Goal: Use online tool/utility: Utilize a website feature to perform a specific function

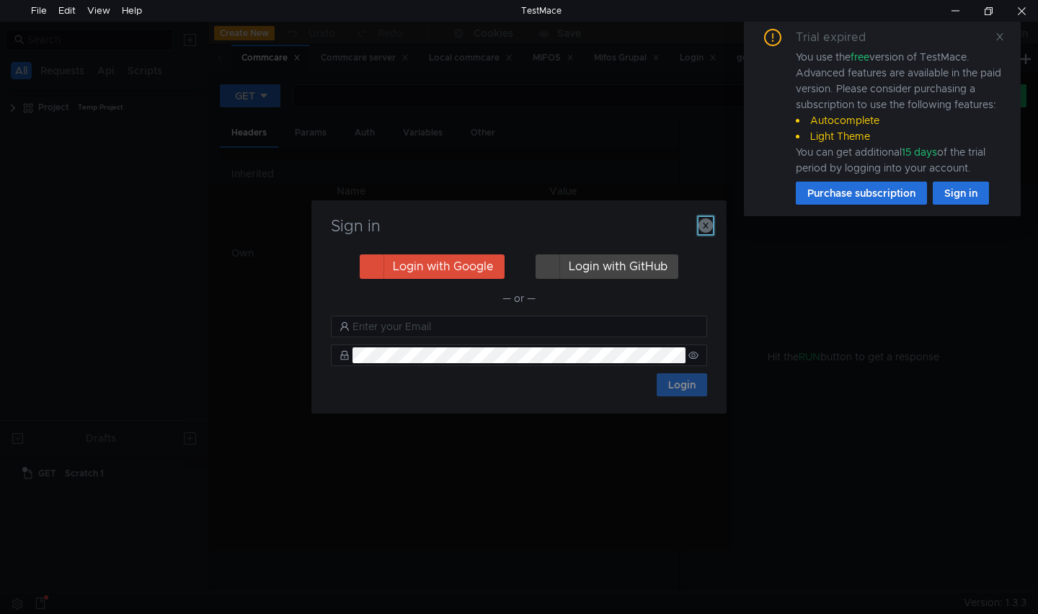
click at [703, 233] on button "button" at bounding box center [705, 225] width 14 height 17
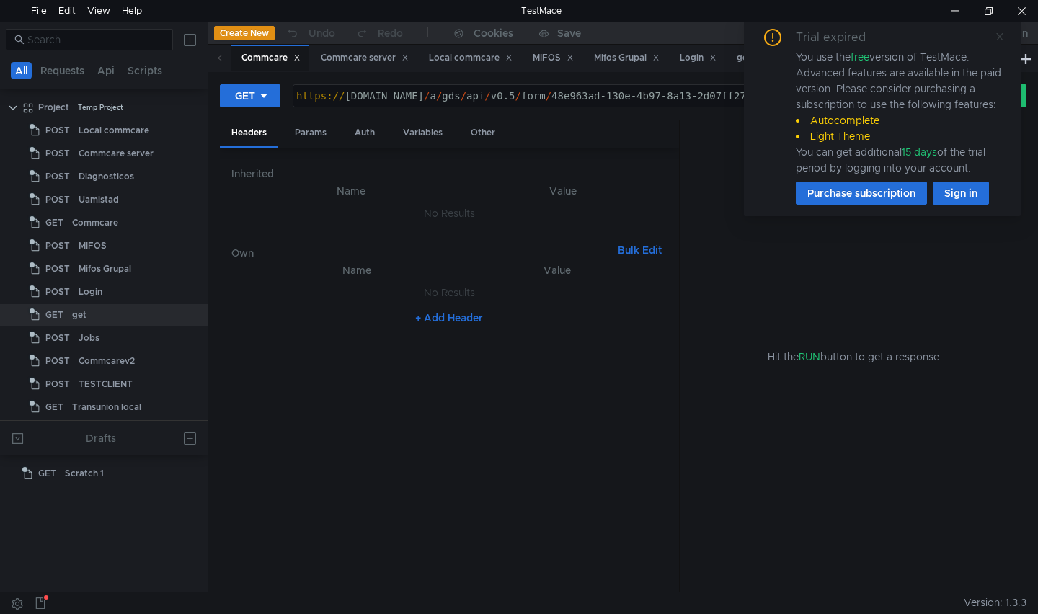
click at [997, 37] on icon at bounding box center [999, 36] width 7 height 7
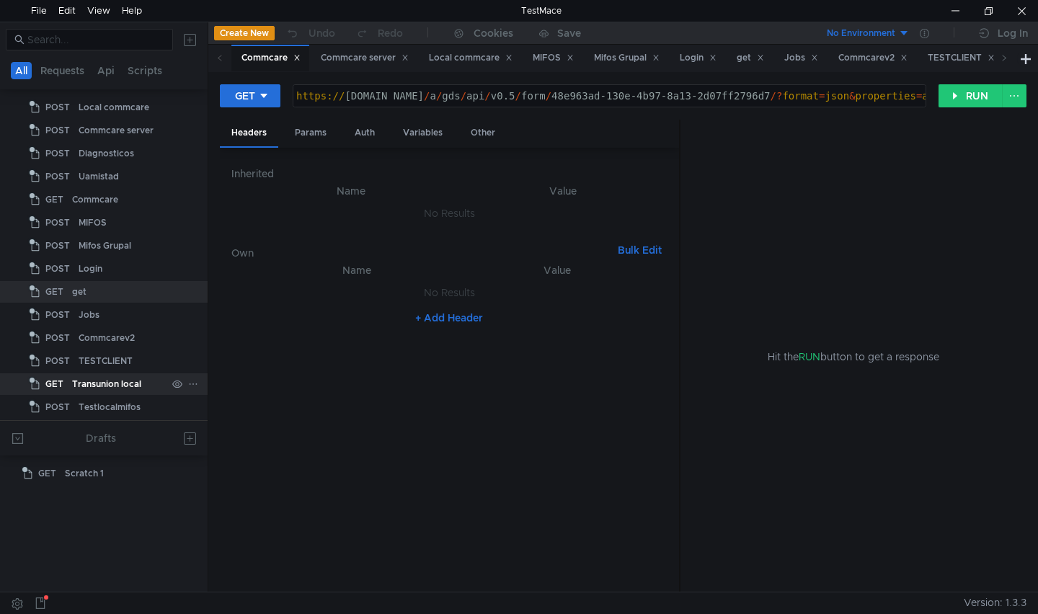
scroll to position [24, 0]
click at [102, 404] on div "Testlocalmifos" at bounding box center [110, 407] width 62 height 22
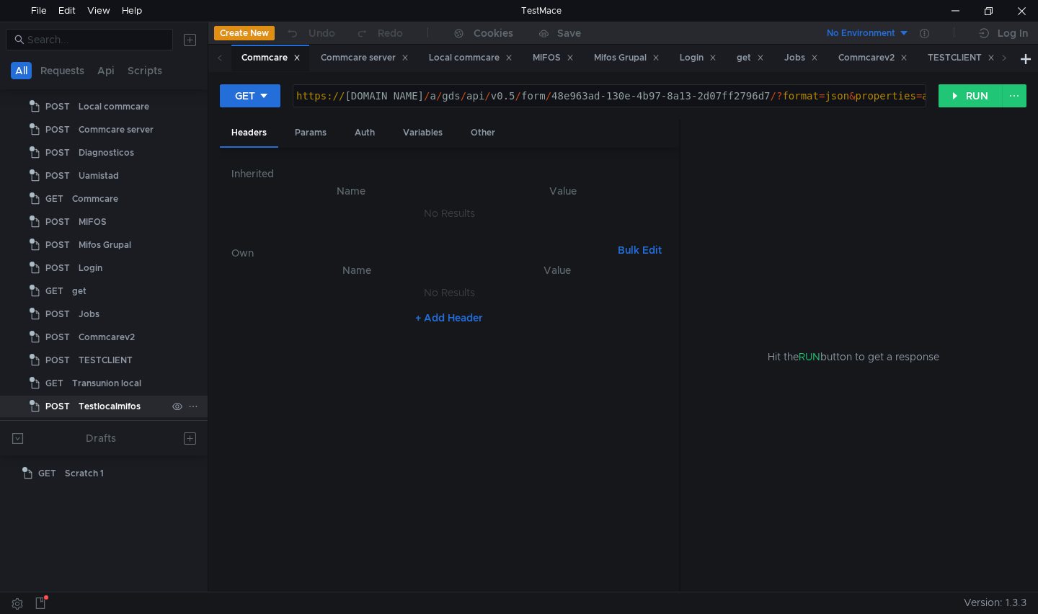
click at [102, 404] on div "Testlocalmifos" at bounding box center [110, 407] width 62 height 22
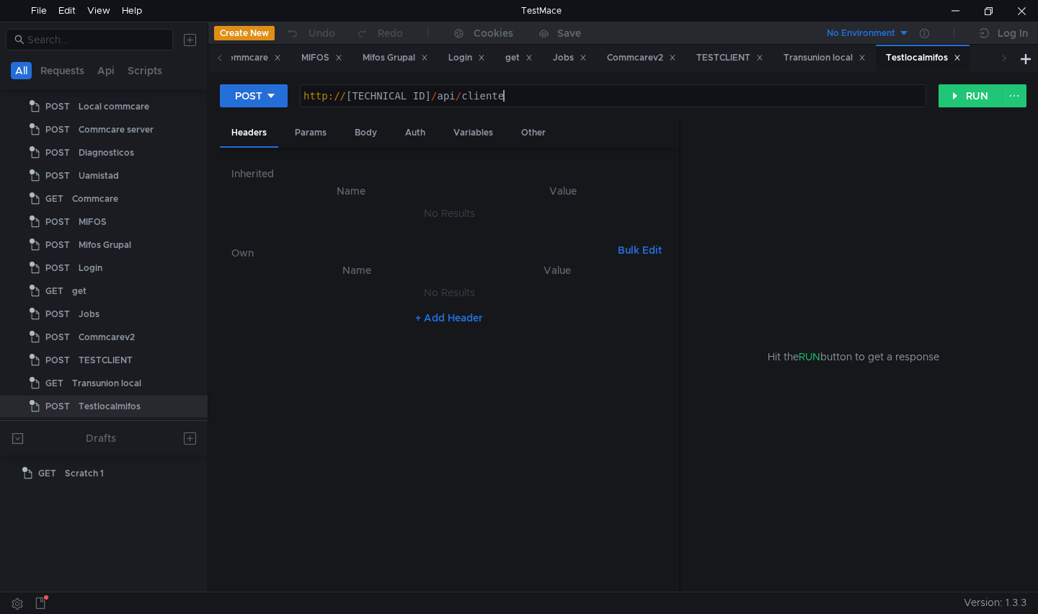
click at [541, 96] on div "http:// 127.0.0.1:8000 / api / cliente" at bounding box center [614, 107] width 626 height 35
type textarea "http://127.0.0.1:8000/api/c"
click at [249, 34] on button "Create New" at bounding box center [244, 33] width 61 height 14
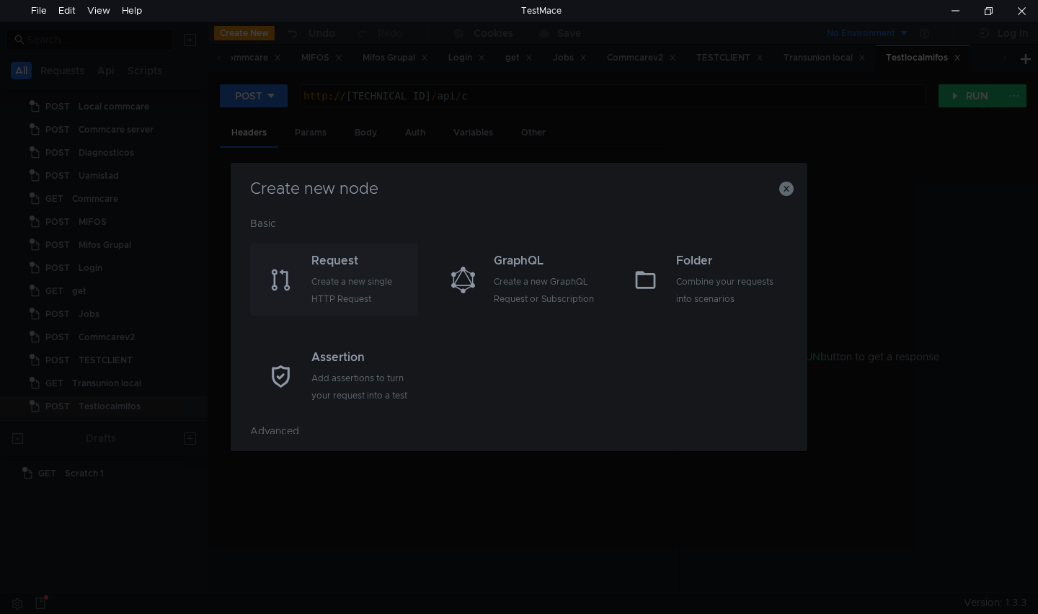
click at [323, 282] on div "Create a new single HTTP Request" at bounding box center [362, 290] width 103 height 35
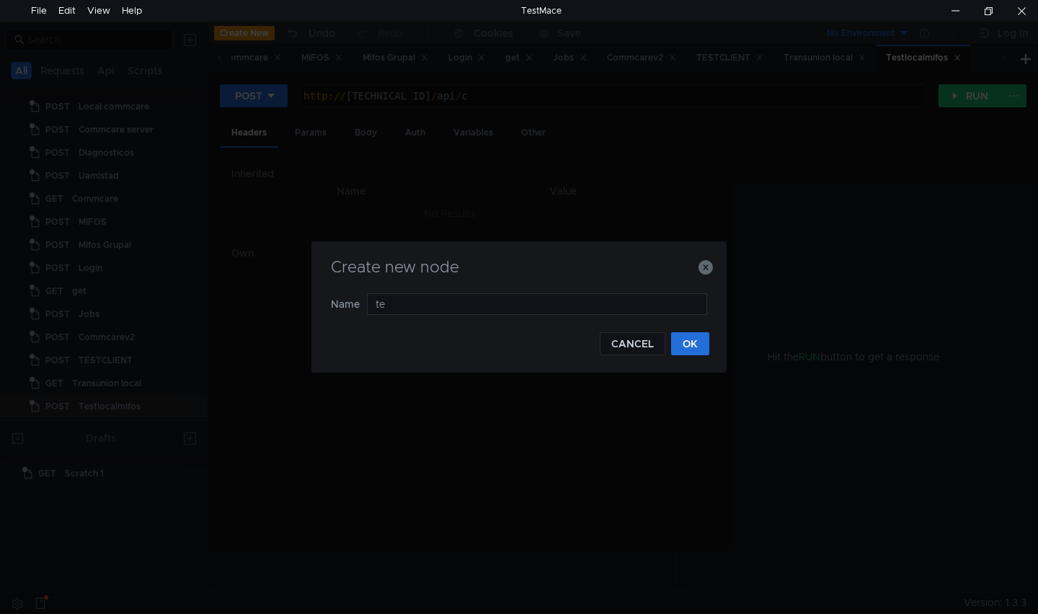
type input "t"
type input "historicolocal"
click at [699, 344] on button "OK" at bounding box center [690, 343] width 38 height 23
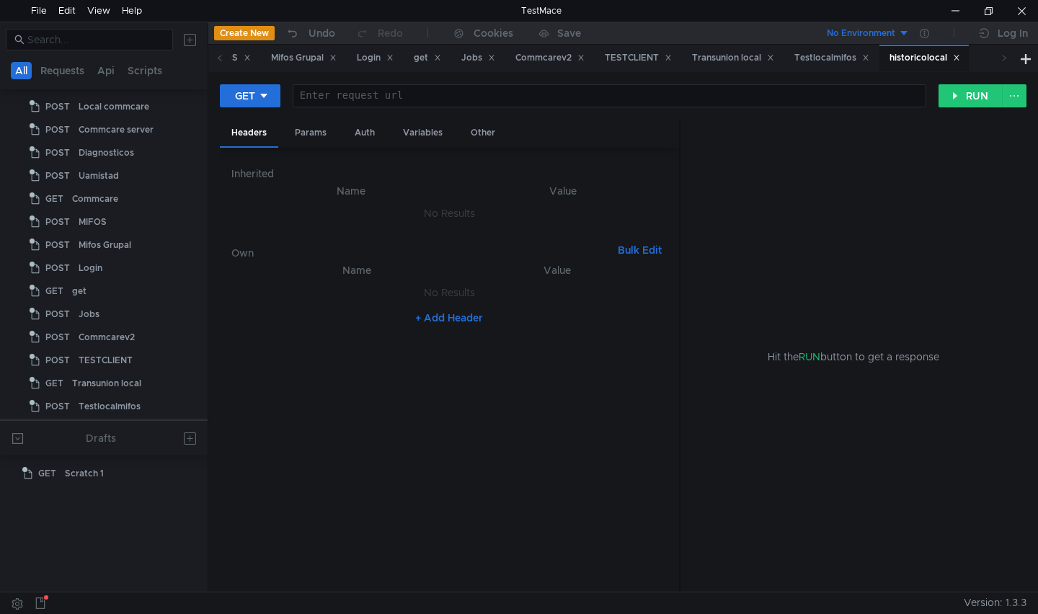
click at [350, 98] on div at bounding box center [609, 107] width 633 height 35
click at [842, 58] on div "Testlocalmifos" at bounding box center [831, 57] width 75 height 15
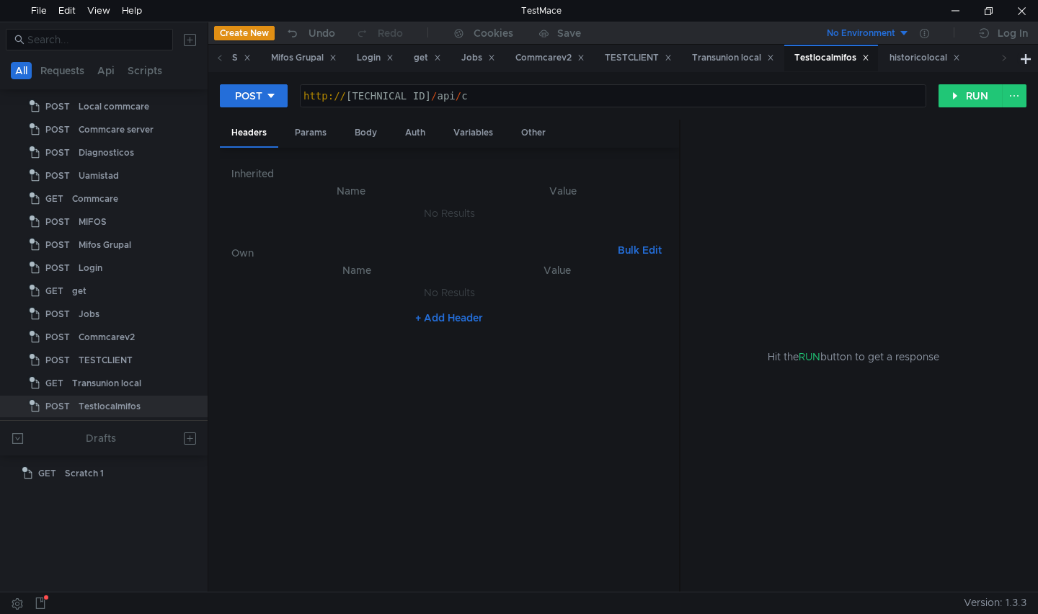
scroll to position [47, 0]
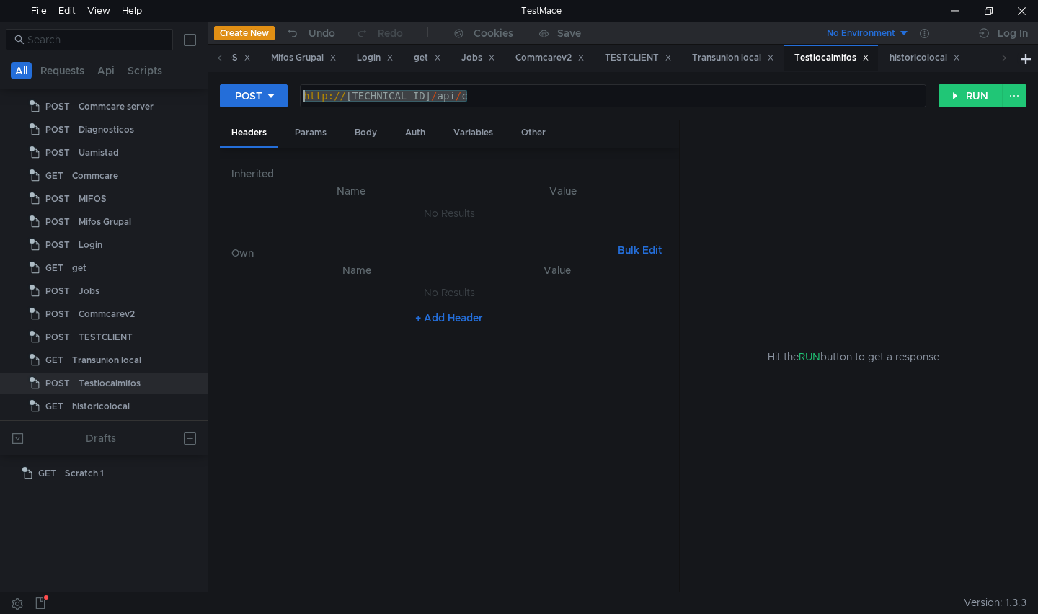
drag, startPoint x: 491, startPoint y: 92, endPoint x: 215, endPoint y: 79, distance: 276.4
click at [215, 79] on div "POST http://127.0.0.1:8000/api/c http:// 127.0.0.1:8000 / api / c ההההההההההההה…" at bounding box center [622, 332] width 829 height 520
click at [940, 51] on div "historicolocal" at bounding box center [924, 57] width 71 height 15
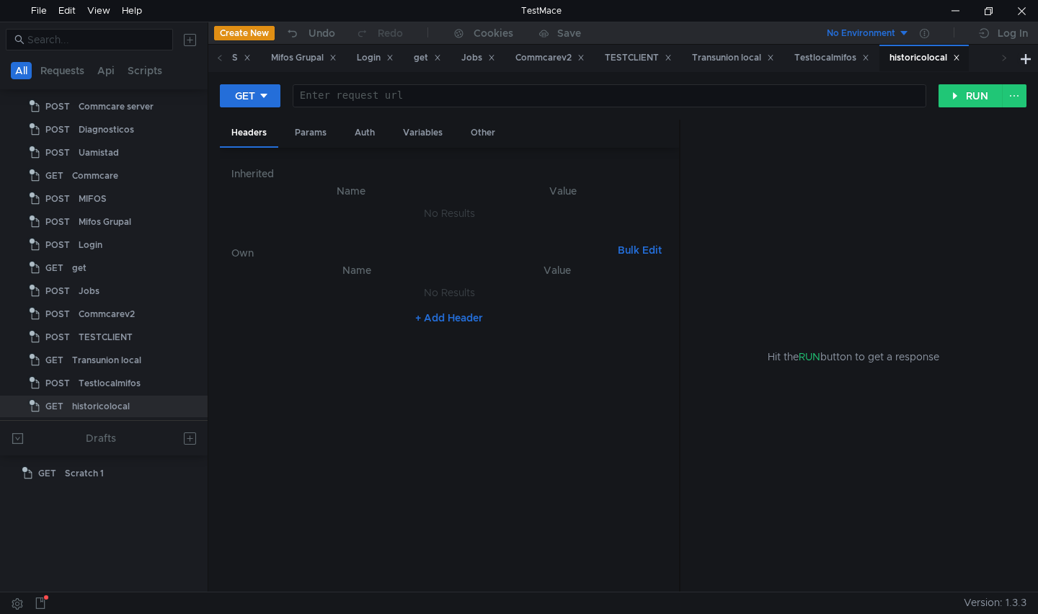
click at [505, 99] on div at bounding box center [609, 107] width 633 height 35
paste textarea "http://127.0.0.1:8000/api/c"
click at [565, 97] on div "http:// 127.0.0.1:8000 / api / ultimo /" at bounding box center [609, 107] width 633 height 35
paste textarea "131469"
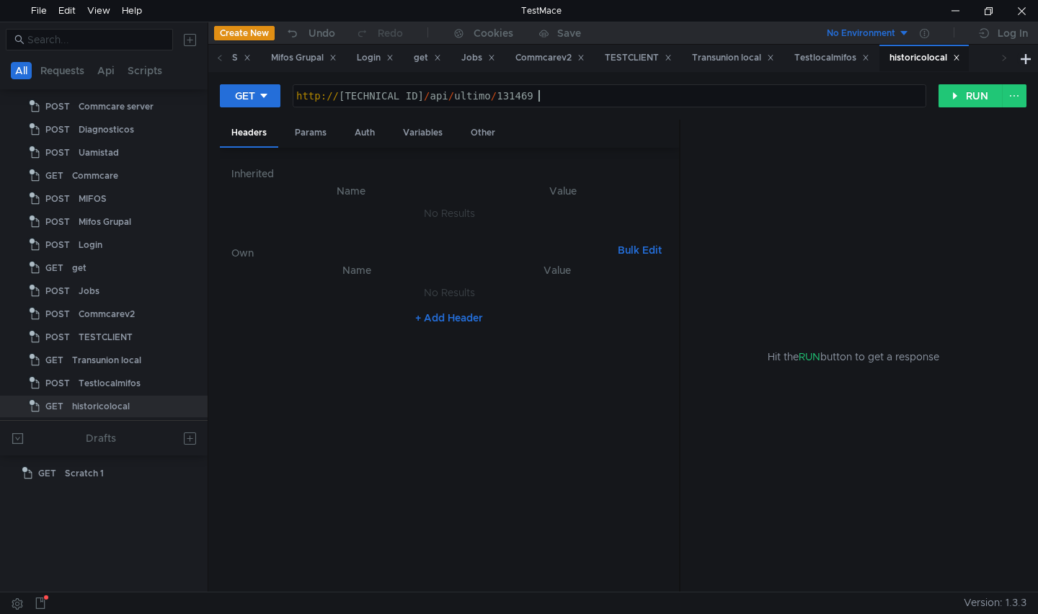
type textarea "http://127.0.0.1:8000/api/ultimo/131469"
click at [297, 134] on div "Params" at bounding box center [310, 133] width 55 height 27
click at [357, 131] on div "Auth" at bounding box center [364, 133] width 43 height 27
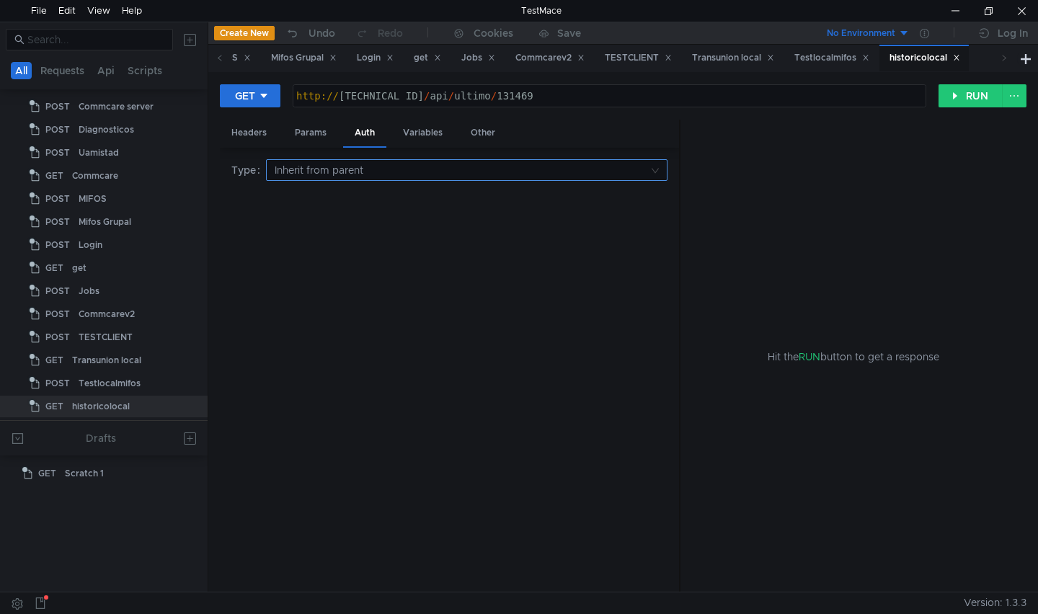
click at [351, 167] on input at bounding box center [462, 170] width 374 height 20
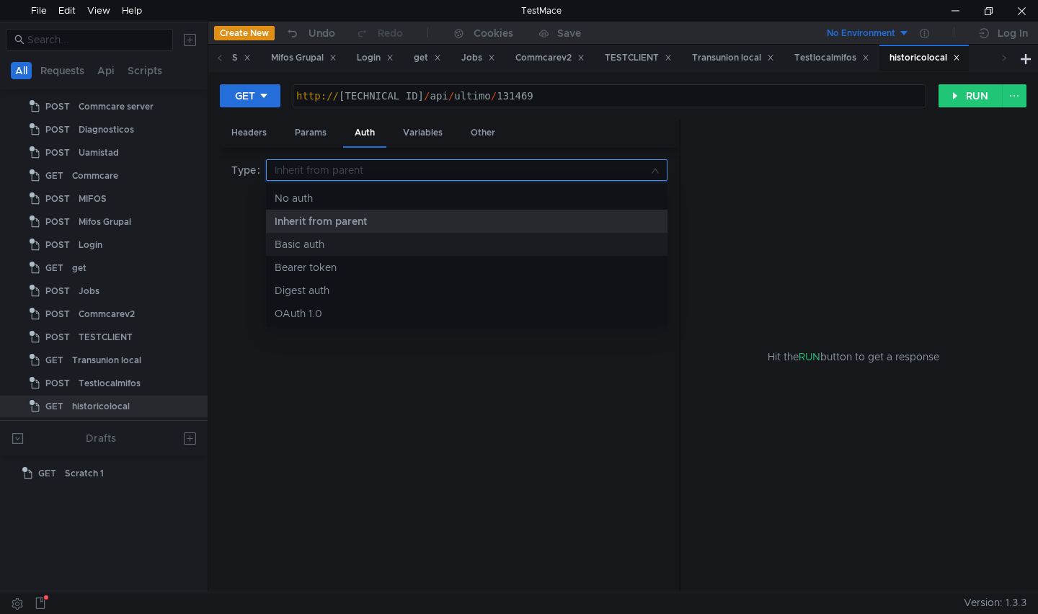
click at [309, 246] on div "Basic auth" at bounding box center [467, 244] width 384 height 16
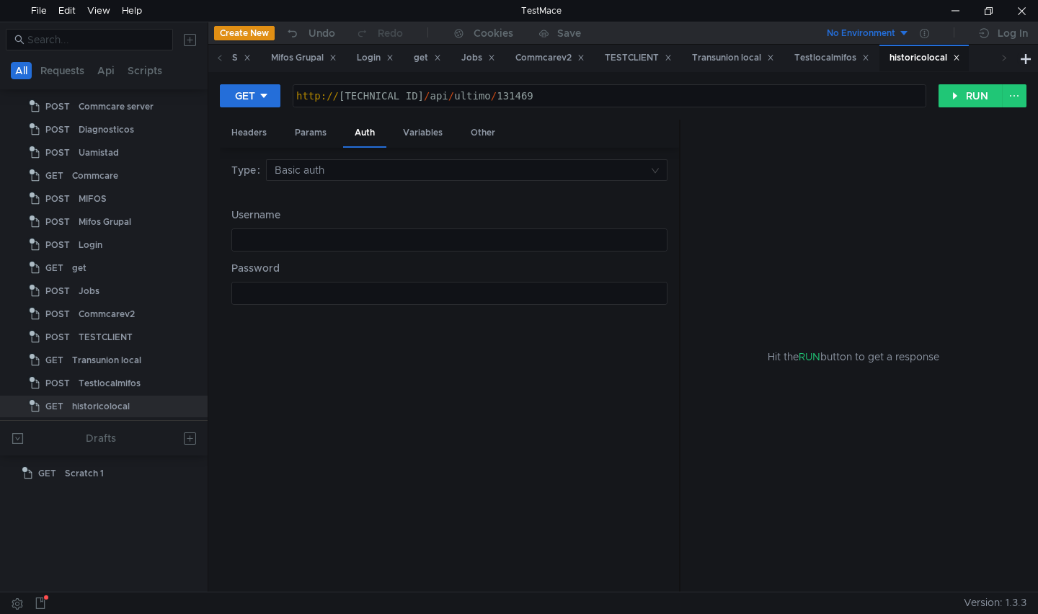
click at [332, 240] on div at bounding box center [449, 251] width 435 height 35
paste textarea "historico"
type textarea "historico"
click at [339, 289] on div at bounding box center [449, 305] width 435 height 35
paste textarea "@av7s<k)WtqC"
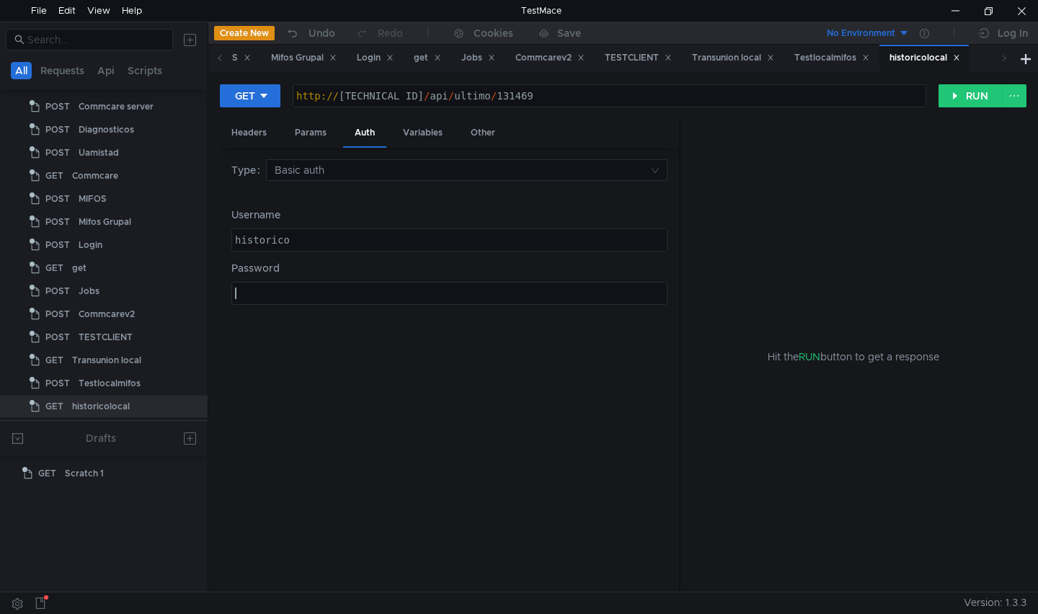
type textarea "@av7s<k)WtqC"
click at [963, 94] on button "RUN" at bounding box center [970, 95] width 64 height 23
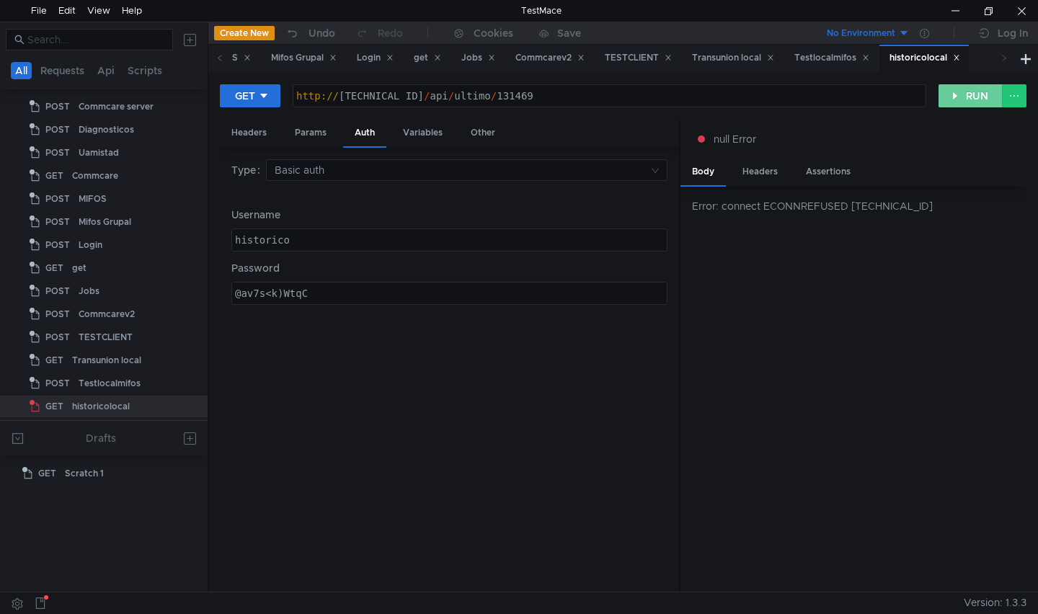
click at [958, 101] on button "RUN" at bounding box center [970, 95] width 64 height 23
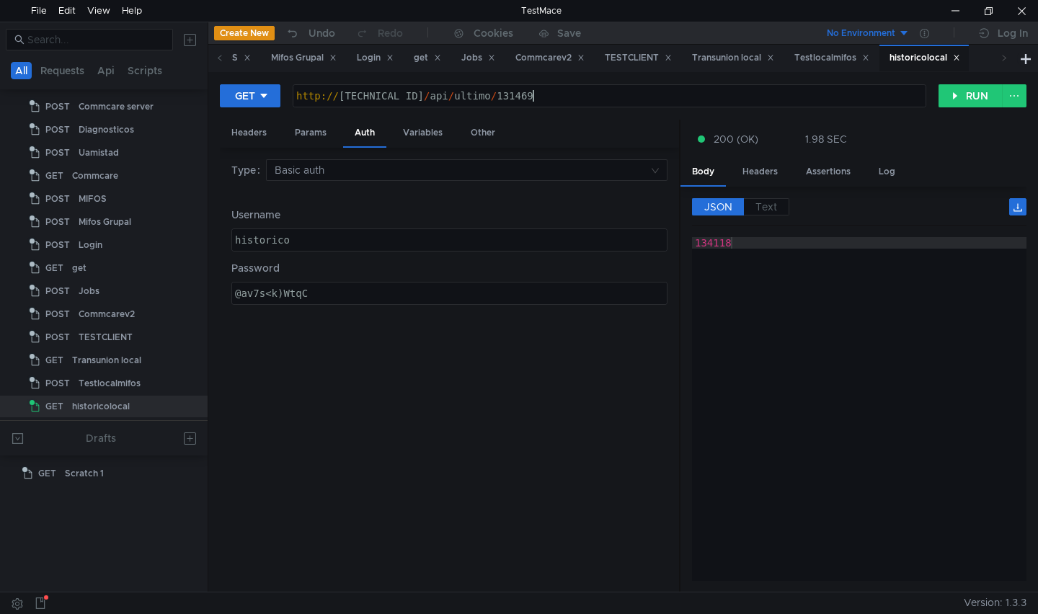
click at [571, 94] on div "http:// 127.0.0.1:8000 / api / ultimo / 131469" at bounding box center [609, 107] width 633 height 35
click at [954, 96] on button "RUN" at bounding box center [970, 95] width 64 height 23
click at [540, 98] on div "http:// 127.0.0.1:8000 / api / ultimo / 25" at bounding box center [609, 107] width 633 height 35
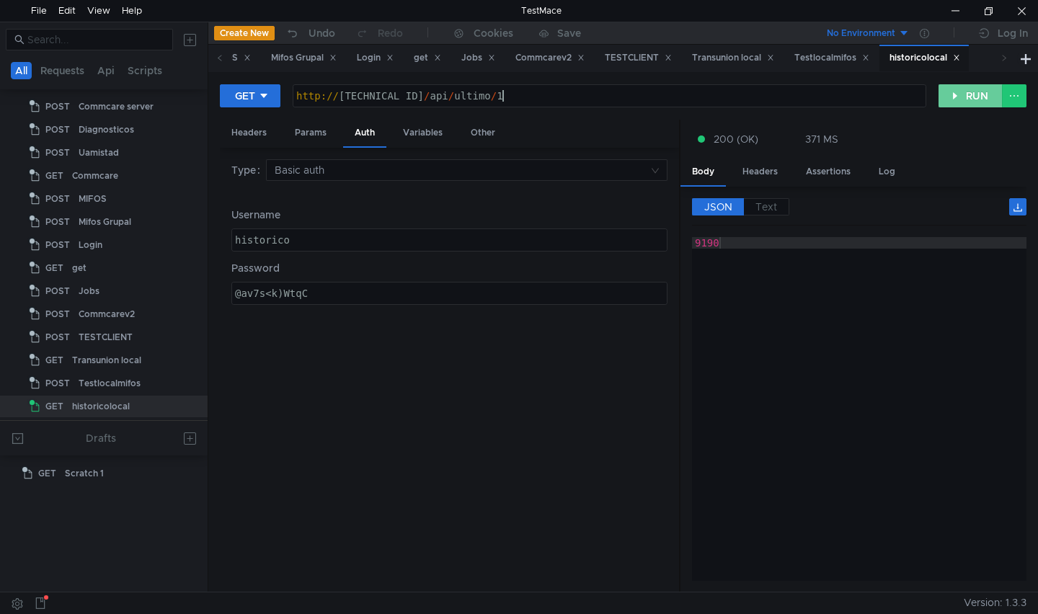
click at [983, 96] on button "RUN" at bounding box center [970, 95] width 64 height 23
click at [513, 97] on div "http:// 127.0.0.1:8000 / api / ultimo / 1" at bounding box center [609, 107] width 633 height 35
click at [964, 97] on button "RUN" at bounding box center [970, 95] width 64 height 23
click at [573, 102] on div "http:// 127.0.0.1:8000 / api / ultimo / 99999" at bounding box center [609, 107] width 633 height 35
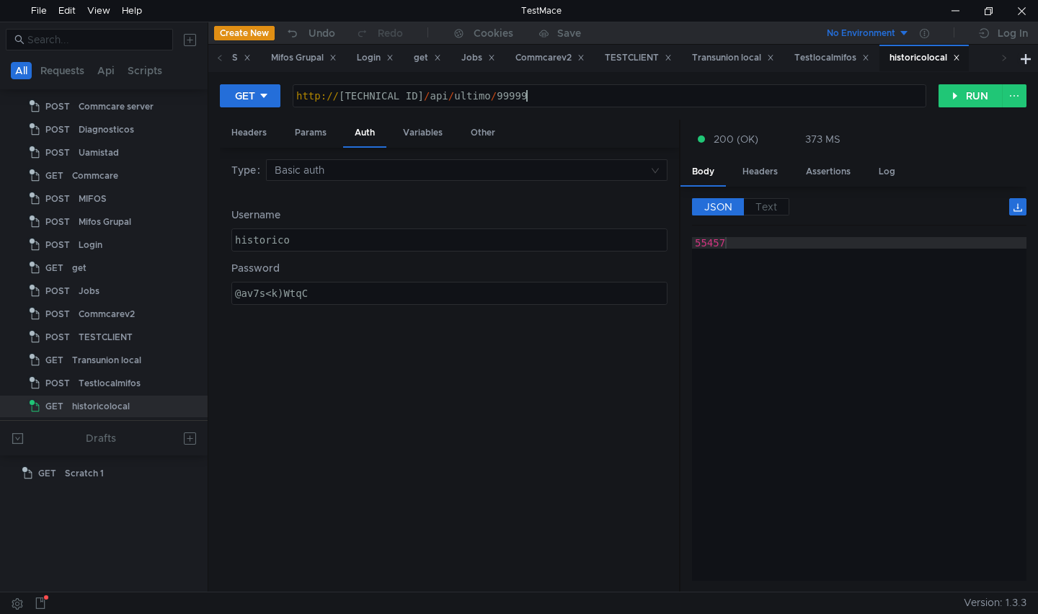
click at [509, 94] on div "http:// 127.0.0.1:8000 / api / ultimo / 99999" at bounding box center [609, 107] width 633 height 35
click at [539, 96] on div "http:// 127.0.0.1:8000 / api / ultimo / 99999" at bounding box center [609, 107] width 633 height 35
click at [961, 98] on button "RUN" at bounding box center [970, 95] width 64 height 23
click at [559, 94] on div "http:// 127.0.0.1:8000 / api / ultimo / 999999" at bounding box center [609, 107] width 633 height 35
click at [951, 9] on div at bounding box center [954, 11] width 33 height 22
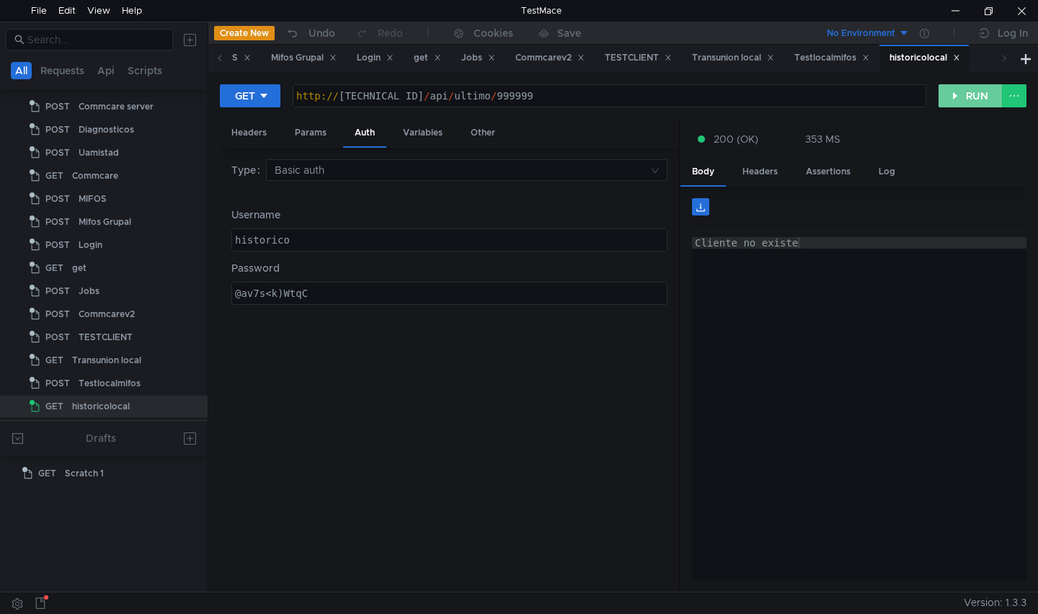
click at [980, 97] on button "RUN" at bounding box center [970, 95] width 64 height 23
click at [606, 99] on div "http:// 127.0.0.1:8000 / api / ultimo / 999999" at bounding box center [609, 107] width 633 height 35
type textarea "[URL][TECHNICAL_ID]"
click at [970, 99] on button "RUN" at bounding box center [970, 95] width 64 height 23
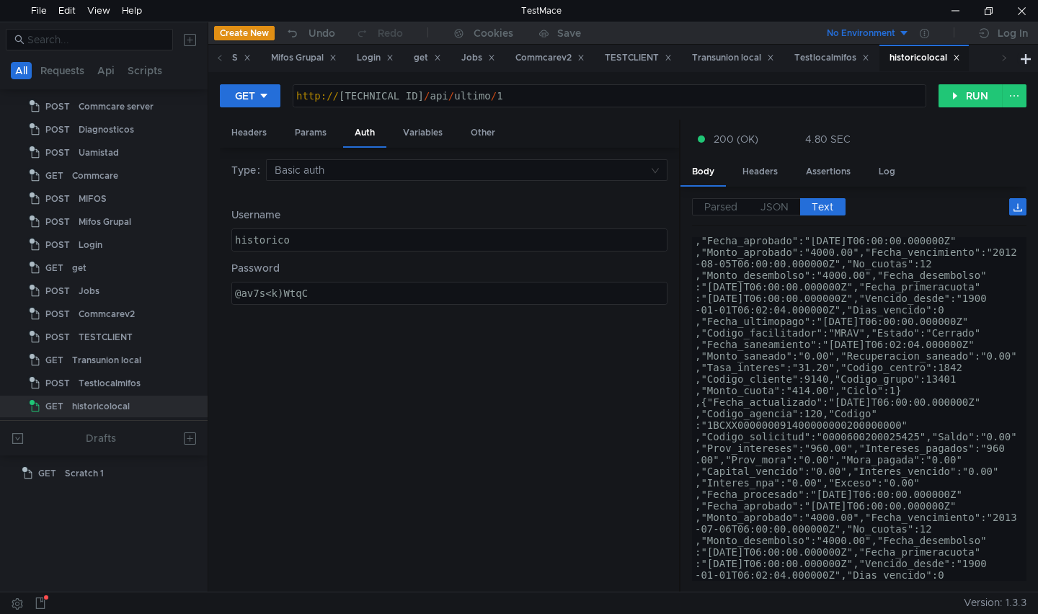
scroll to position [0, 0]
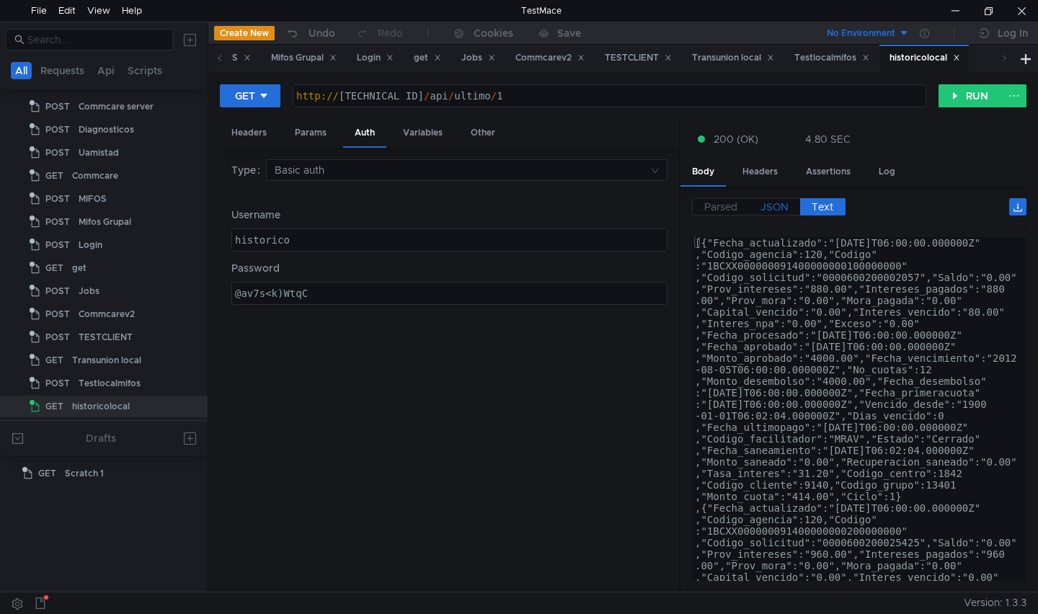
click at [770, 208] on span "JSON" at bounding box center [774, 206] width 28 height 13
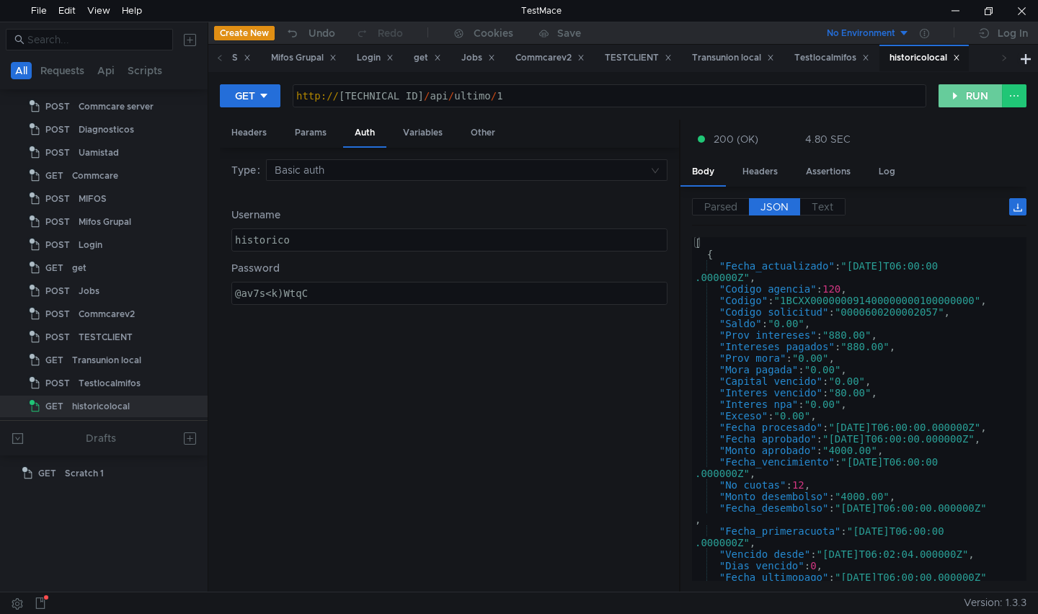
click at [974, 89] on button "RUN" at bounding box center [970, 95] width 64 height 23
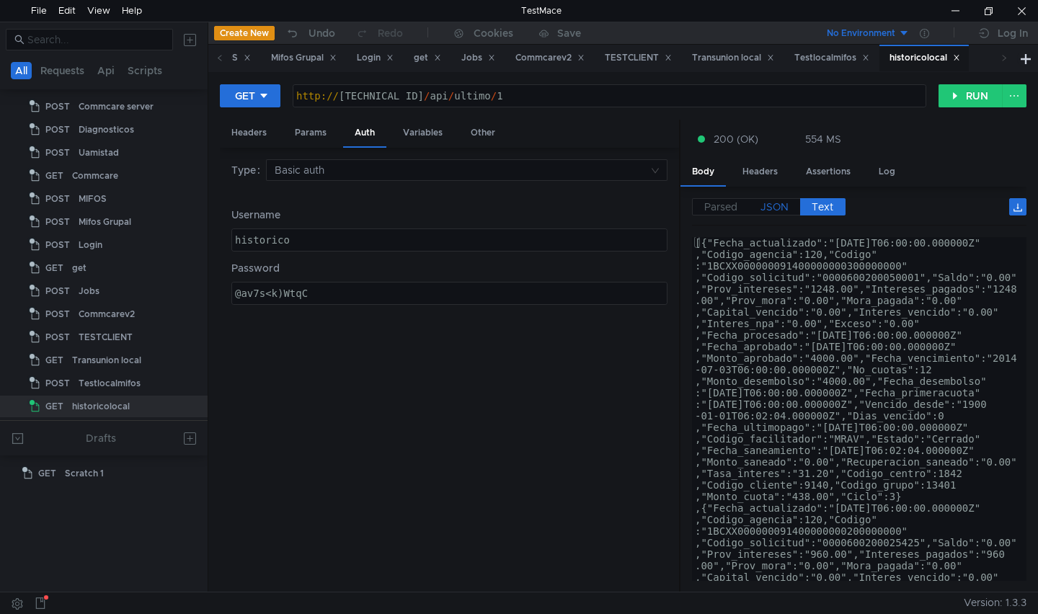
click at [777, 203] on span "JSON" at bounding box center [774, 206] width 28 height 13
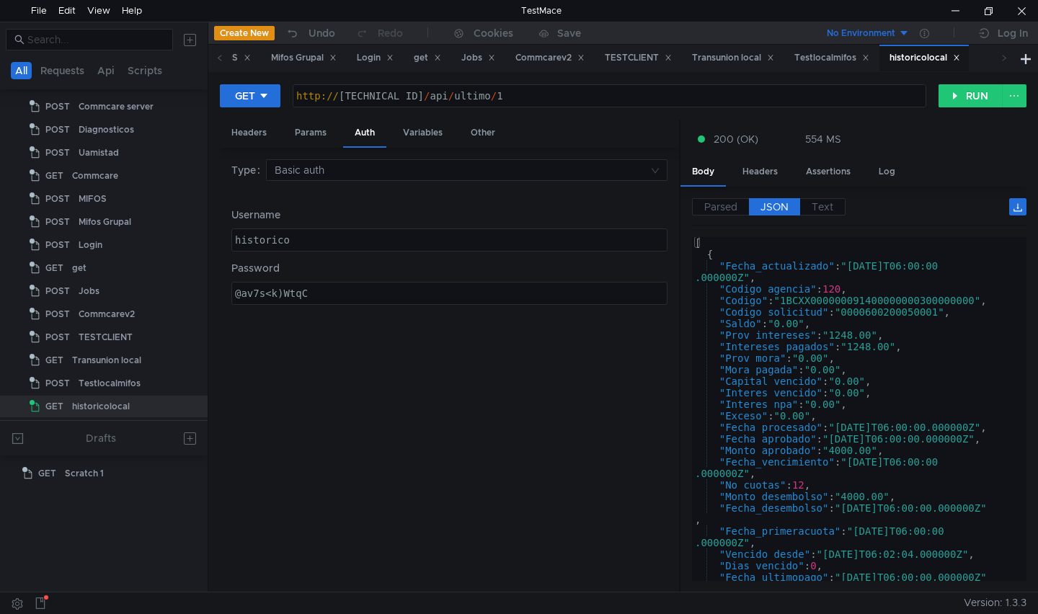
type textarea ""Fecha_procesado": "2013-06-26T06:00:00.000000Z","
click at [897, 430] on div "[ { "Fecha_actualizado" : "2024-09-30T06:00:00 .000000Z" , "Codigo_agencia" : 1…" at bounding box center [856, 426] width 329 height 378
drag, startPoint x: 890, startPoint y: 429, endPoint x: 899, endPoint y: 428, distance: 9.4
click at [899, 428] on div "[ { "Fecha_actualizado" : "2024-09-30T06:00:00 .000000Z" , "Codigo_agencia" : 1…" at bounding box center [856, 426] width 329 height 378
click at [953, 12] on div at bounding box center [954, 11] width 33 height 22
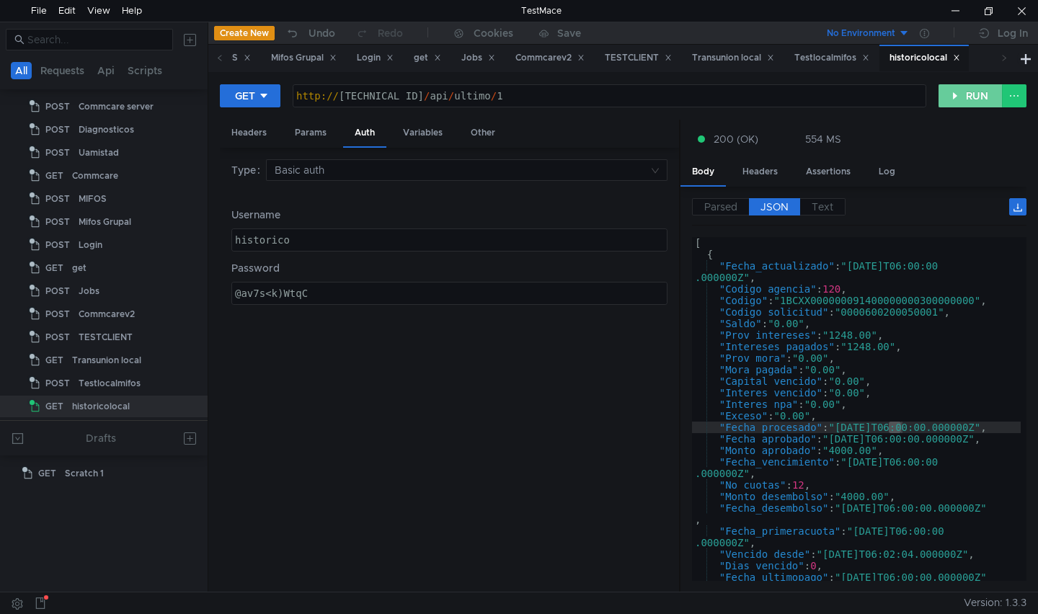
click at [956, 96] on button "RUN" at bounding box center [970, 95] width 64 height 23
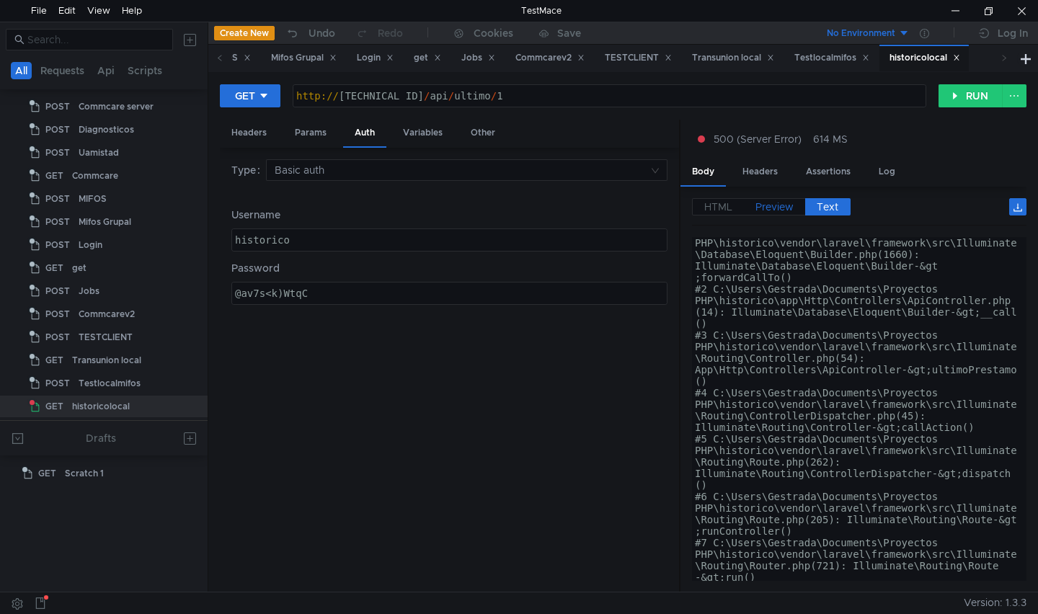
scroll to position [28, 0]
click at [773, 203] on span "Preview" at bounding box center [774, 206] width 38 height 13
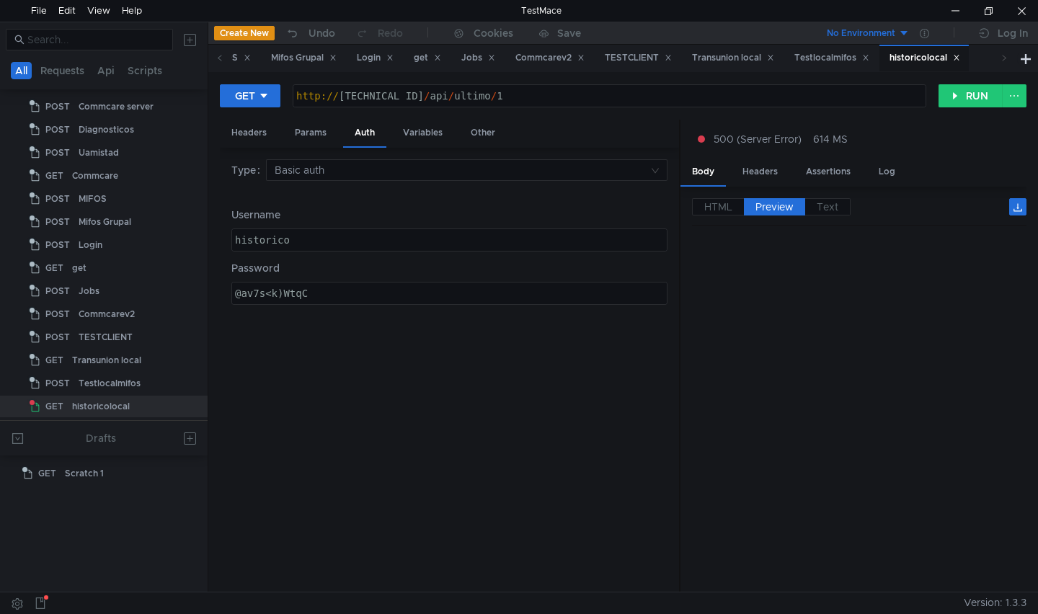
click at [768, 206] on span "Preview" at bounding box center [774, 206] width 38 height 13
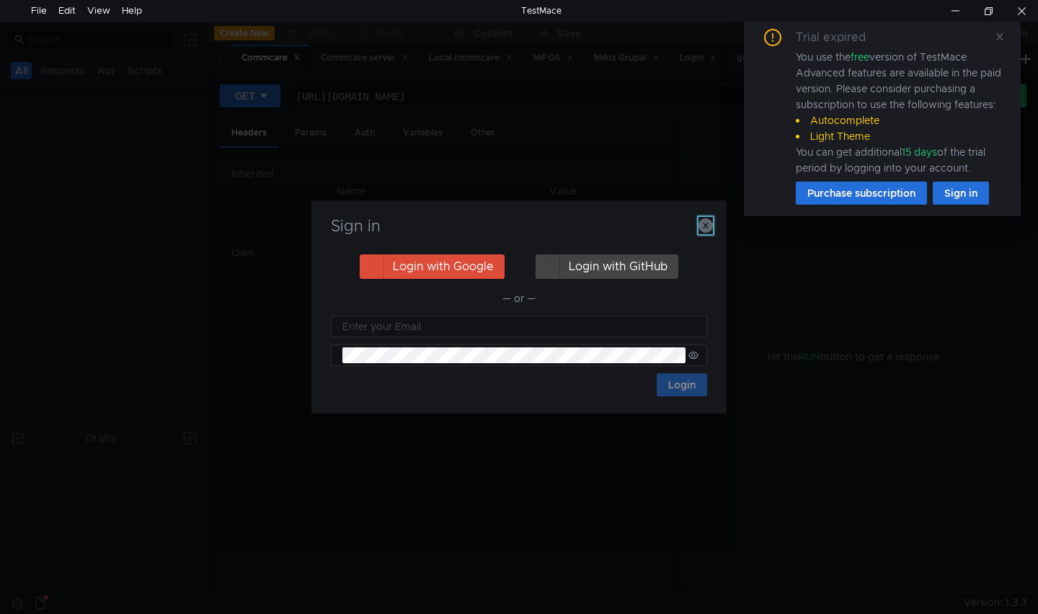
click at [705, 229] on icon "button" at bounding box center [705, 225] width 14 height 14
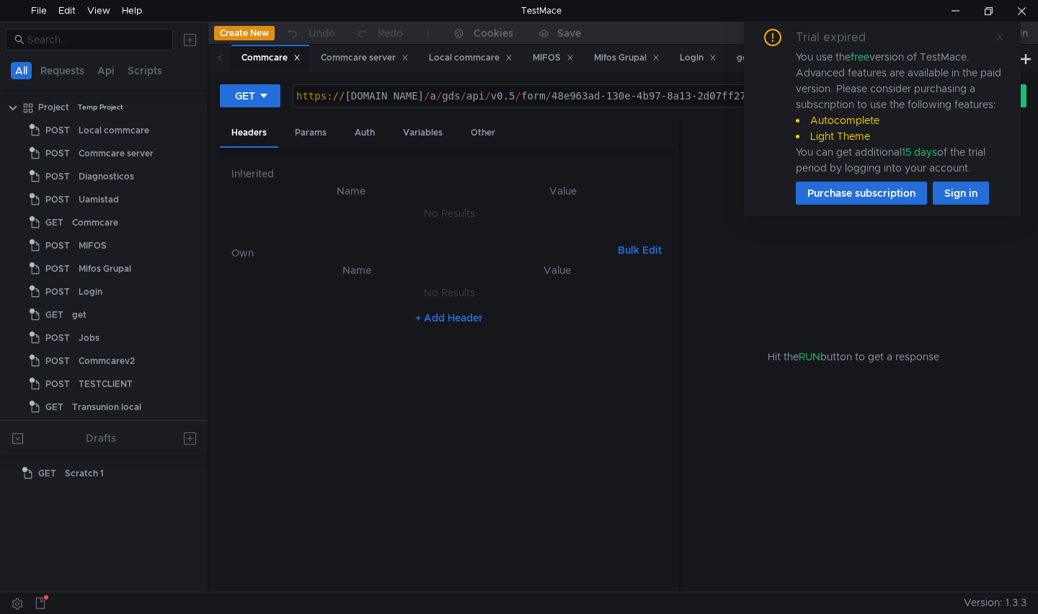
click at [997, 35] on icon at bounding box center [1000, 37] width 10 height 10
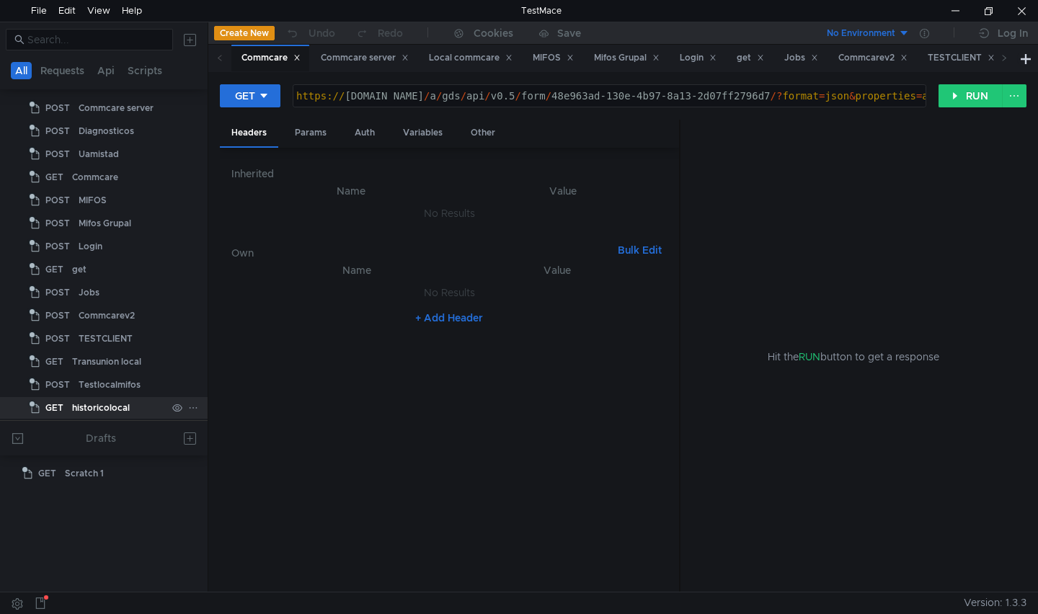
scroll to position [47, 0]
click at [100, 408] on div "historicolocal" at bounding box center [101, 407] width 58 height 22
click at [99, 405] on div "historicolocal" at bounding box center [101, 407] width 58 height 22
click at [1004, 55] on icon at bounding box center [1003, 57] width 7 height 7
click at [923, 57] on div "Testlocalmifos" at bounding box center [900, 57] width 75 height 15
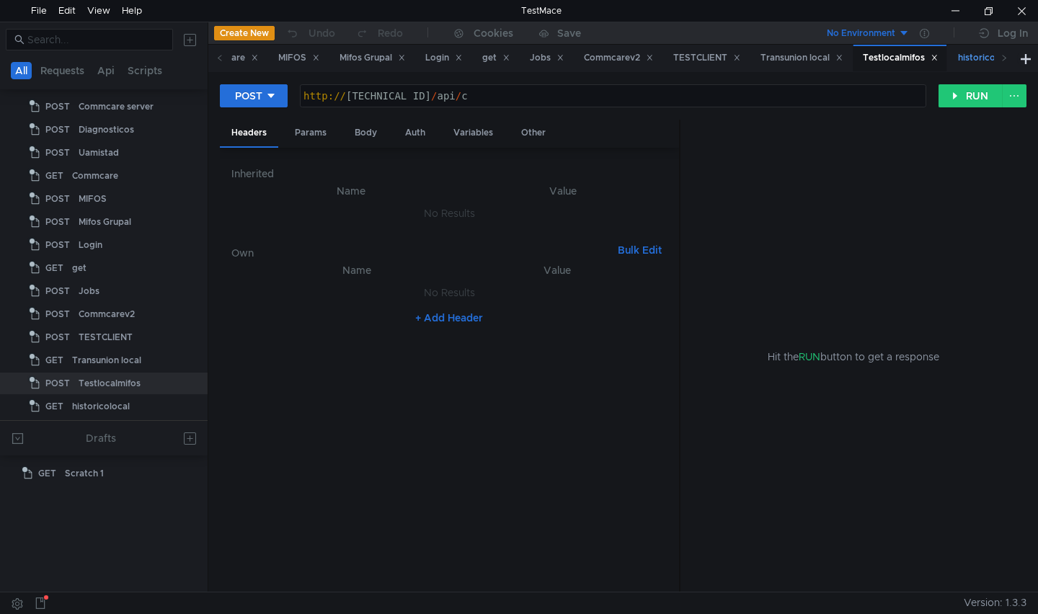
click at [989, 59] on div "historicolocal" at bounding box center [993, 57] width 71 height 15
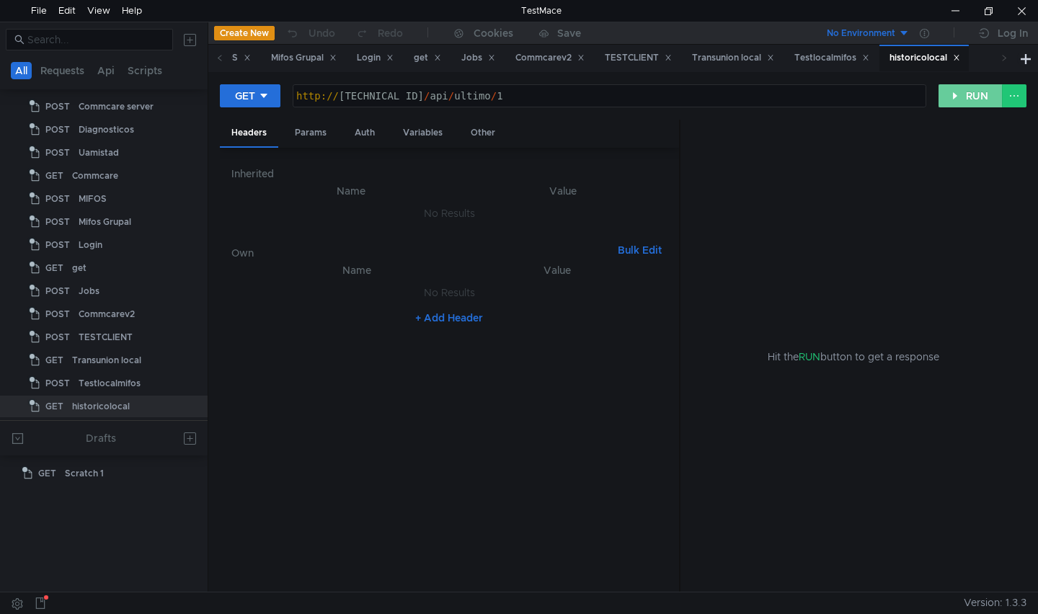
click at [964, 100] on button "RUN" at bounding box center [970, 95] width 64 height 23
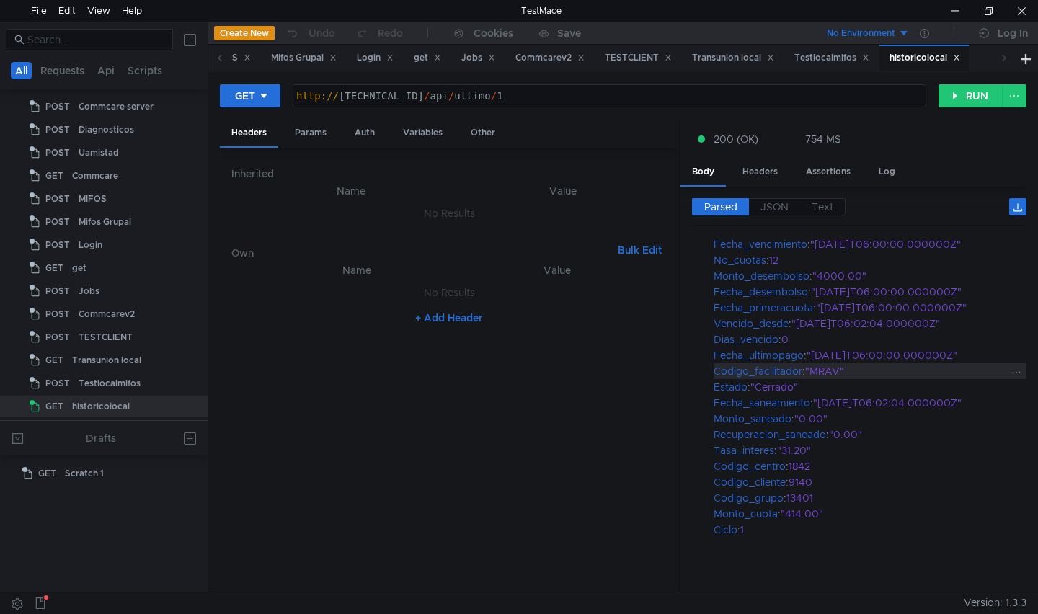
scroll to position [0, 0]
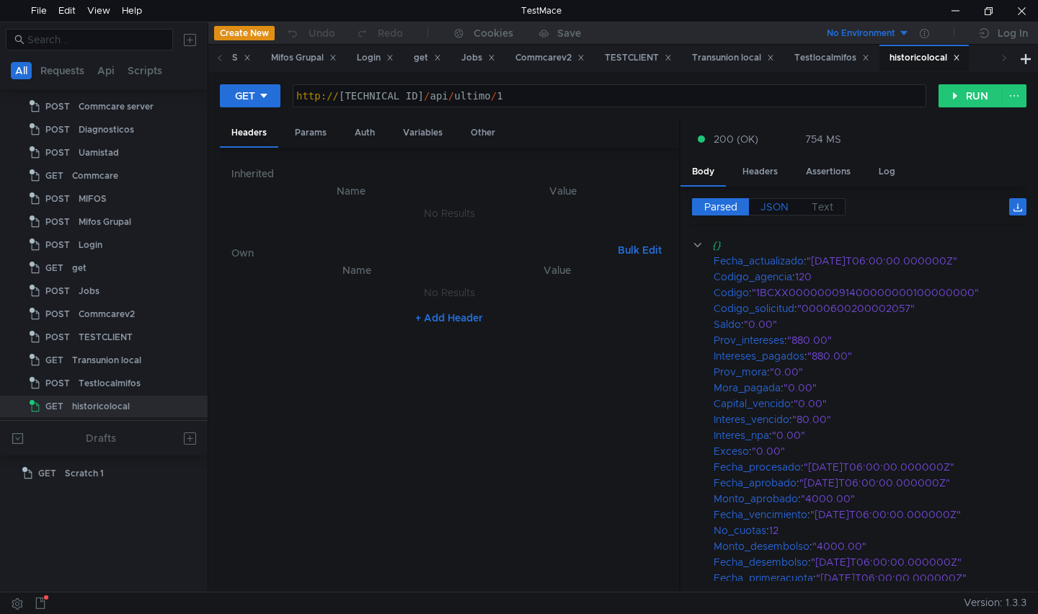
click at [777, 210] on span "JSON" at bounding box center [774, 206] width 28 height 13
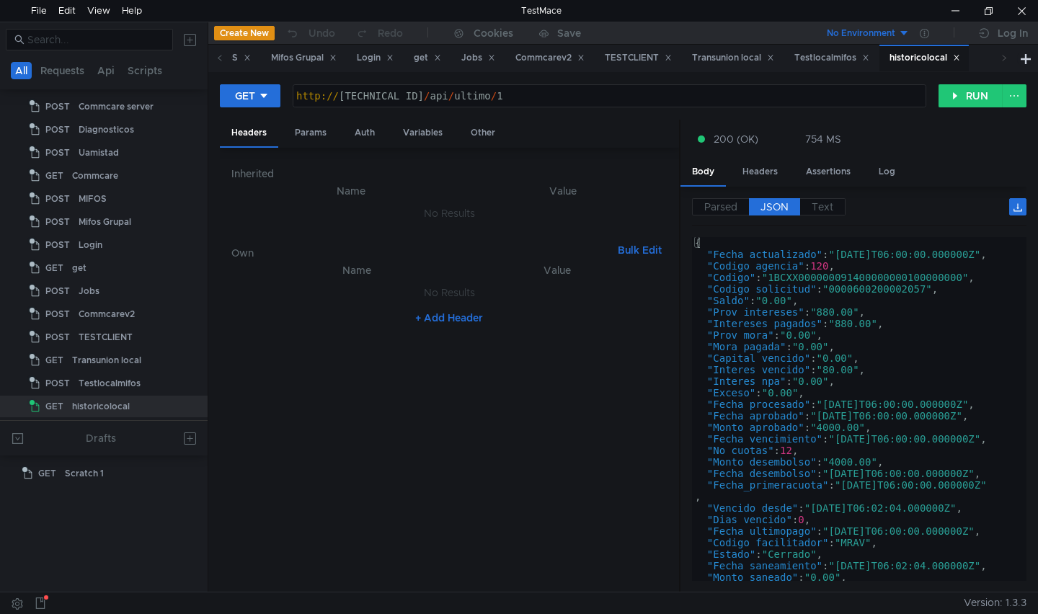
scroll to position [86, 0]
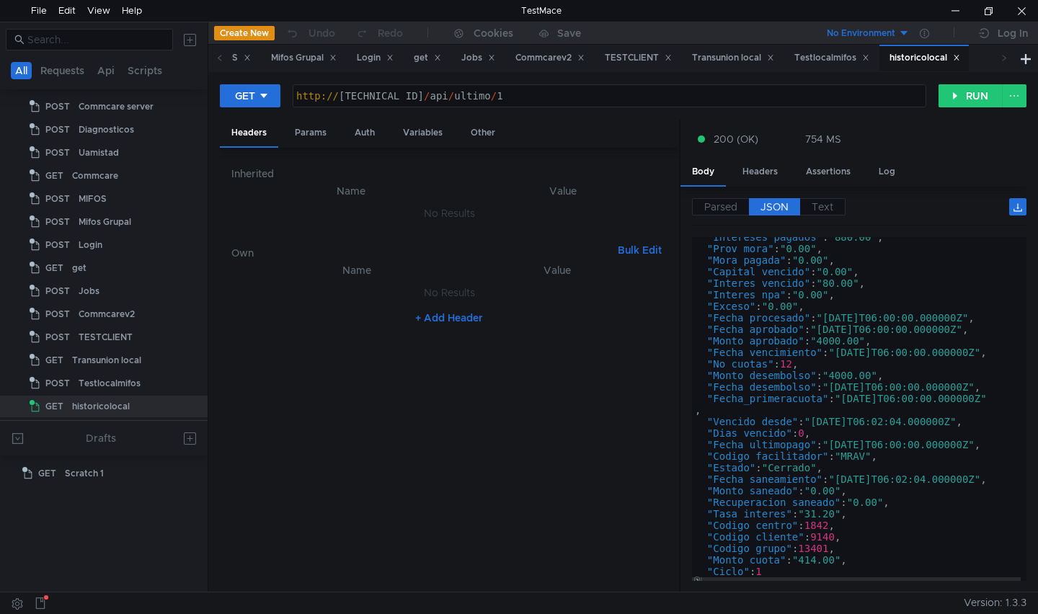
type textarea ""Fecha_procesado": "2011-07-20T06:00:00.000000Z","
drag, startPoint x: 863, startPoint y: 318, endPoint x: 878, endPoint y: 320, distance: 14.6
click at [864, 318] on div ""Intereses_pagados" : "880.00" , "Prov_mora" : "0.00" , "Mora_pagada" : "0.00" …" at bounding box center [856, 414] width 329 height 367
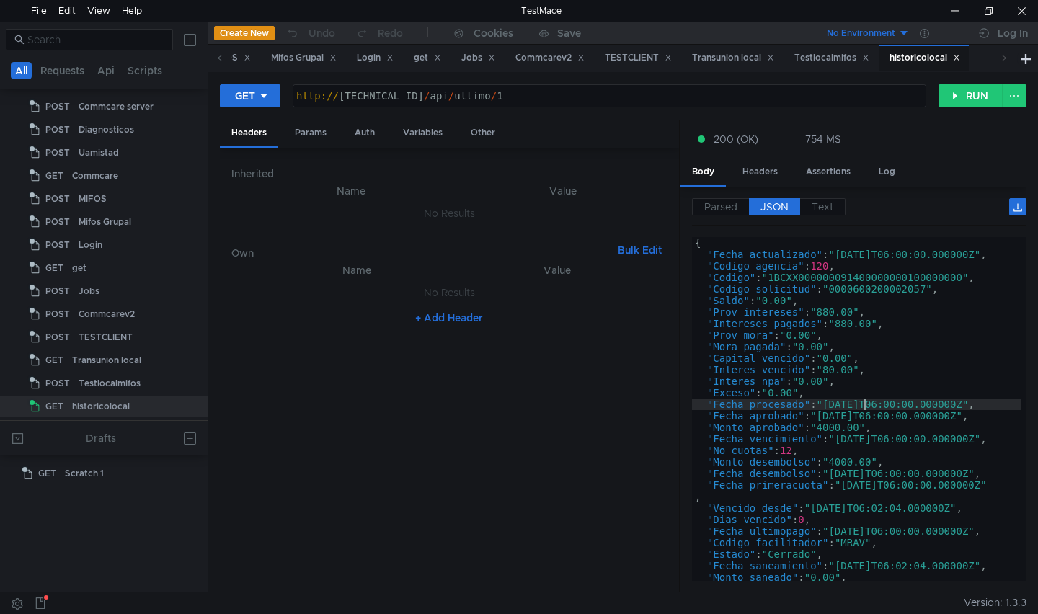
scroll to position [0, 0]
click at [952, 15] on div at bounding box center [954, 11] width 33 height 22
click at [964, 12] on div at bounding box center [954, 11] width 33 height 22
click at [953, 95] on button "RUN" at bounding box center [970, 95] width 64 height 23
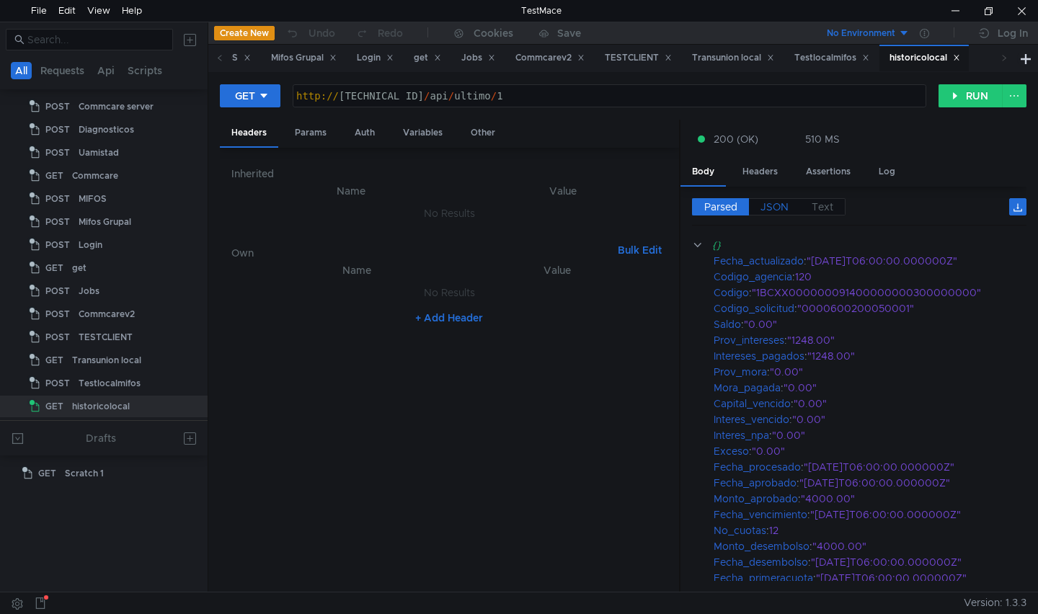
click at [777, 207] on span "JSON" at bounding box center [774, 206] width 28 height 13
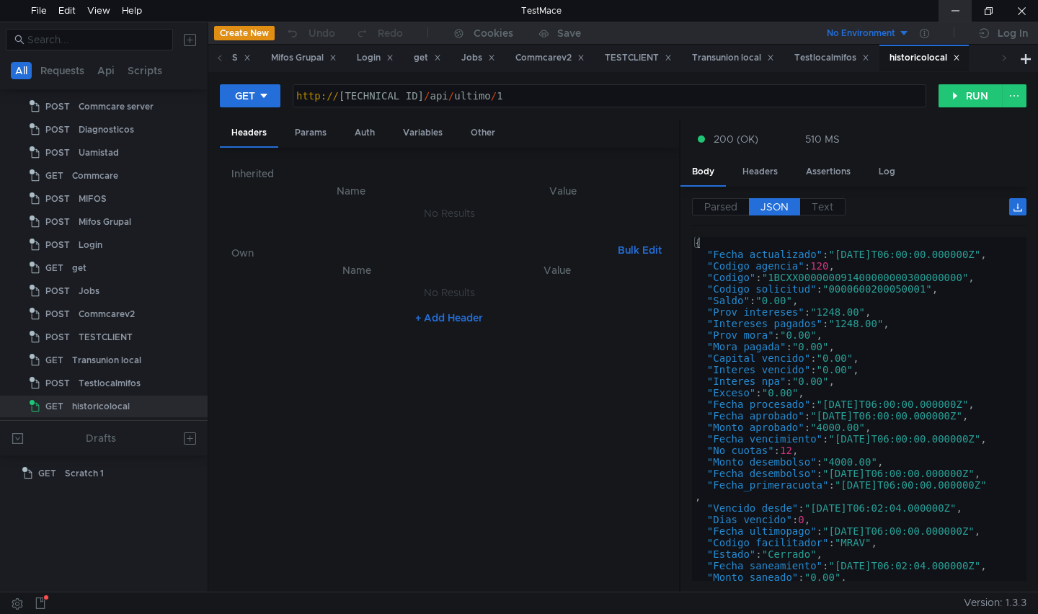
click at [946, 1] on div at bounding box center [954, 11] width 33 height 22
click at [957, 99] on button "RUN" at bounding box center [970, 95] width 64 height 23
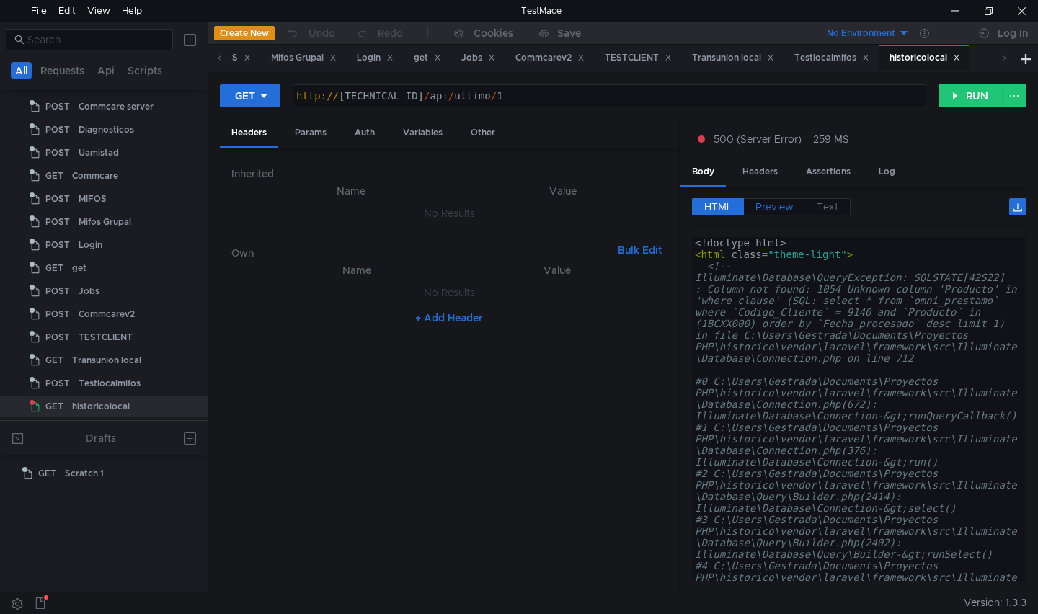
click at [770, 210] on span "Preview" at bounding box center [774, 206] width 38 height 13
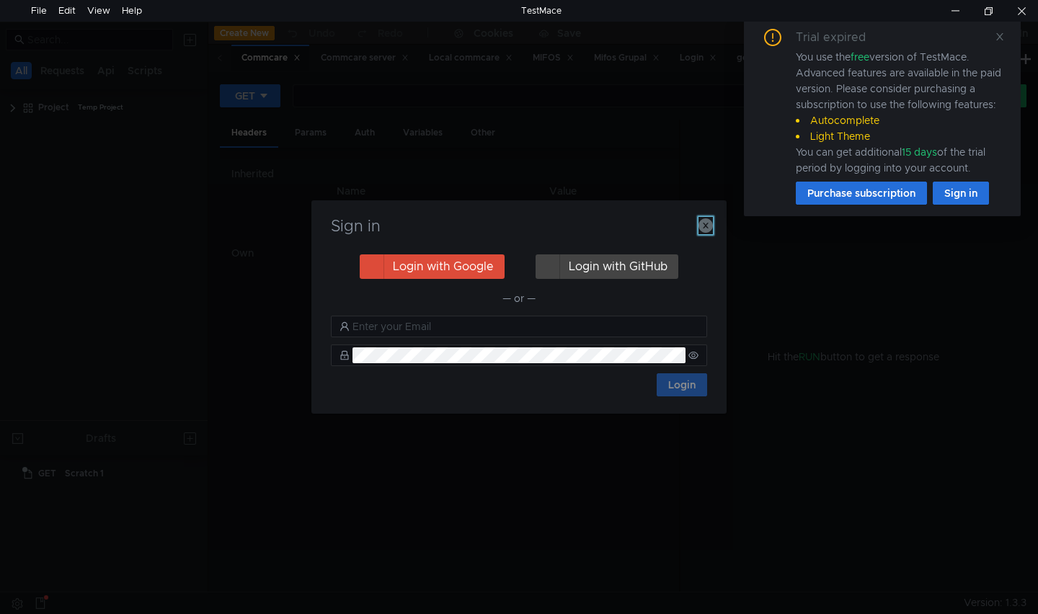
click at [708, 224] on icon "button" at bounding box center [705, 225] width 14 height 14
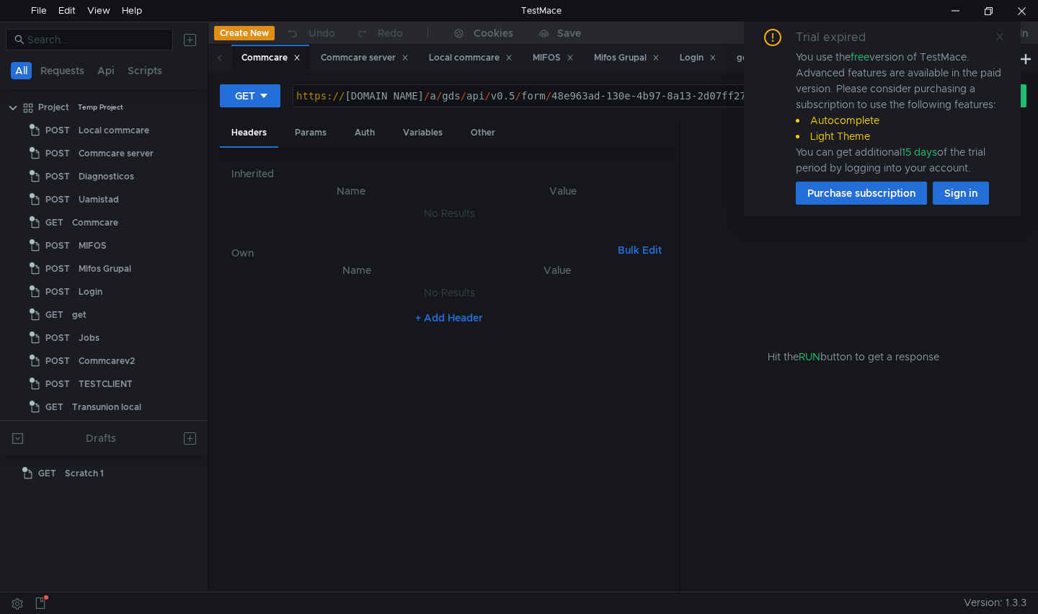
click at [996, 37] on icon at bounding box center [1000, 37] width 10 height 10
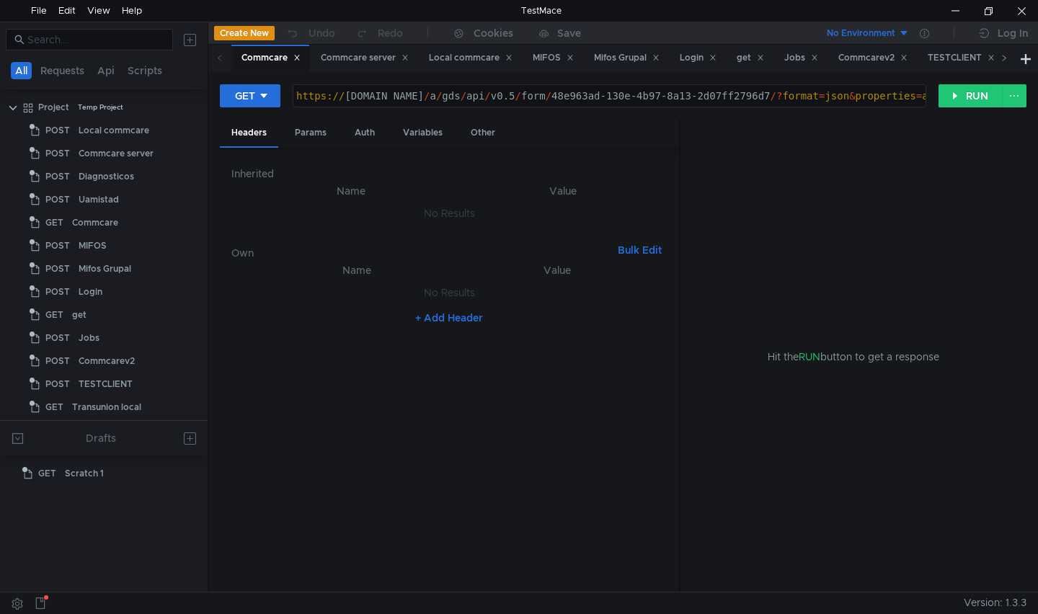
click at [1001, 58] on icon at bounding box center [1003, 57] width 7 height 7
click at [989, 61] on div "historicolocal" at bounding box center [993, 57] width 71 height 15
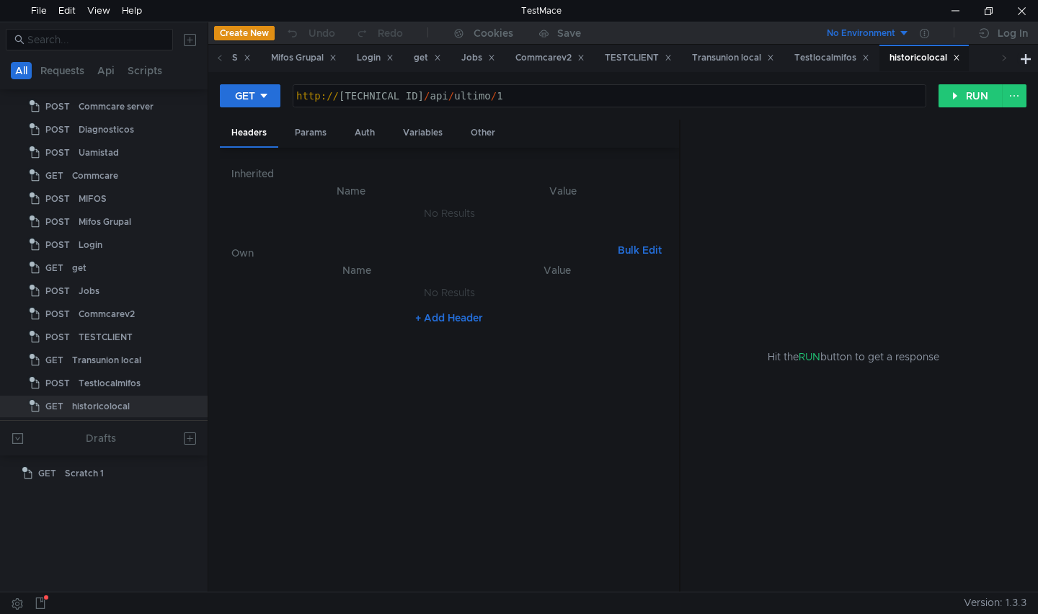
click at [942, 58] on div "historicolocal" at bounding box center [924, 57] width 71 height 15
type textarea "[URL][TECHNICAL_ID]"
drag, startPoint x: 690, startPoint y: 94, endPoint x: 730, endPoint y: 95, distance: 39.6
click at [690, 94] on div "http:// [TECHNICAL_ID] / api / ultimo / 1" at bounding box center [609, 107] width 633 height 35
click at [958, 99] on button "RUN" at bounding box center [970, 95] width 64 height 23
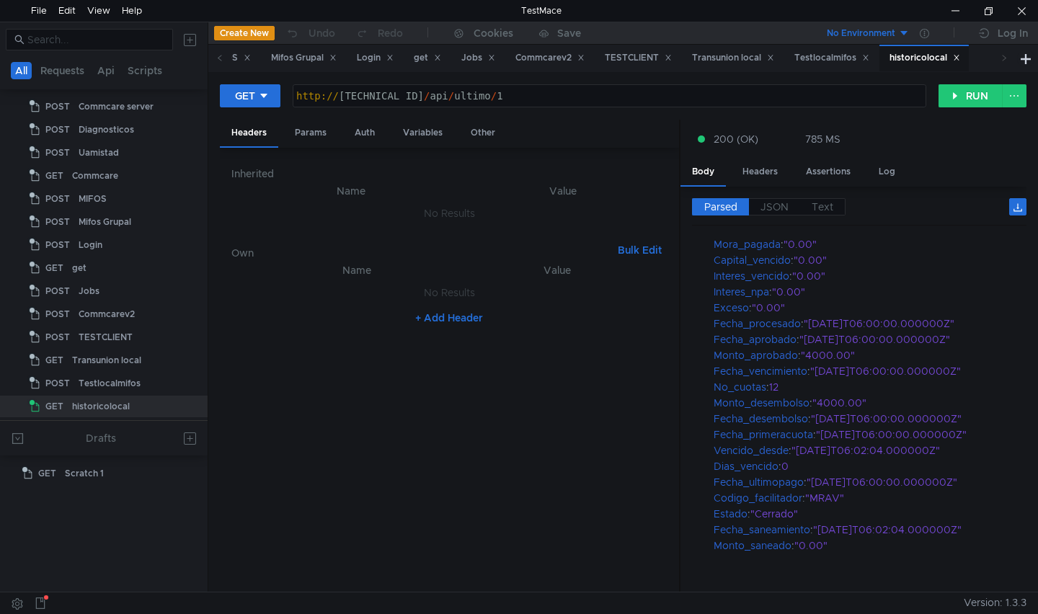
scroll to position [0, 0]
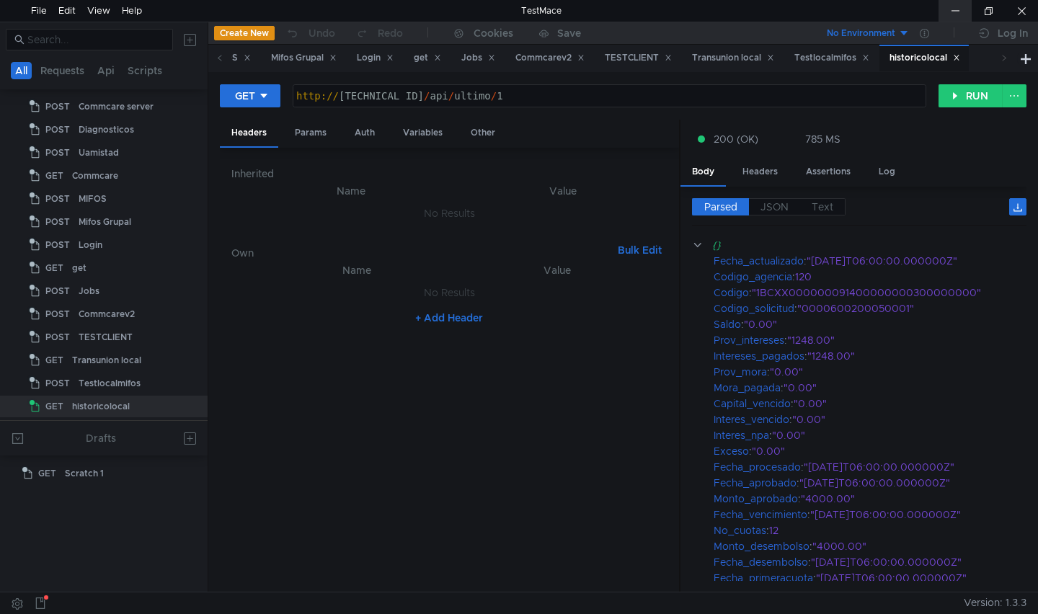
click at [954, 17] on div at bounding box center [954, 11] width 33 height 22
click at [976, 94] on button "RUN" at bounding box center [970, 95] width 64 height 23
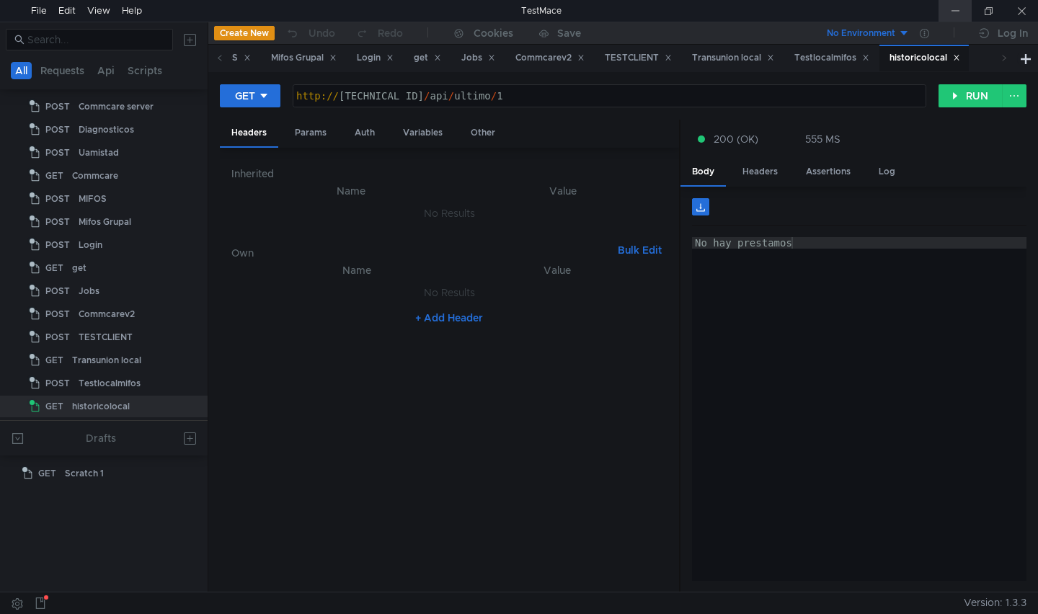
click at [949, 11] on div at bounding box center [954, 11] width 33 height 22
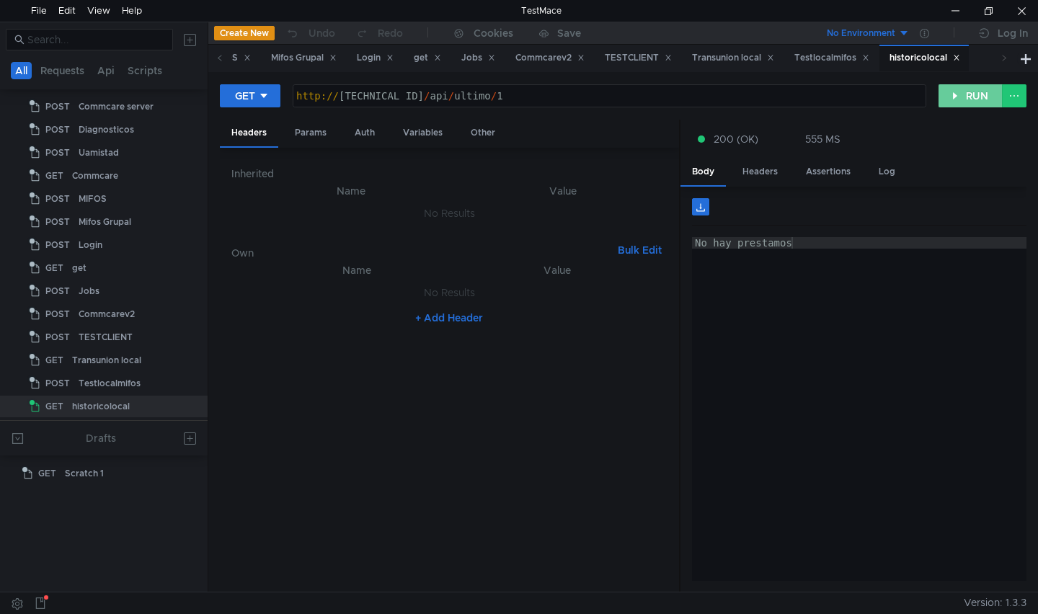
click at [971, 93] on button "RUN" at bounding box center [970, 95] width 64 height 23
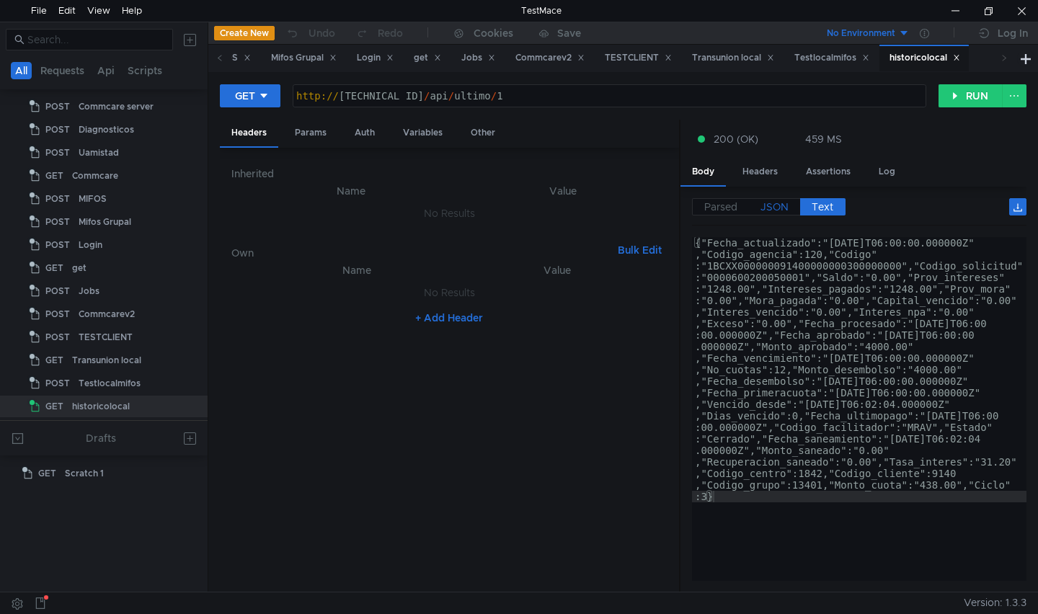
click at [783, 201] on span "JSON" at bounding box center [774, 206] width 28 height 13
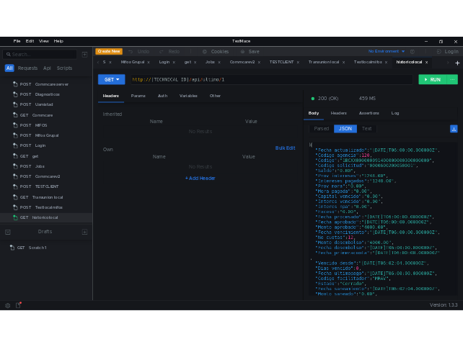
scroll to position [94, 0]
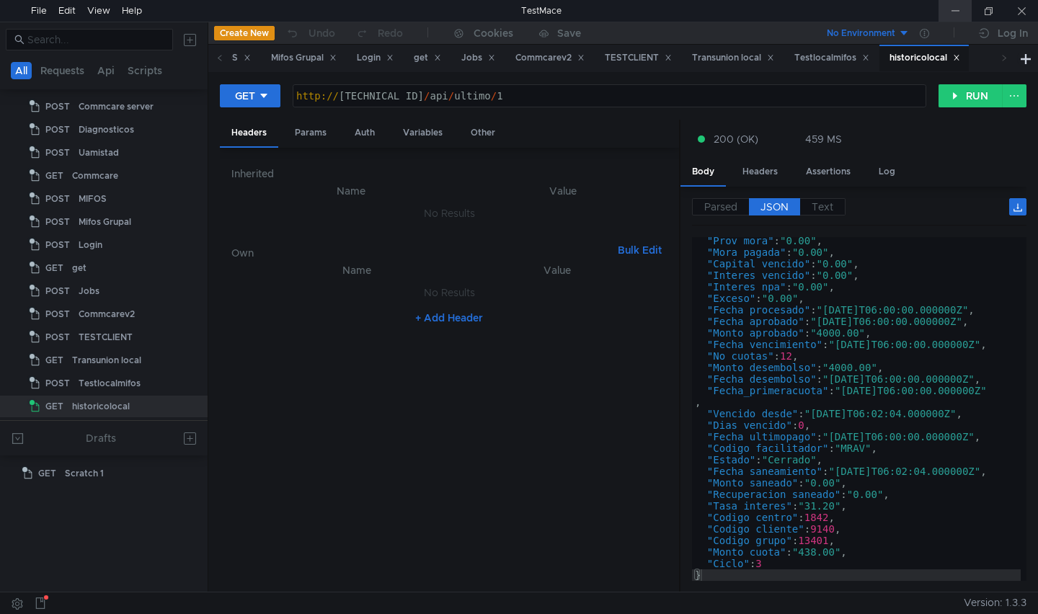
click at [951, 8] on div at bounding box center [954, 11] width 33 height 22
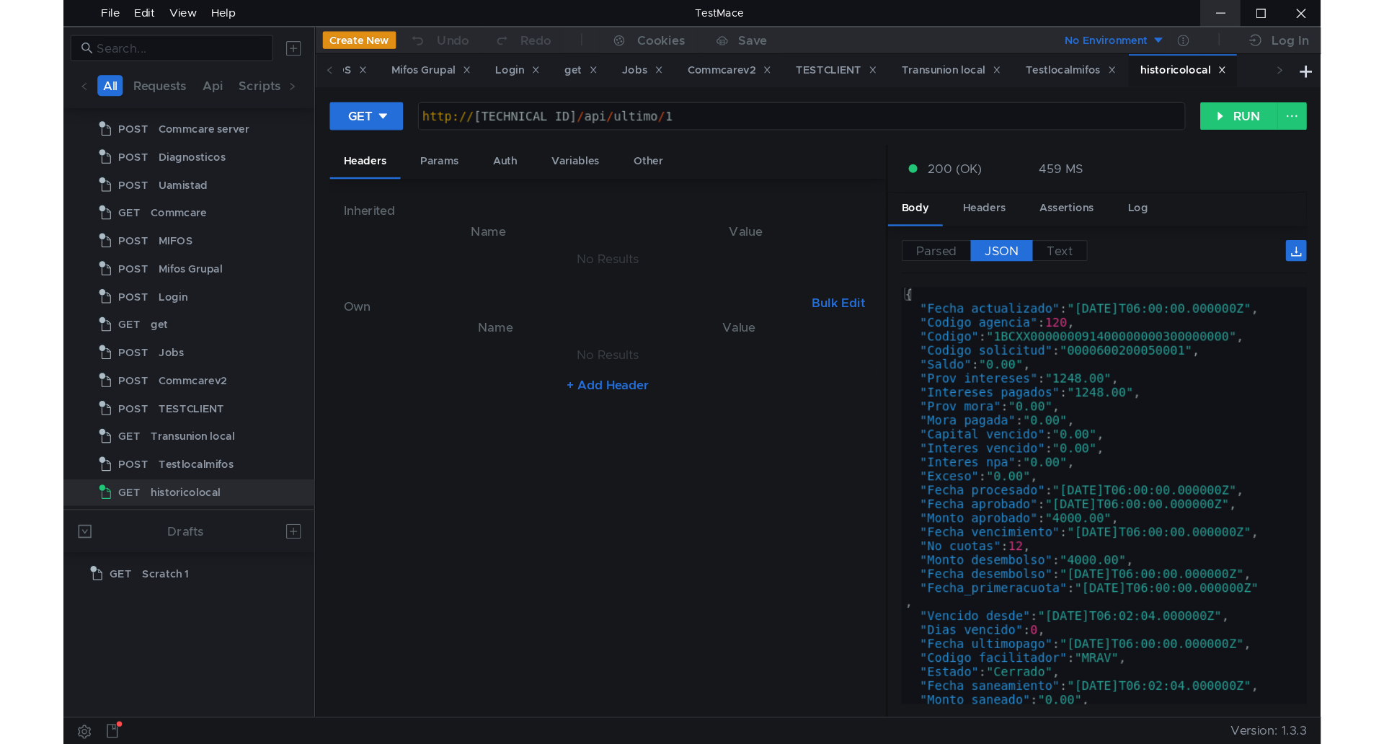
scroll to position [0, 0]
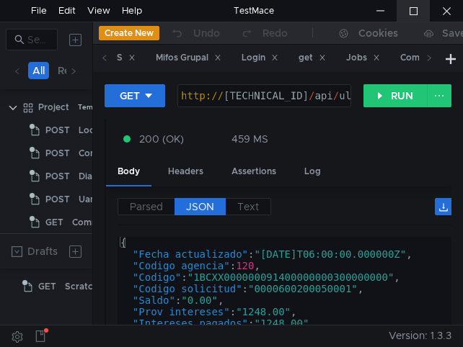
click at [405, 8] on div at bounding box center [412, 11] width 33 height 22
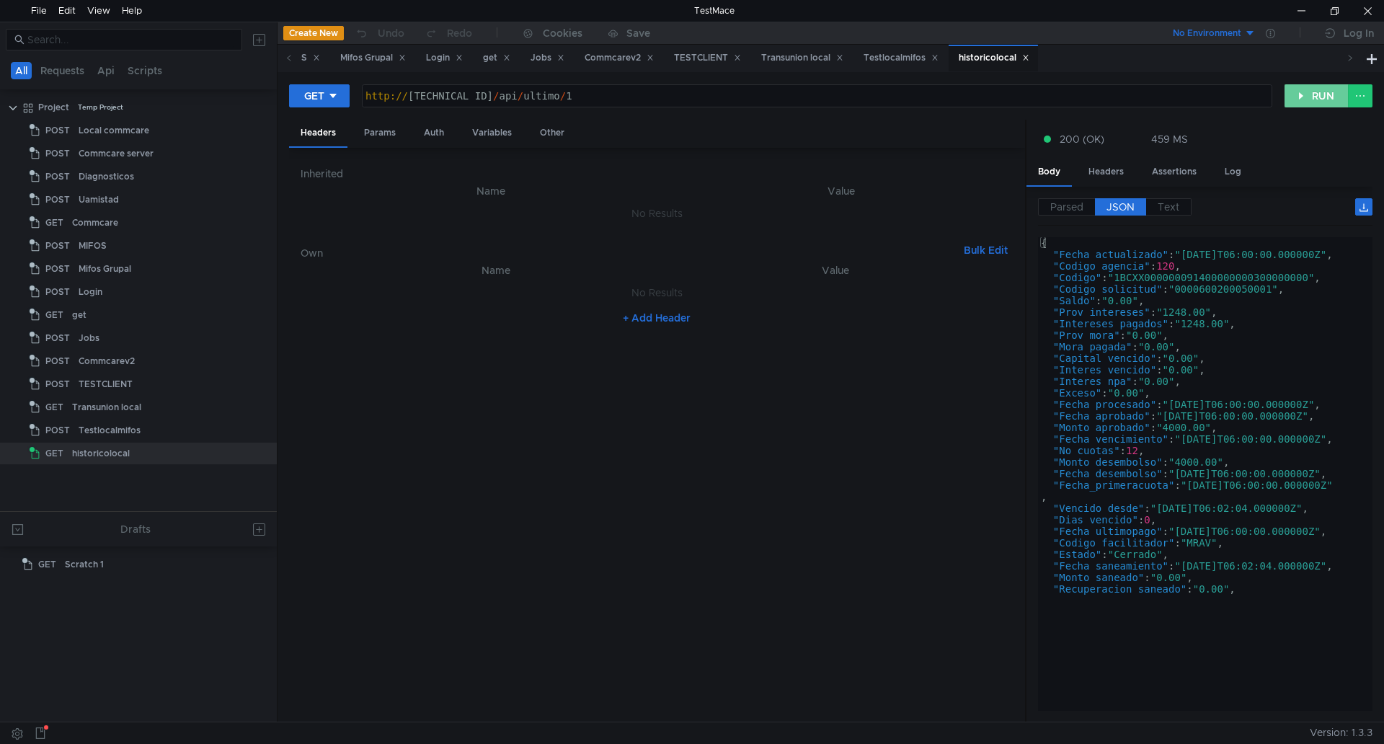
click at [1037, 92] on button "RUN" at bounding box center [1316, 95] width 64 height 23
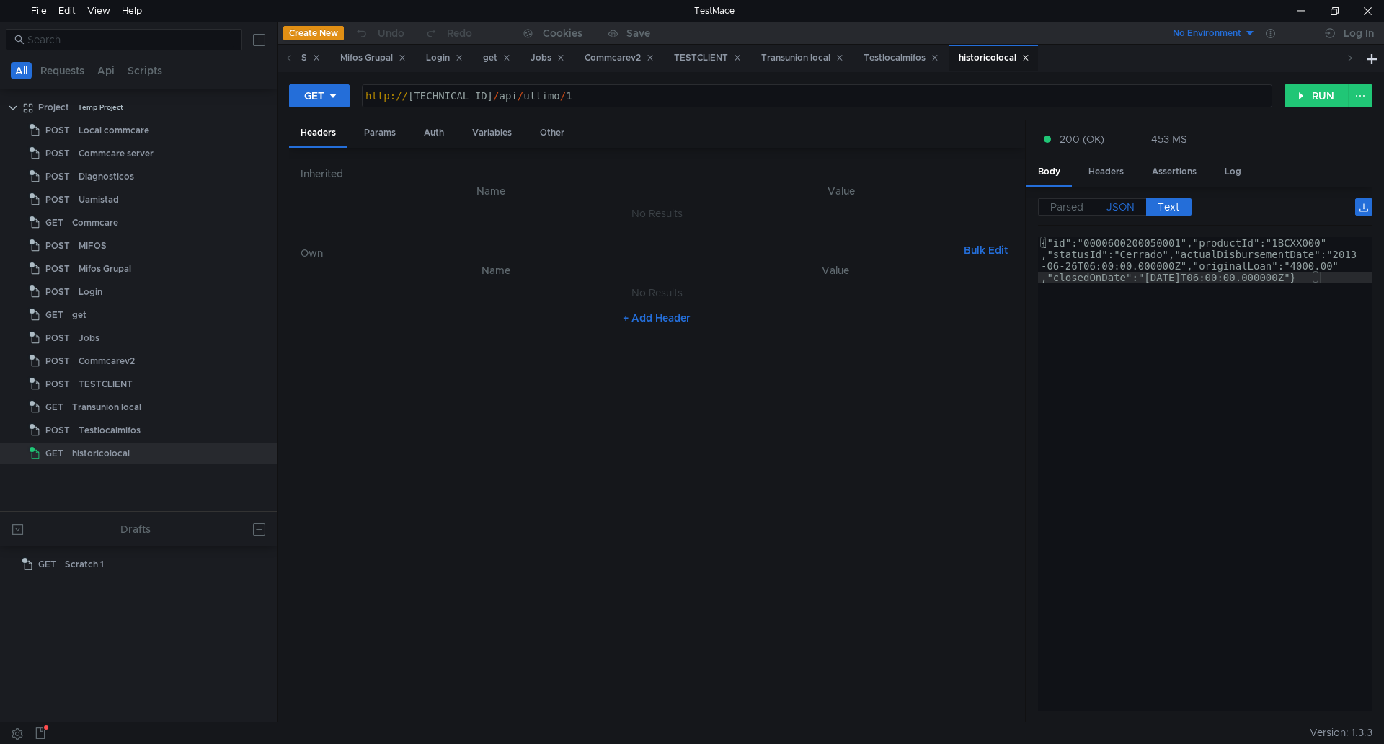
click at [1037, 201] on span "JSON" at bounding box center [1120, 206] width 28 height 13
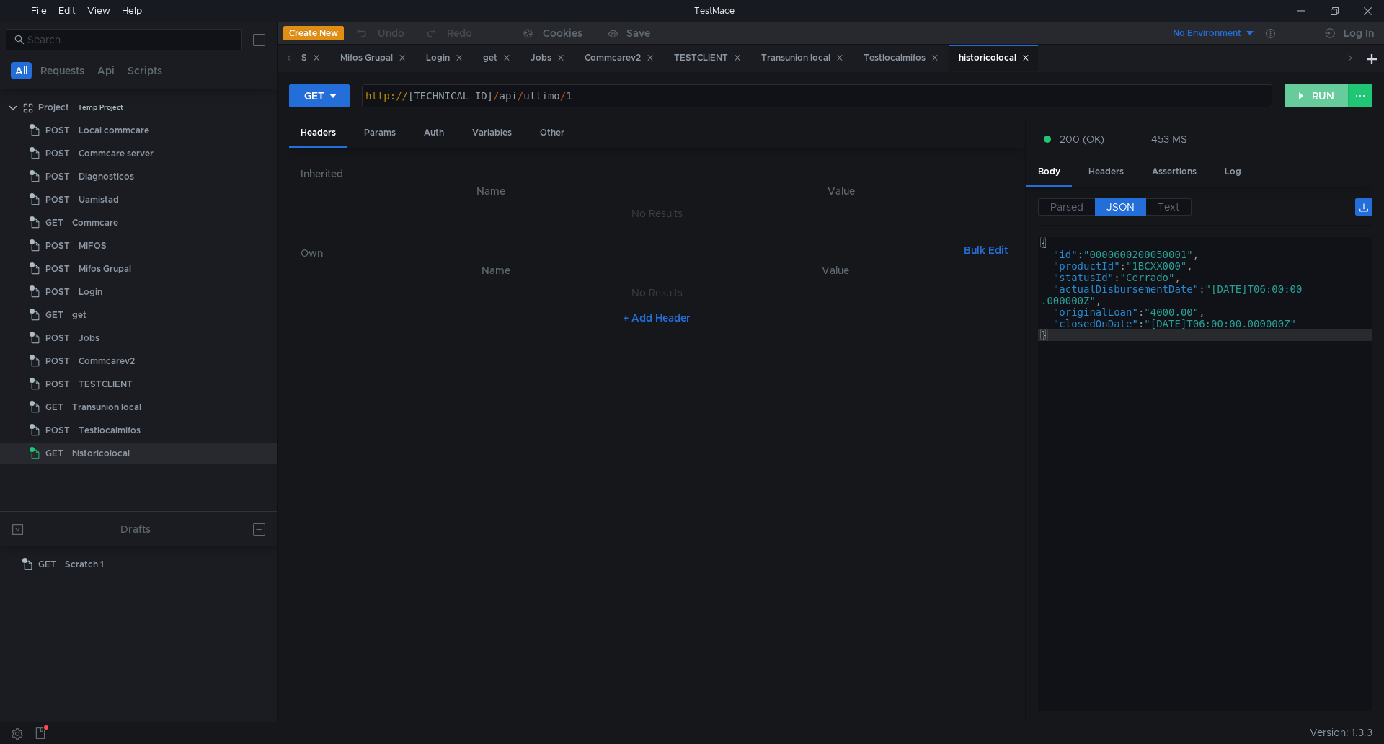
click at [1317, 100] on button "RUN" at bounding box center [1316, 95] width 64 height 23
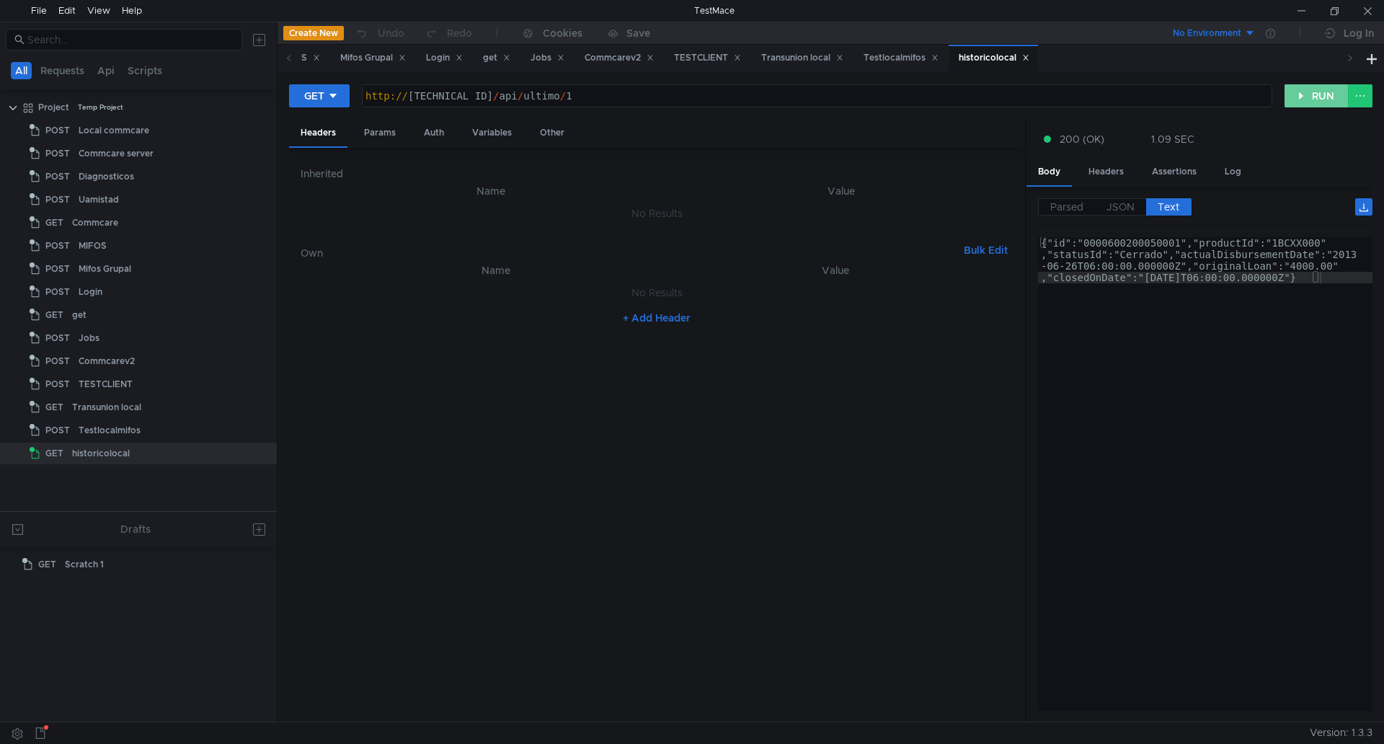
click at [1304, 96] on button "RUN" at bounding box center [1316, 95] width 64 height 23
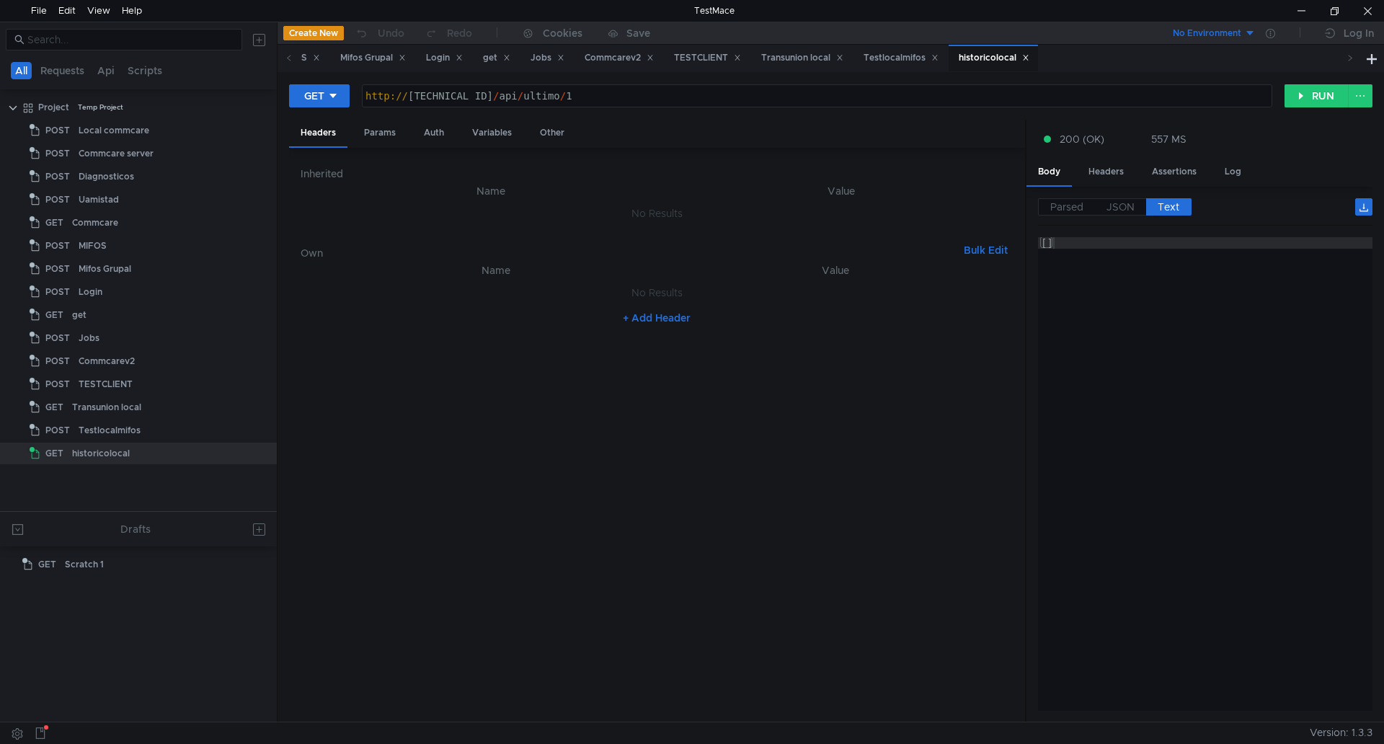
type textarea "[]"
click at [1115, 319] on div "[]" at bounding box center [1205, 485] width 334 height 497
click at [1065, 245] on div "[]" at bounding box center [1205, 485] width 334 height 497
click at [1051, 246] on div "[]" at bounding box center [1205, 485] width 334 height 497
click at [1067, 249] on div "[]" at bounding box center [1205, 473] width 334 height 473
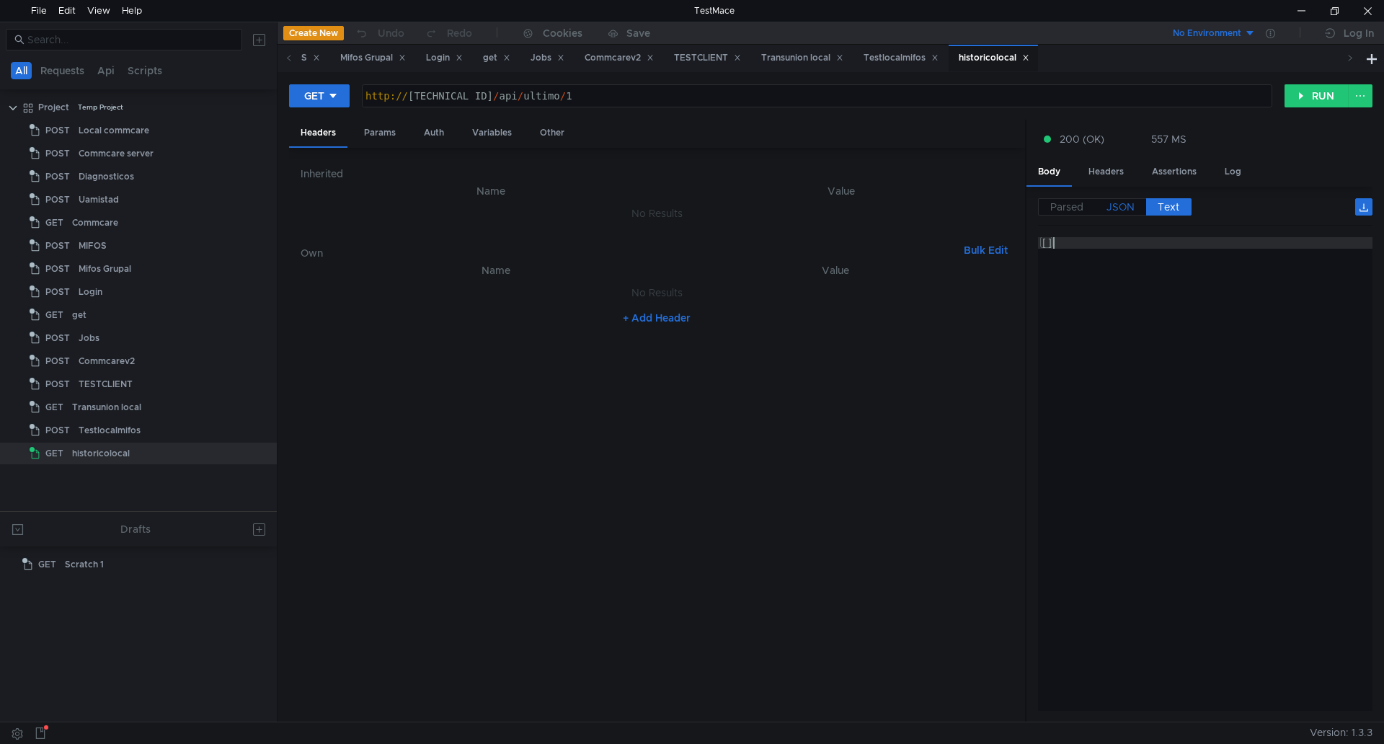
click at [1133, 203] on span "JSON" at bounding box center [1120, 206] width 28 height 13
click at [1124, 208] on span "JSON" at bounding box center [1120, 206] width 28 height 13
click at [1072, 208] on span "Parsed" at bounding box center [1066, 206] width 33 height 13
click at [1111, 204] on span "JSON" at bounding box center [1120, 206] width 28 height 13
click at [1160, 203] on span "Text" at bounding box center [1168, 206] width 22 height 13
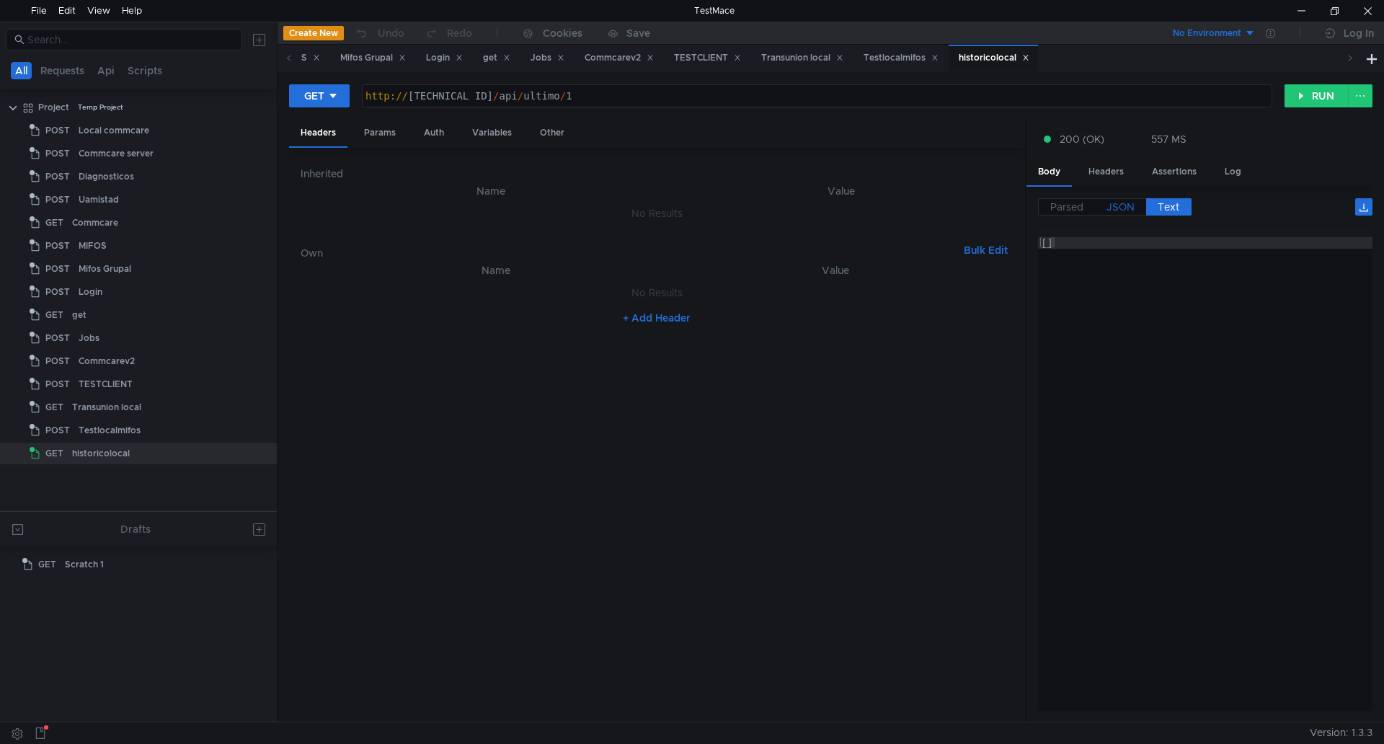
click at [1113, 201] on span "JSON" at bounding box center [1120, 206] width 28 height 13
click at [1059, 206] on span "Parsed" at bounding box center [1066, 206] width 33 height 13
click at [1108, 210] on span "JSON" at bounding box center [1120, 206] width 28 height 13
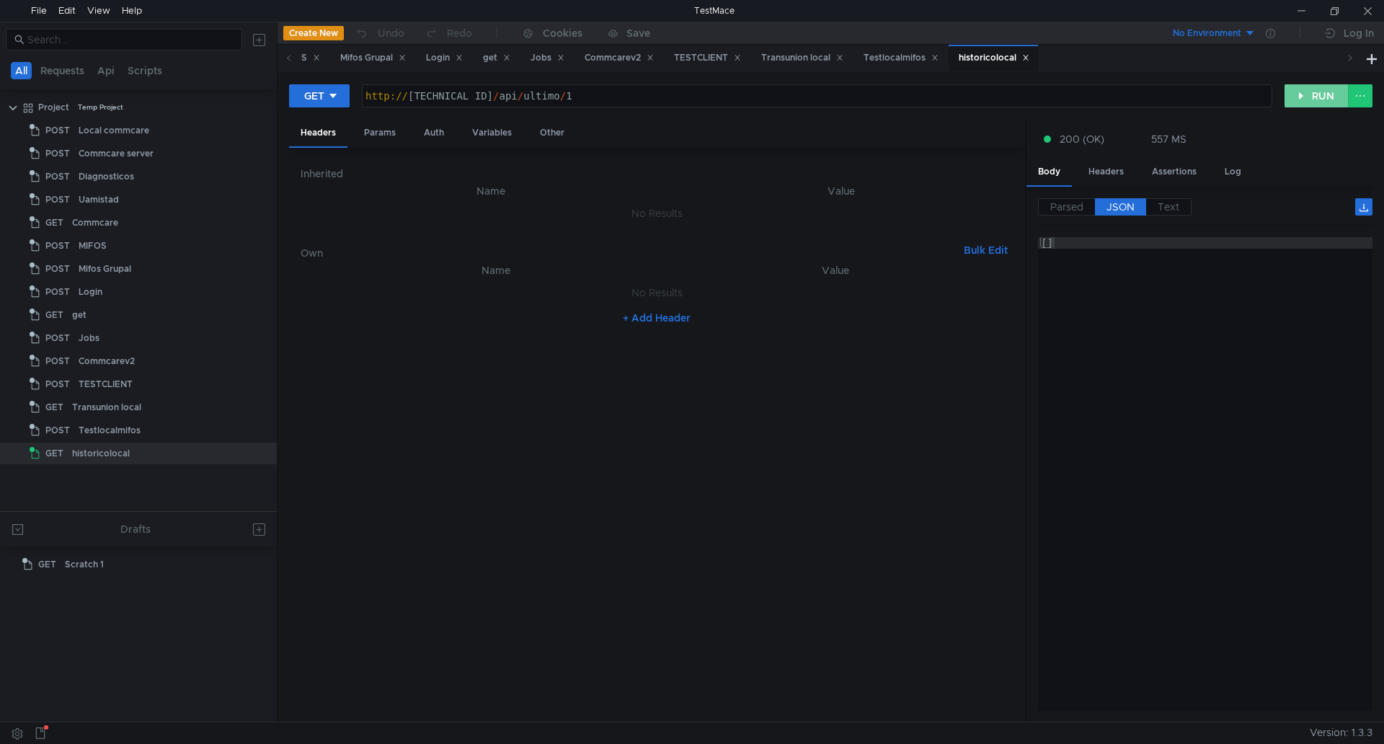
click at [1320, 89] on button "RUN" at bounding box center [1316, 95] width 64 height 23
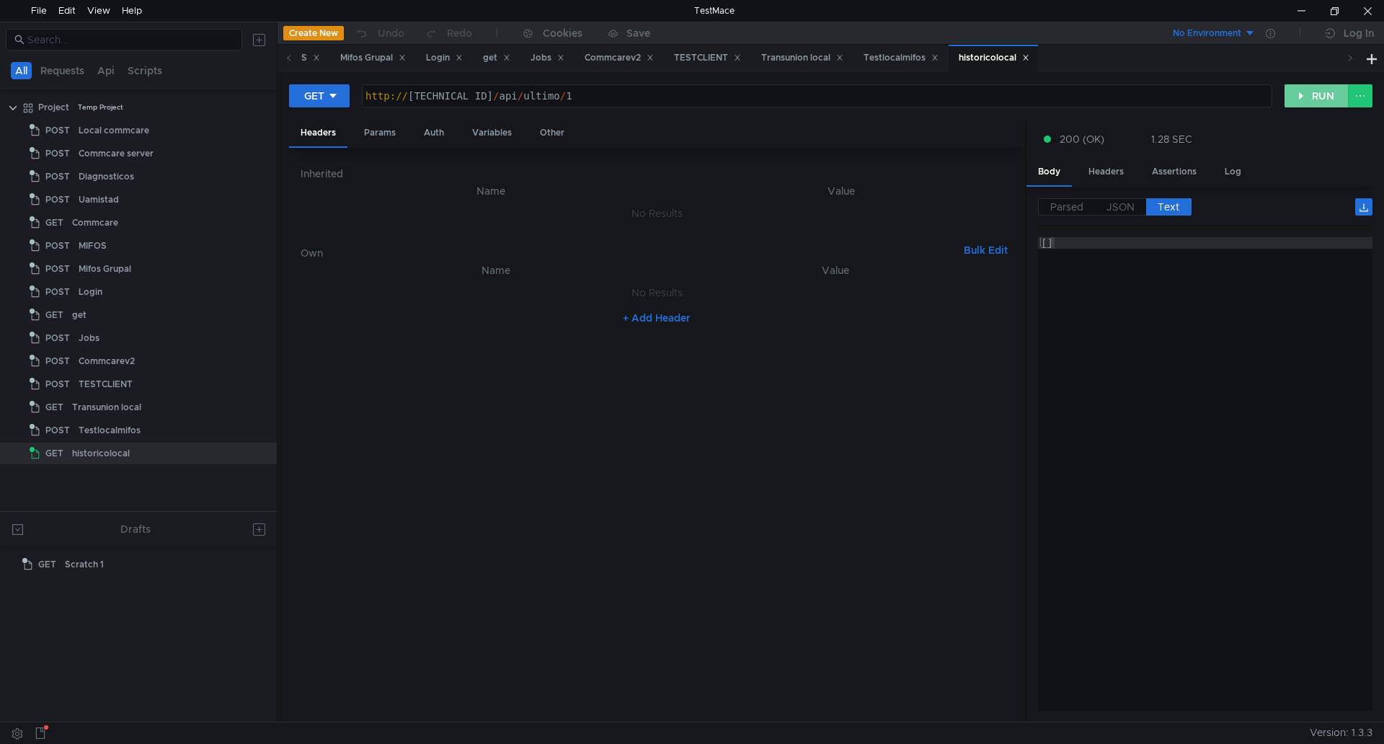
click at [1319, 105] on button "RUN" at bounding box center [1316, 95] width 64 height 23
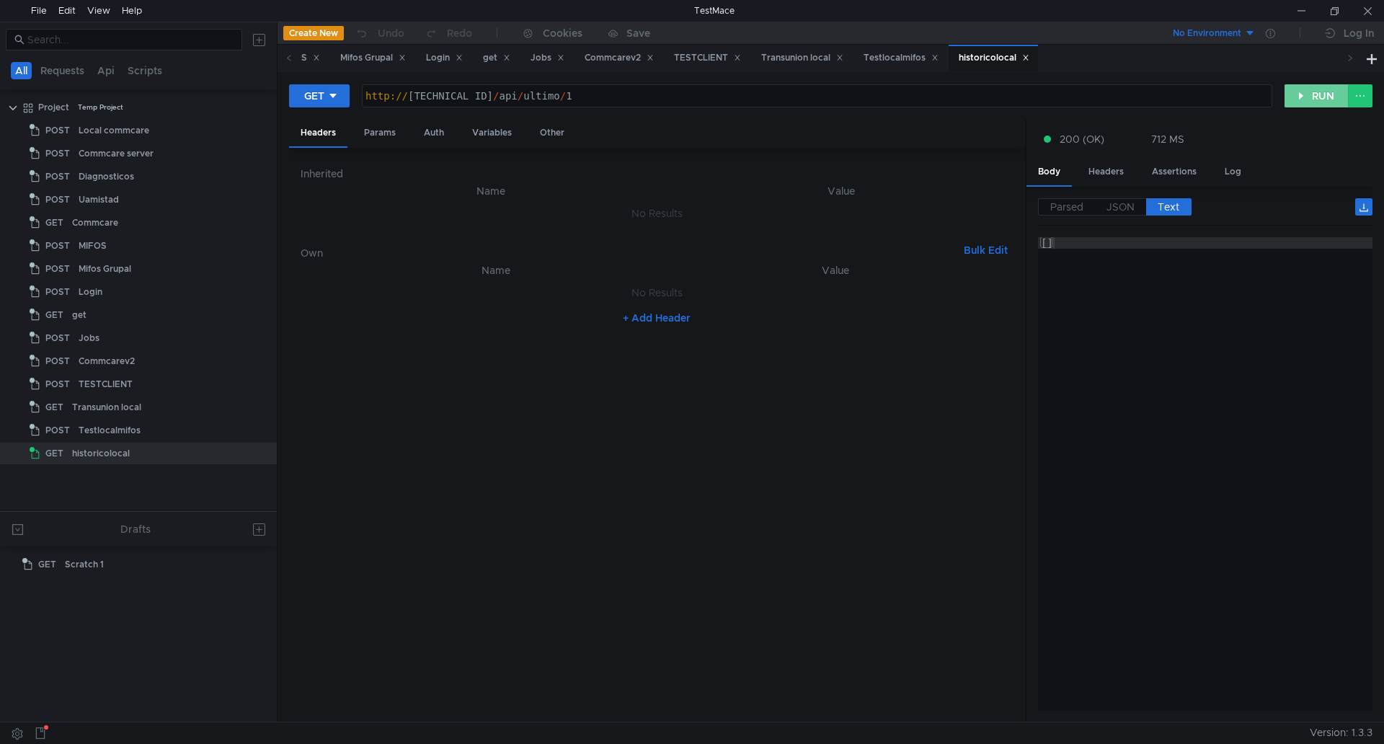
click at [1322, 99] on button "RUN" at bounding box center [1316, 95] width 64 height 23
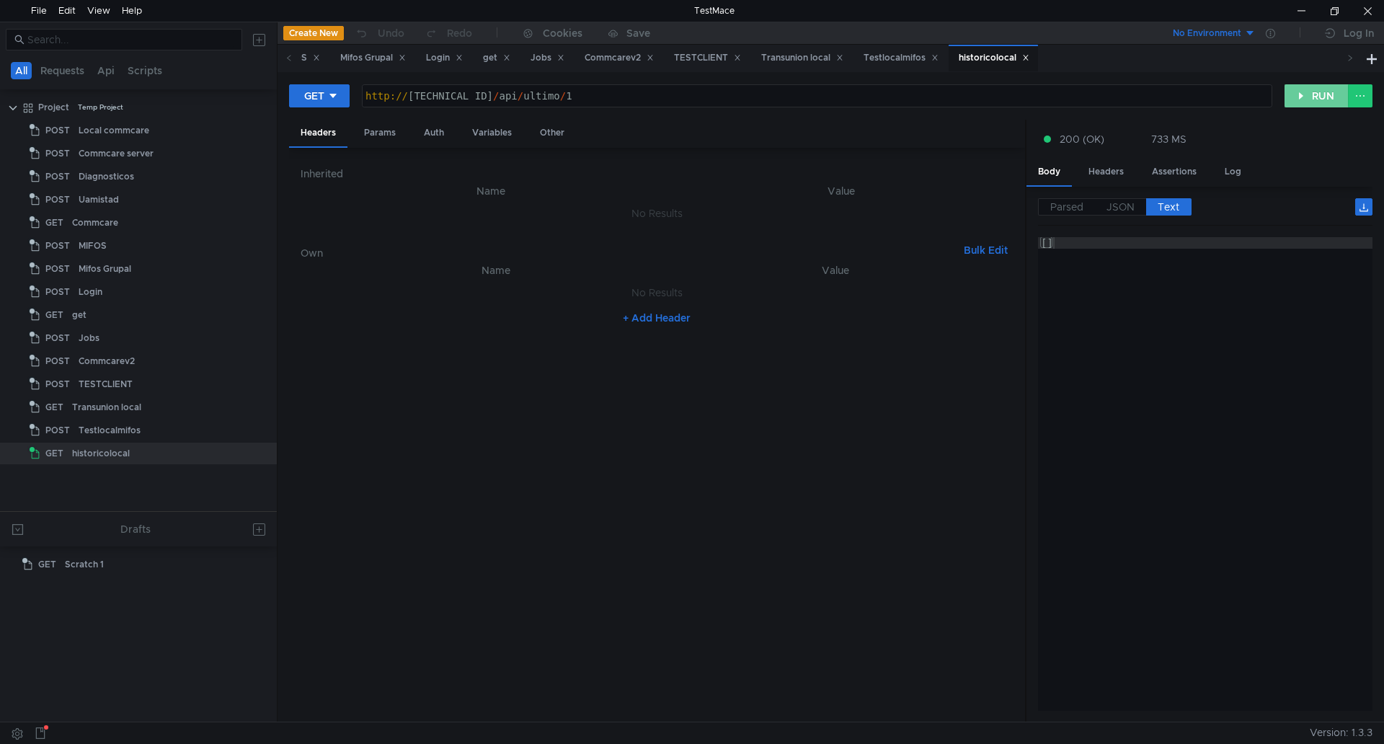
click at [1324, 99] on button "RUN" at bounding box center [1316, 95] width 64 height 23
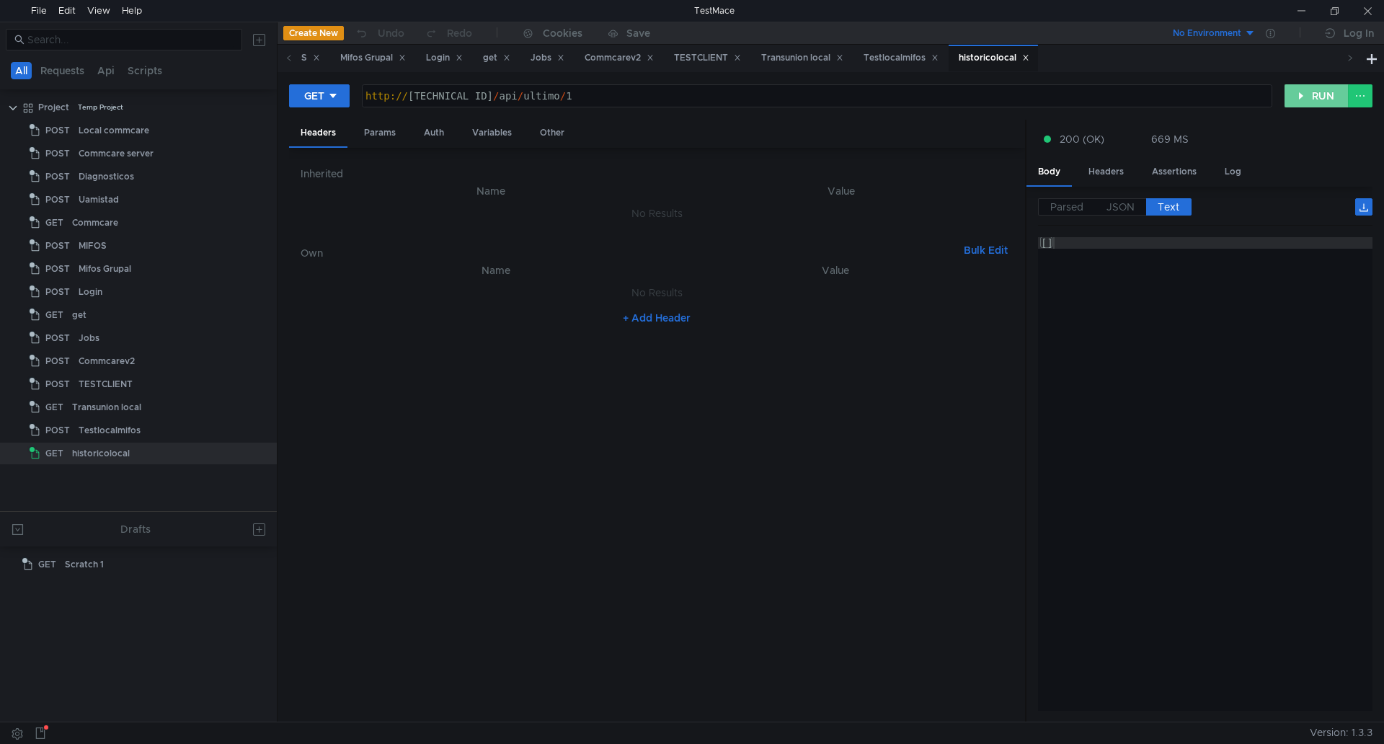
click at [1319, 97] on button "RUN" at bounding box center [1316, 95] width 64 height 23
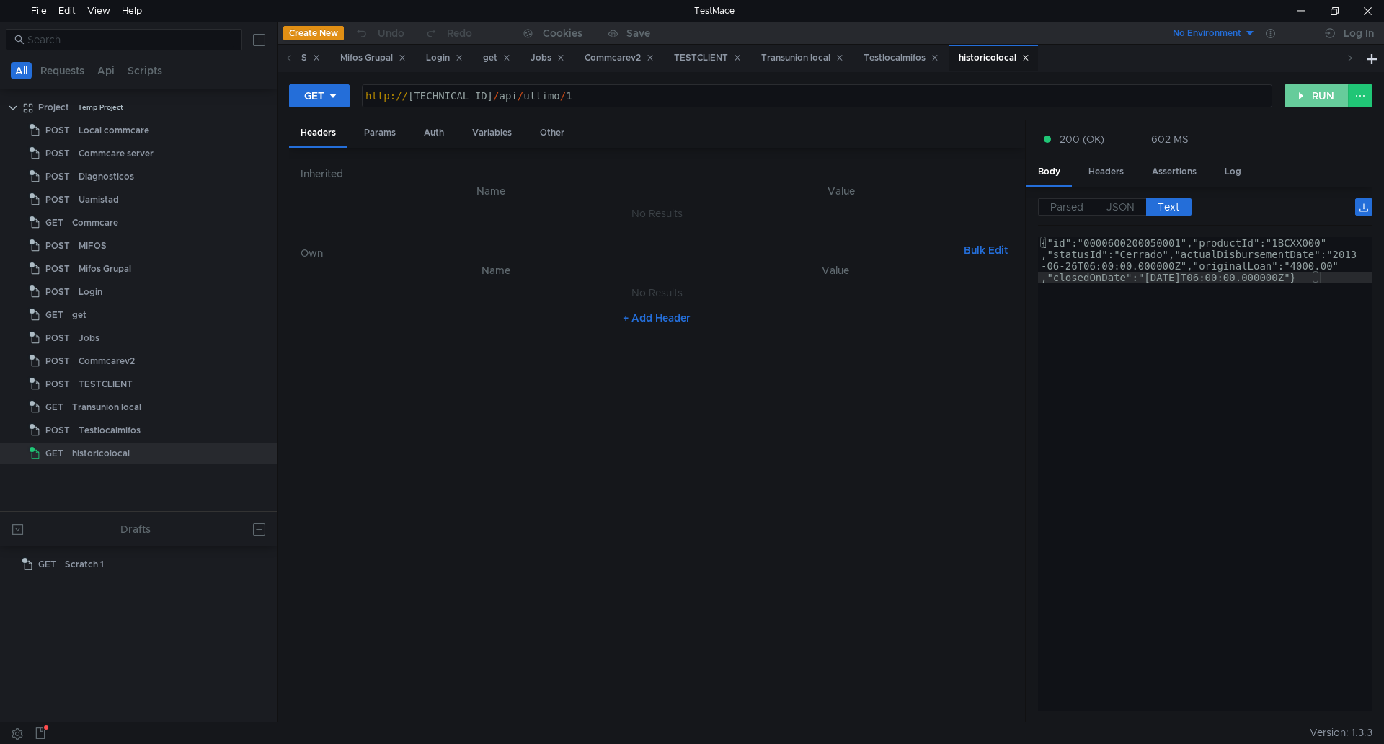
click at [1329, 94] on button "RUN" at bounding box center [1316, 95] width 64 height 23
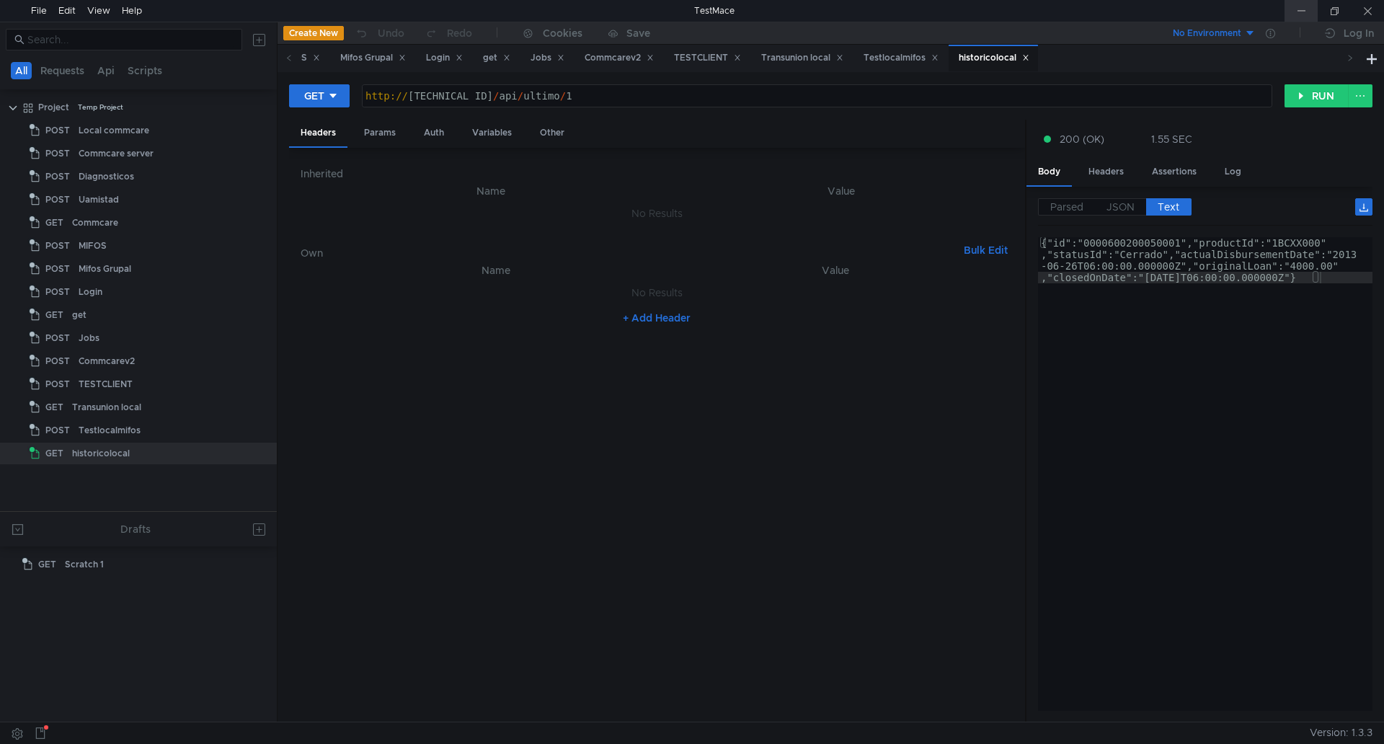
click at [1304, 11] on div at bounding box center [1300, 11] width 33 height 22
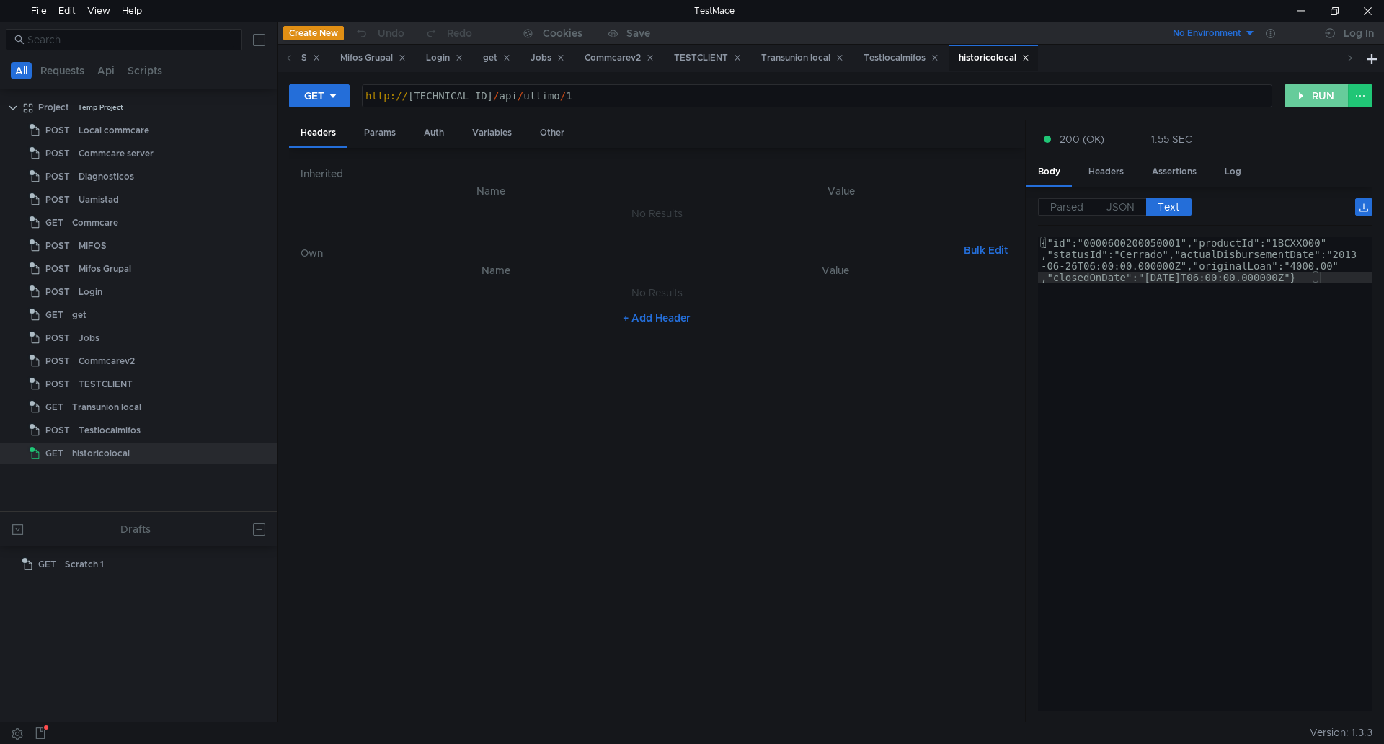
click at [1326, 97] on button "RUN" at bounding box center [1316, 95] width 64 height 23
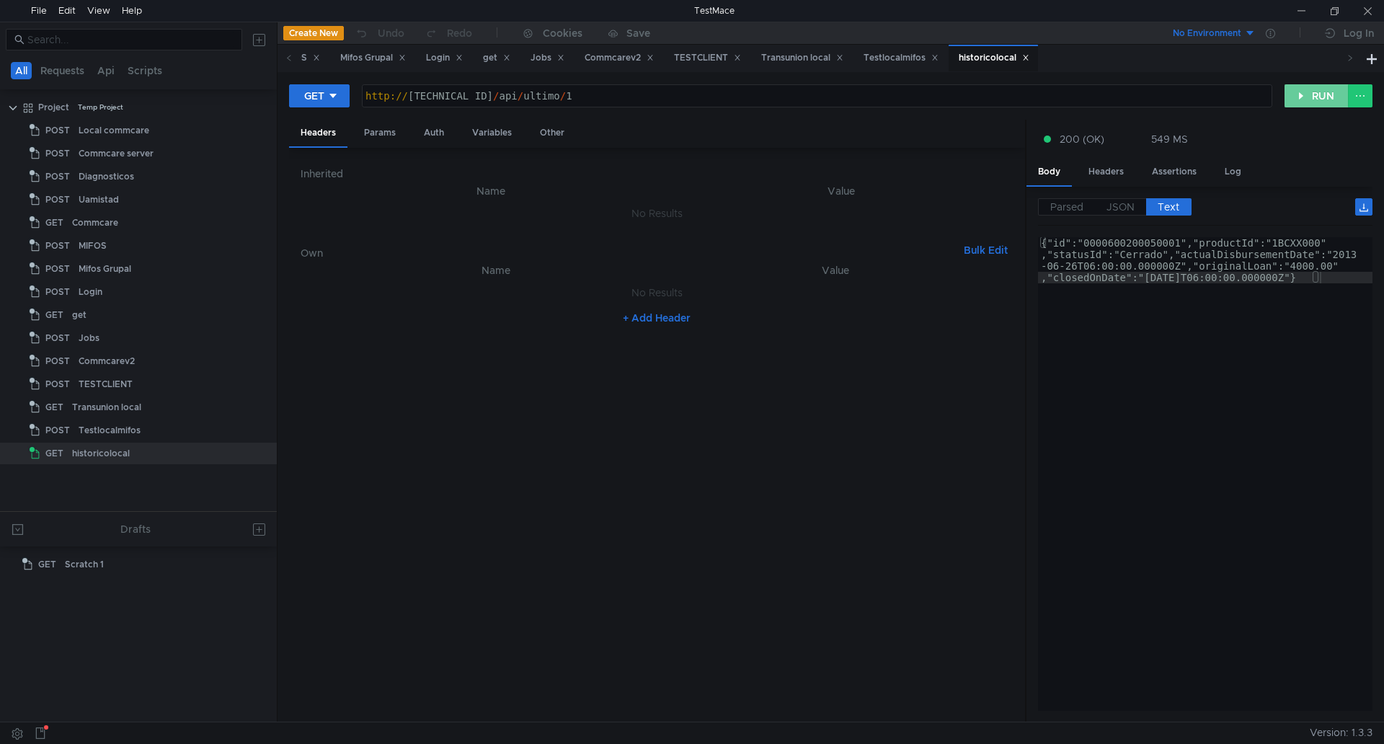
click at [1322, 95] on button "RUN" at bounding box center [1316, 95] width 64 height 23
click at [1317, 89] on button "RUN" at bounding box center [1316, 95] width 64 height 23
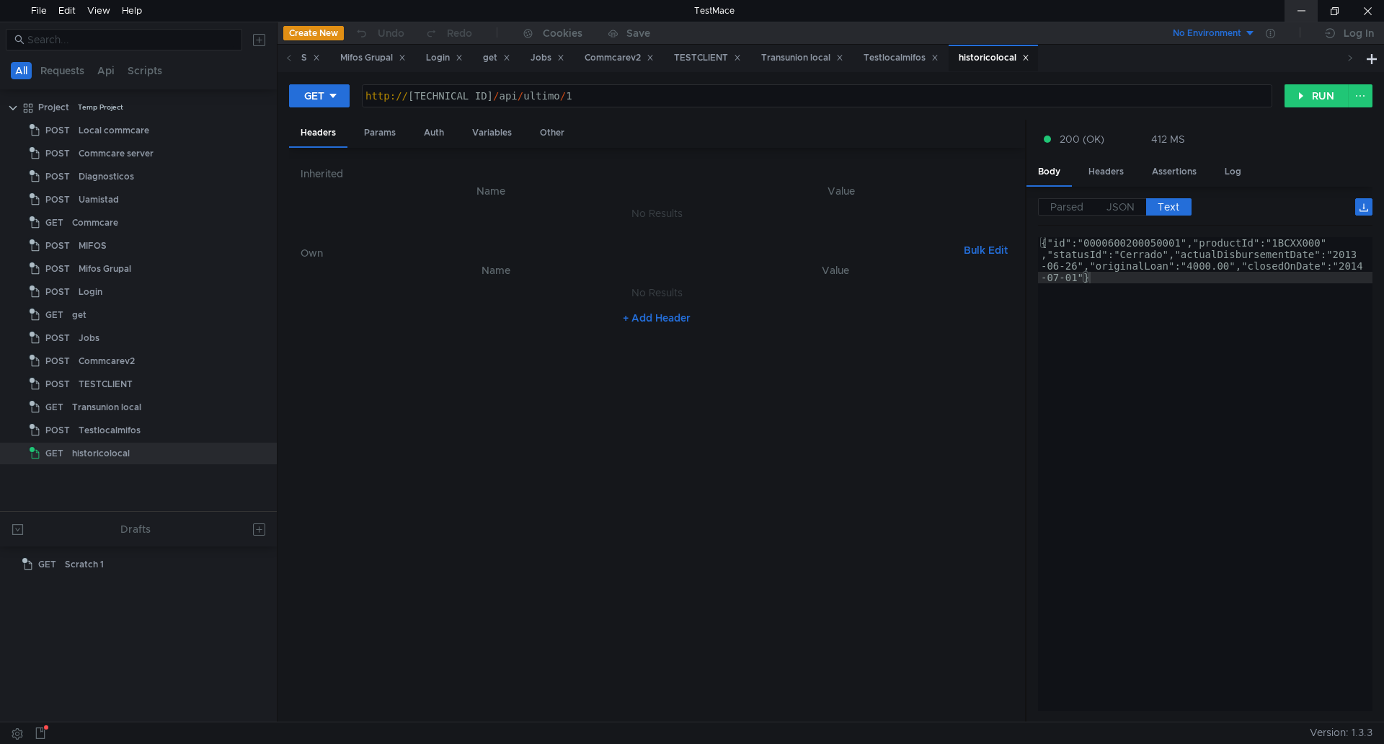
click at [1288, 6] on div at bounding box center [1300, 11] width 33 height 22
click at [1300, 10] on div at bounding box center [1300, 11] width 33 height 22
click at [1301, 94] on button "RUN" at bounding box center [1316, 95] width 64 height 23
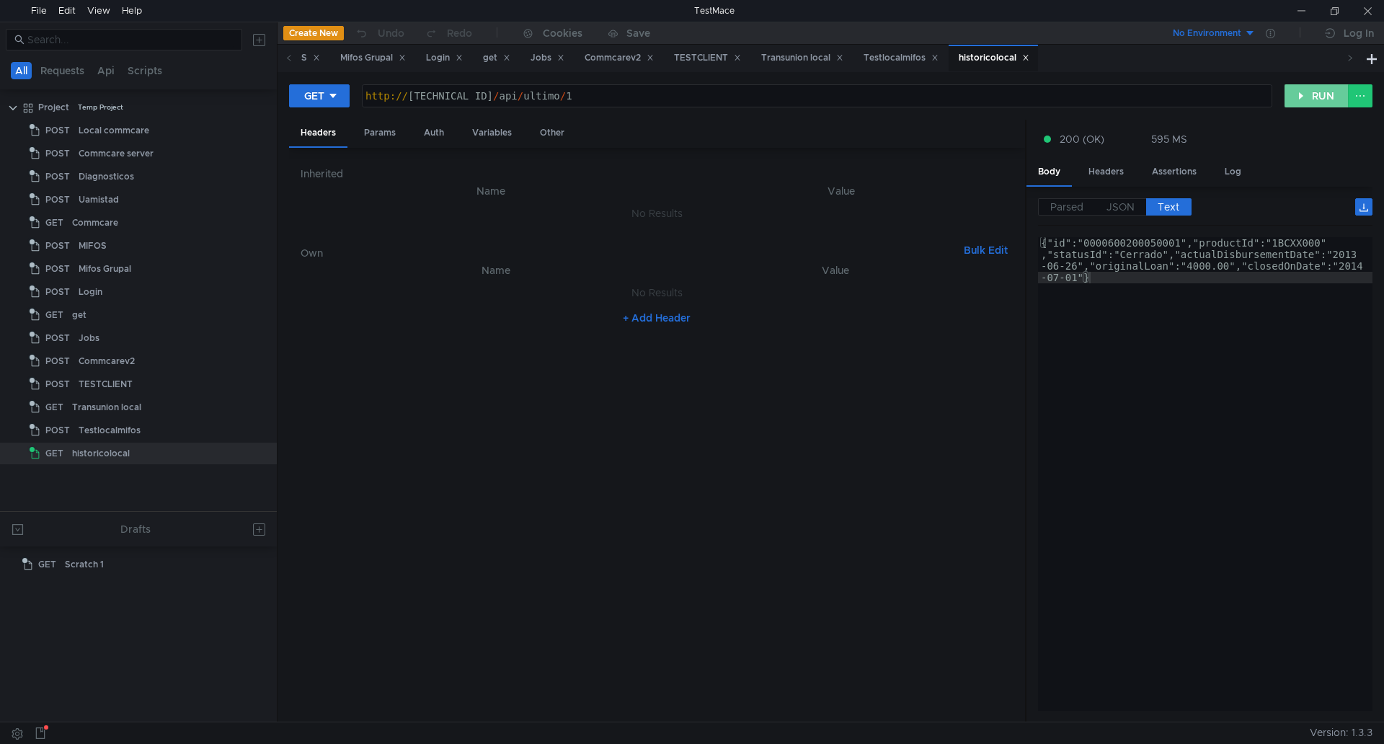
click at [1314, 94] on button "RUN" at bounding box center [1316, 95] width 64 height 23
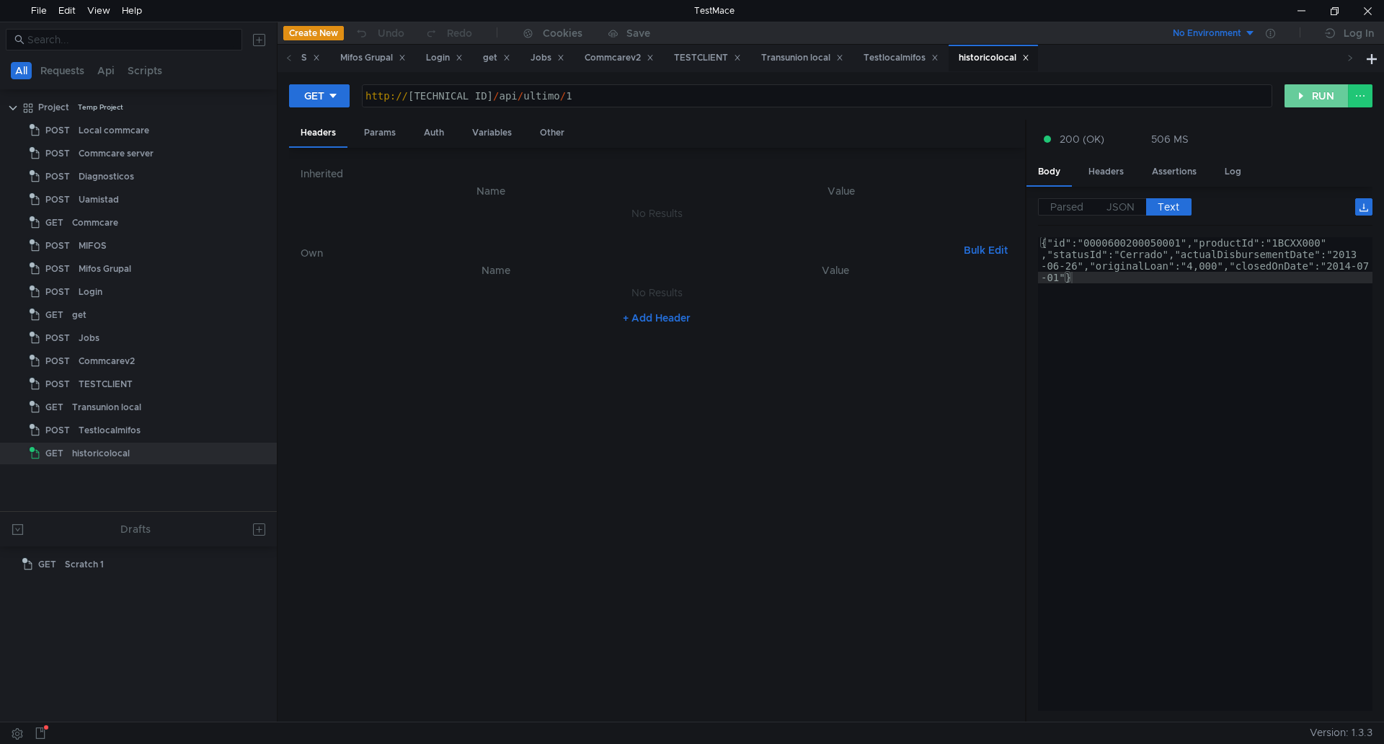
click at [1297, 98] on button "RUN" at bounding box center [1316, 95] width 64 height 23
click at [1295, 9] on div at bounding box center [1300, 11] width 33 height 22
click at [1319, 97] on button "RUN" at bounding box center [1316, 95] width 64 height 23
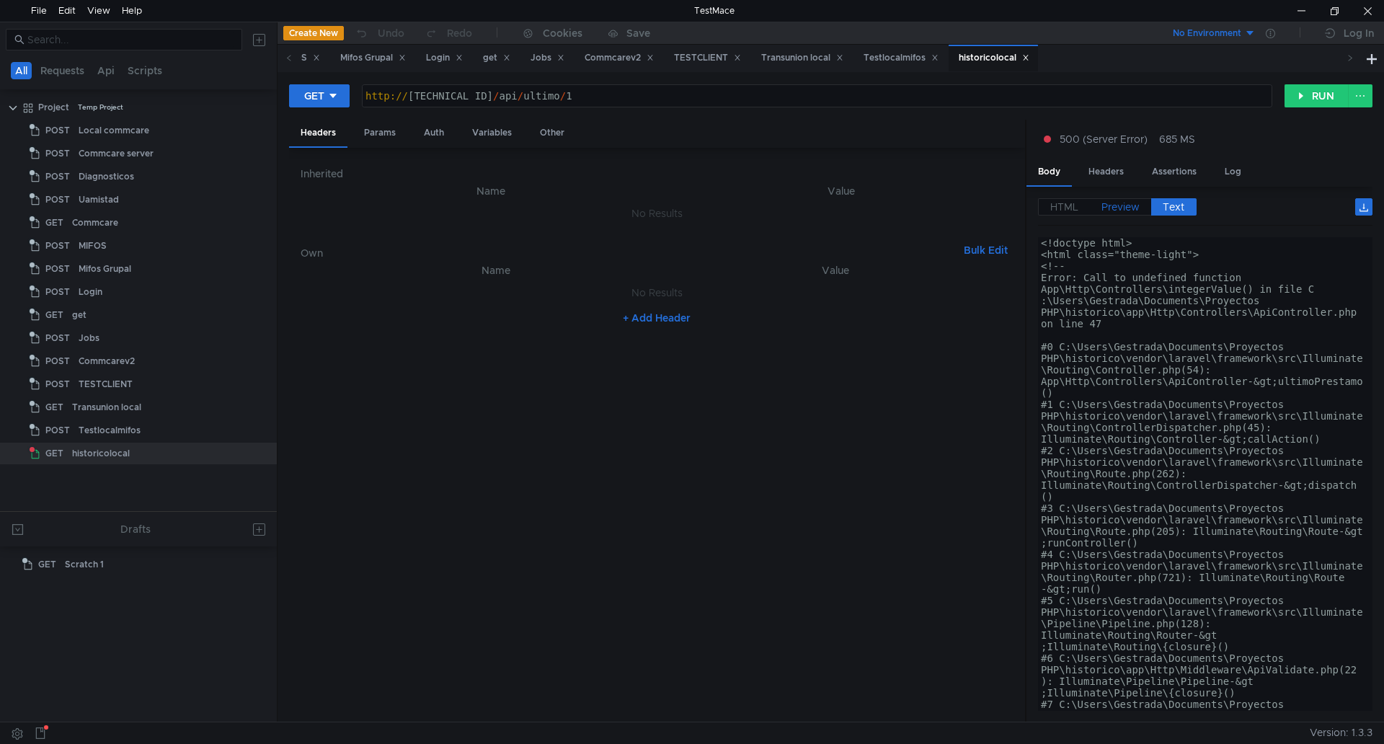
click at [1126, 202] on span "Preview" at bounding box center [1120, 206] width 38 height 13
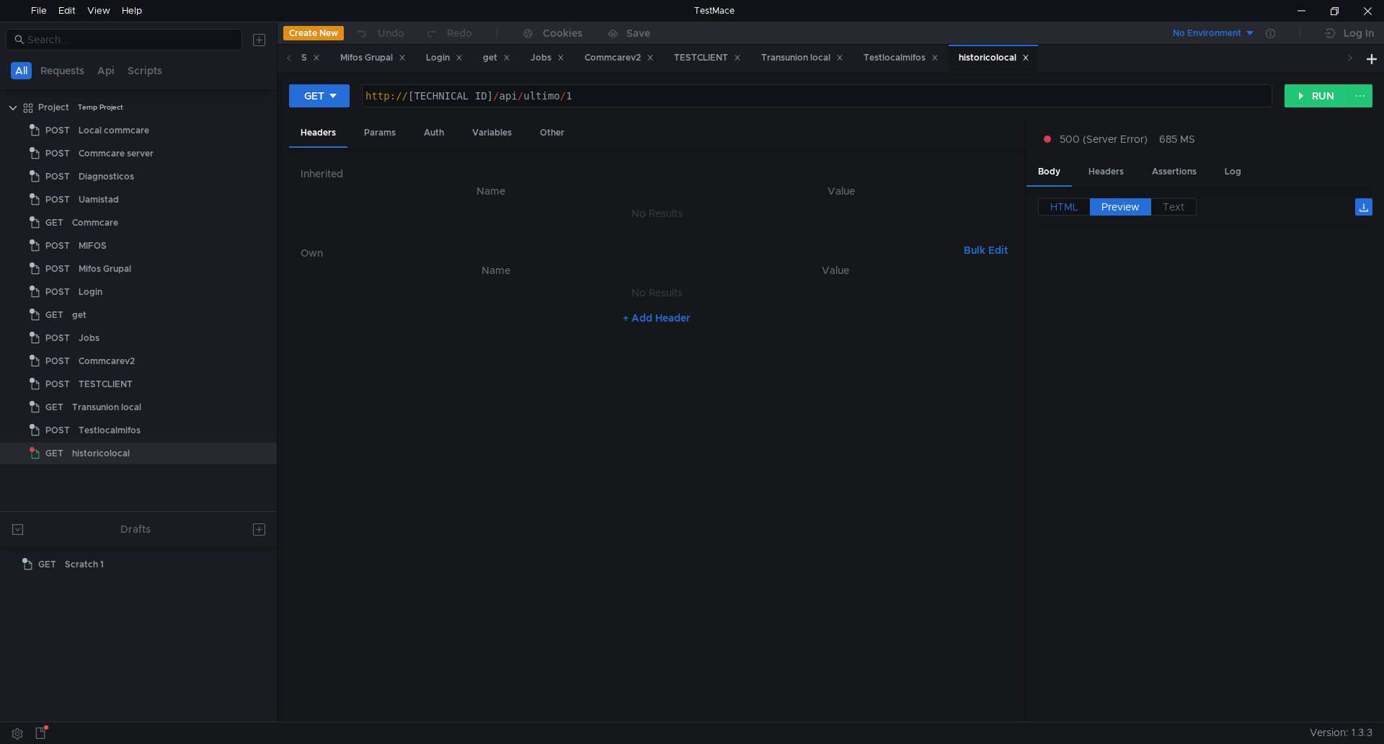
click at [1059, 207] on span "HTML" at bounding box center [1064, 206] width 28 height 13
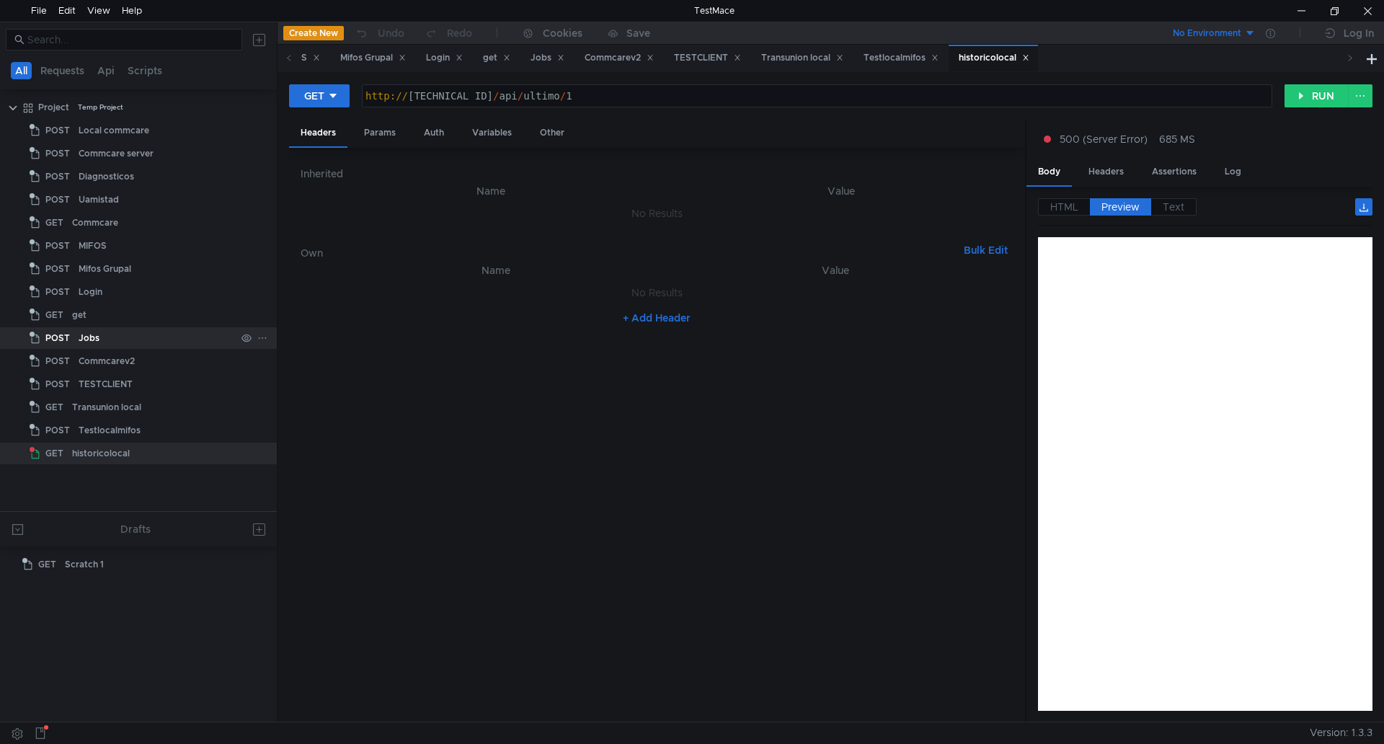
click at [1174, 204] on span "Text" at bounding box center [1173, 206] width 22 height 13
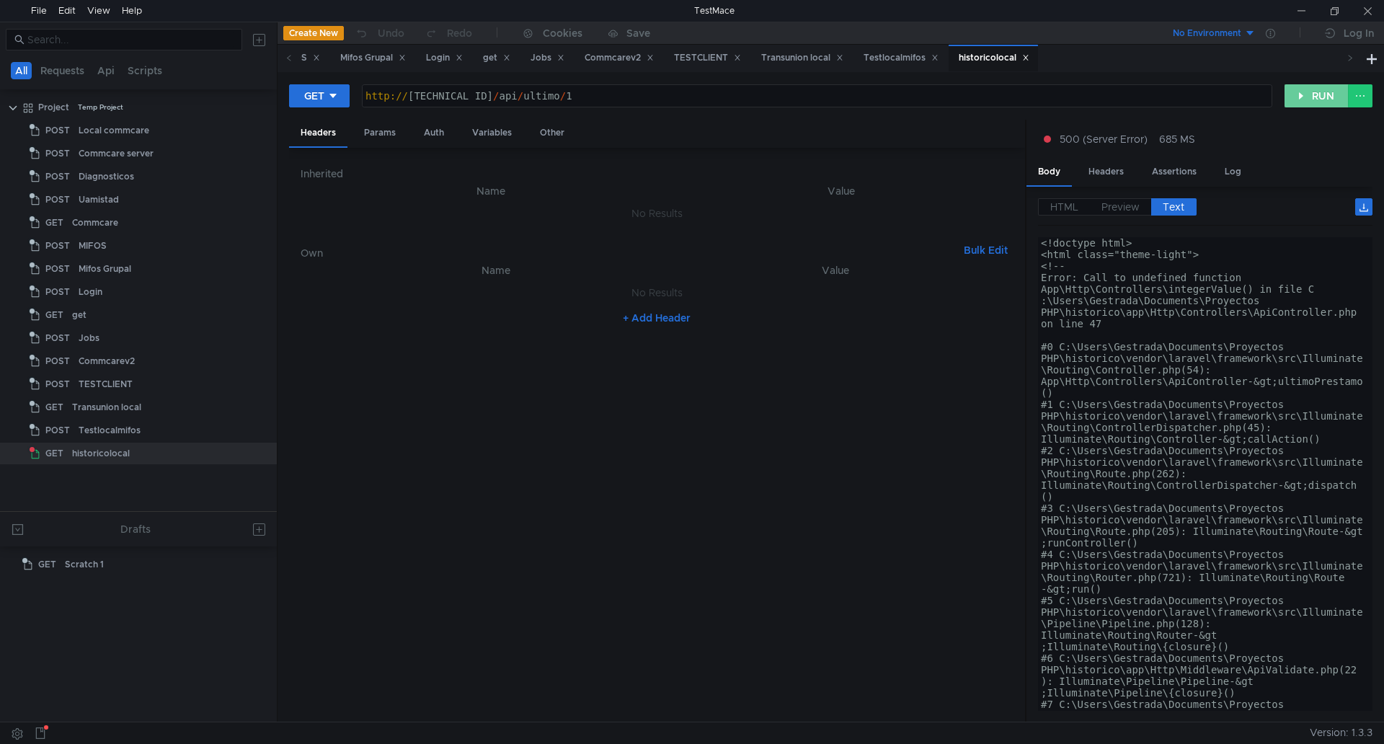
click at [1320, 99] on button "RUN" at bounding box center [1316, 95] width 64 height 23
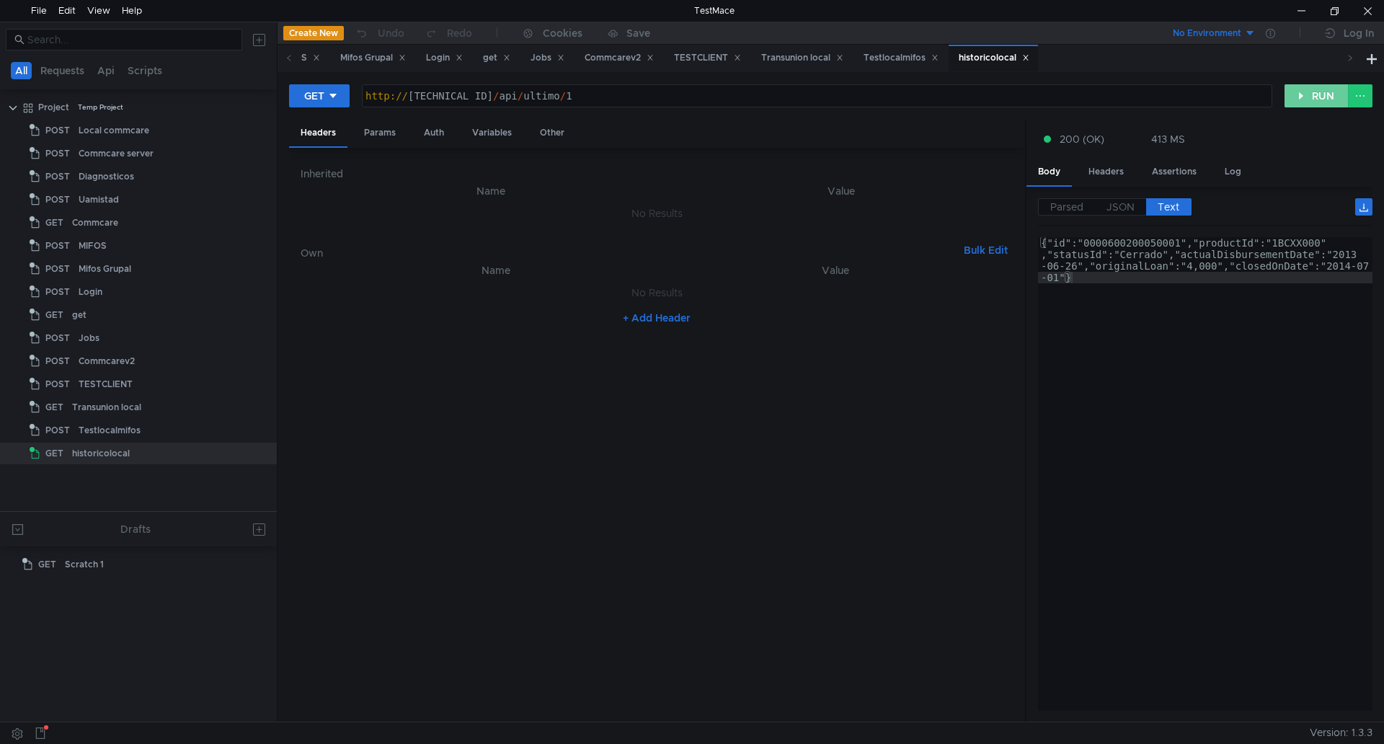
click at [1309, 96] on button "RUN" at bounding box center [1316, 95] width 64 height 23
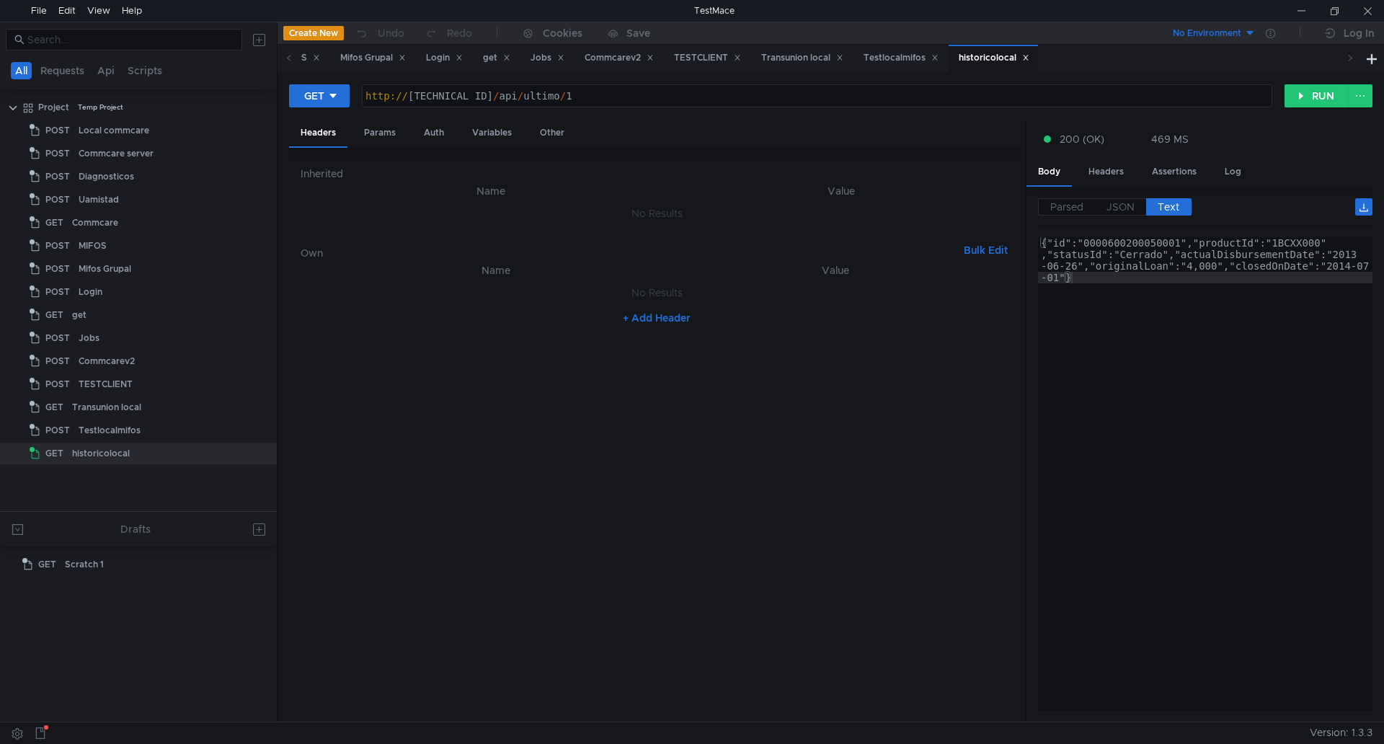
click at [646, 91] on div "http:// 127.0.0.1:8000 / api / ultimo / 1" at bounding box center [816, 107] width 909 height 35
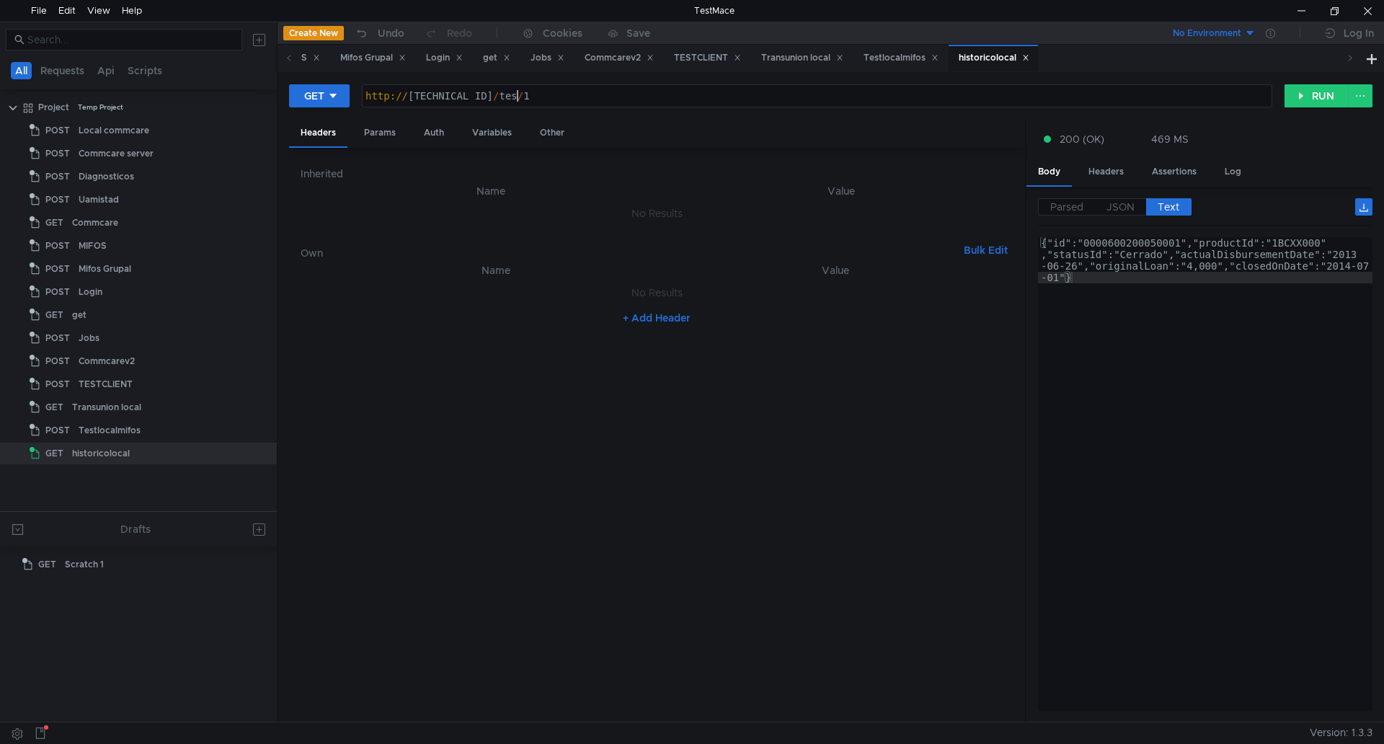
scroll to position [0, 12]
click at [1309, 97] on button "RUN" at bounding box center [1316, 95] width 64 height 23
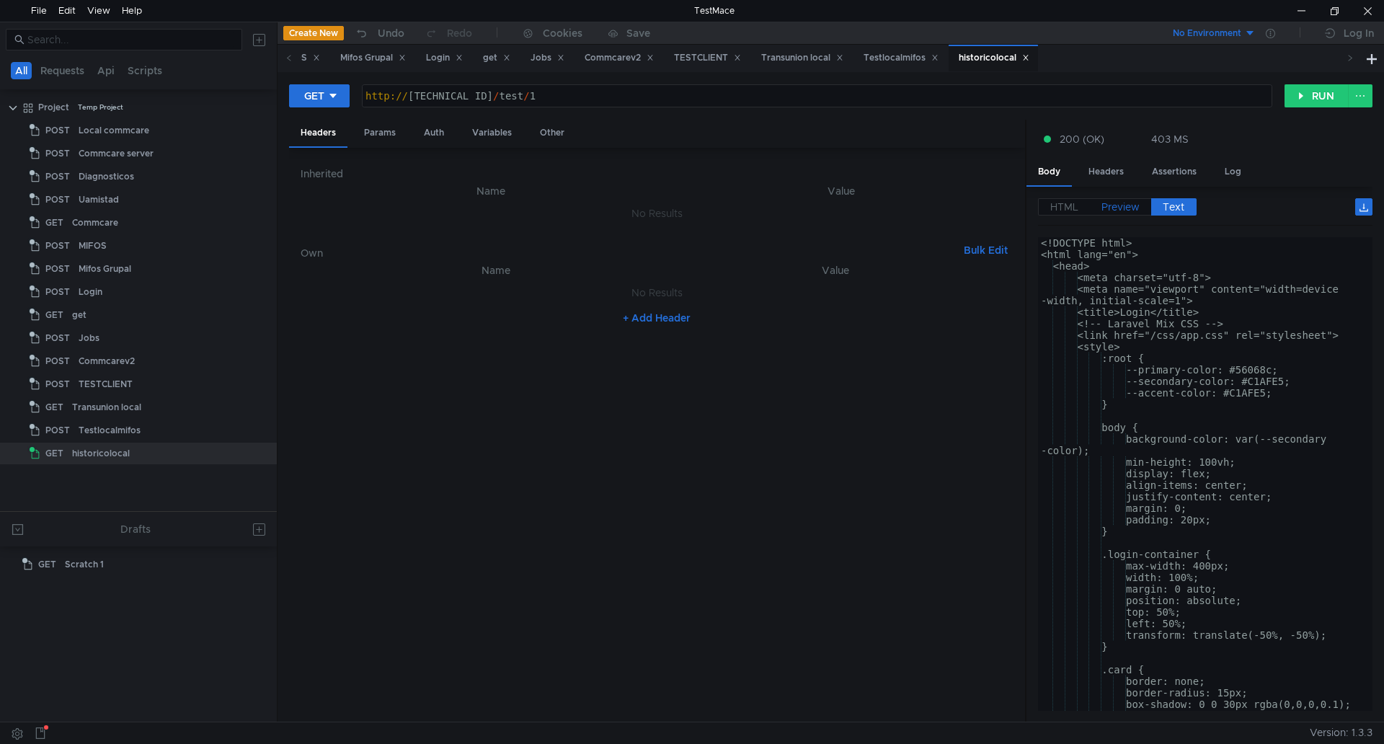
click at [1114, 203] on span "Preview" at bounding box center [1120, 206] width 38 height 13
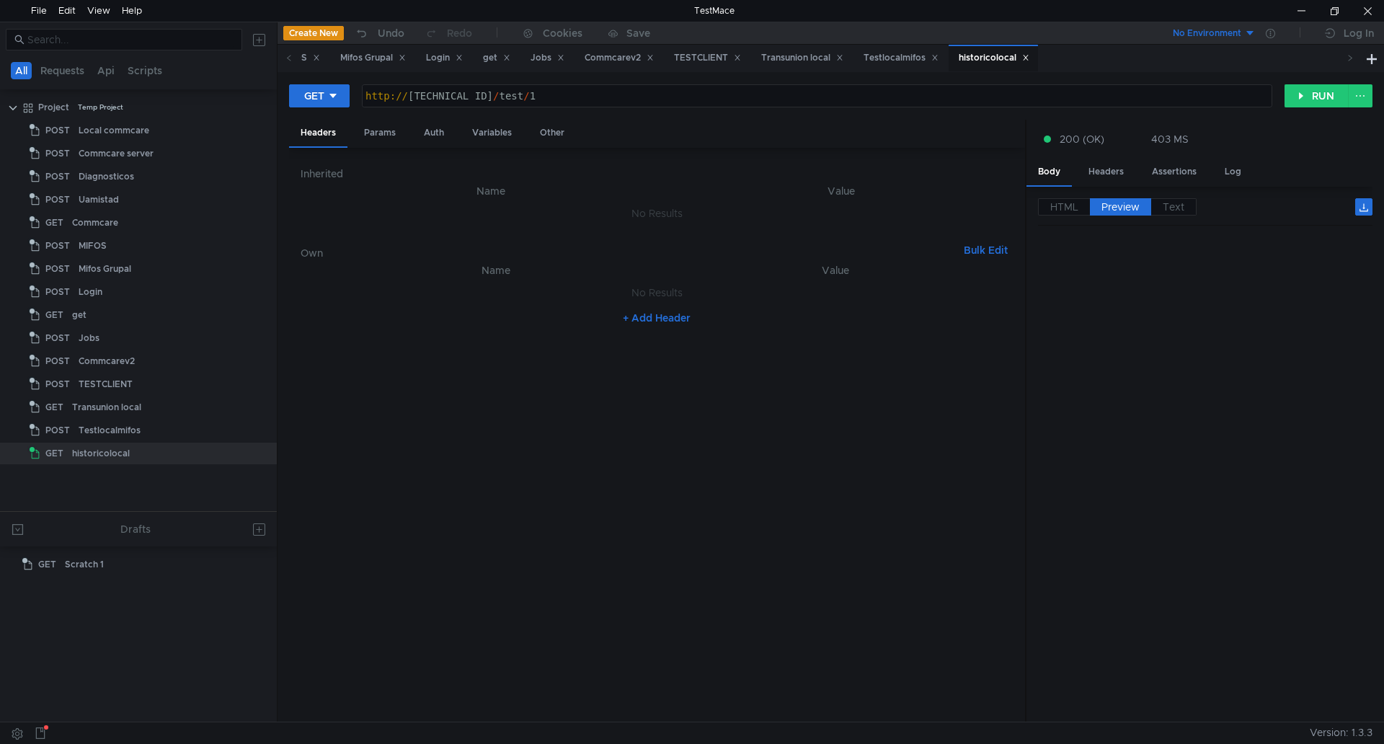
click at [664, 96] on div "http:// 127.0.0.1:8000 / test / 1" at bounding box center [816, 107] width 909 height 35
click at [553, 96] on div "http:// 127.0.0.1:8000 / api / ultim / 1" at bounding box center [816, 107] width 909 height 35
type textarea "[URL][TECHNICAL_ID]"
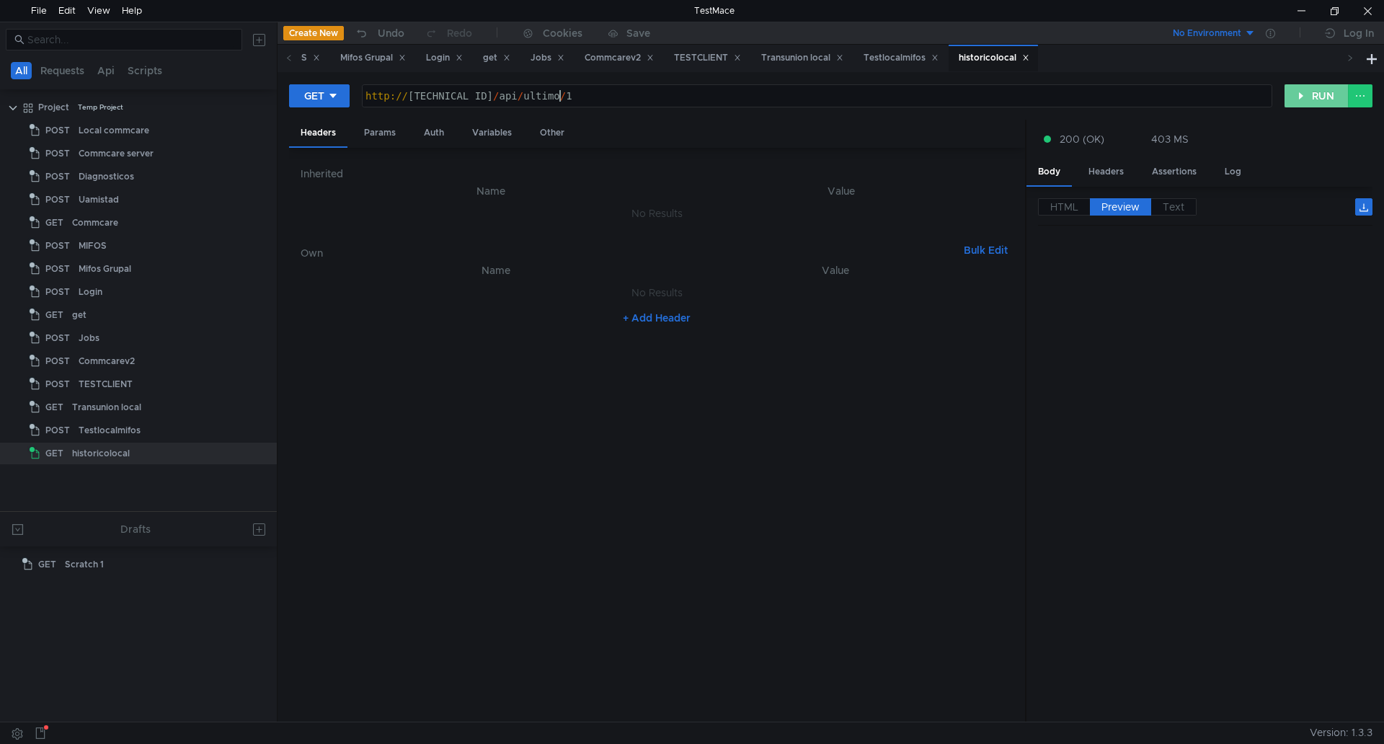
click at [1307, 88] on button "RUN" at bounding box center [1316, 95] width 64 height 23
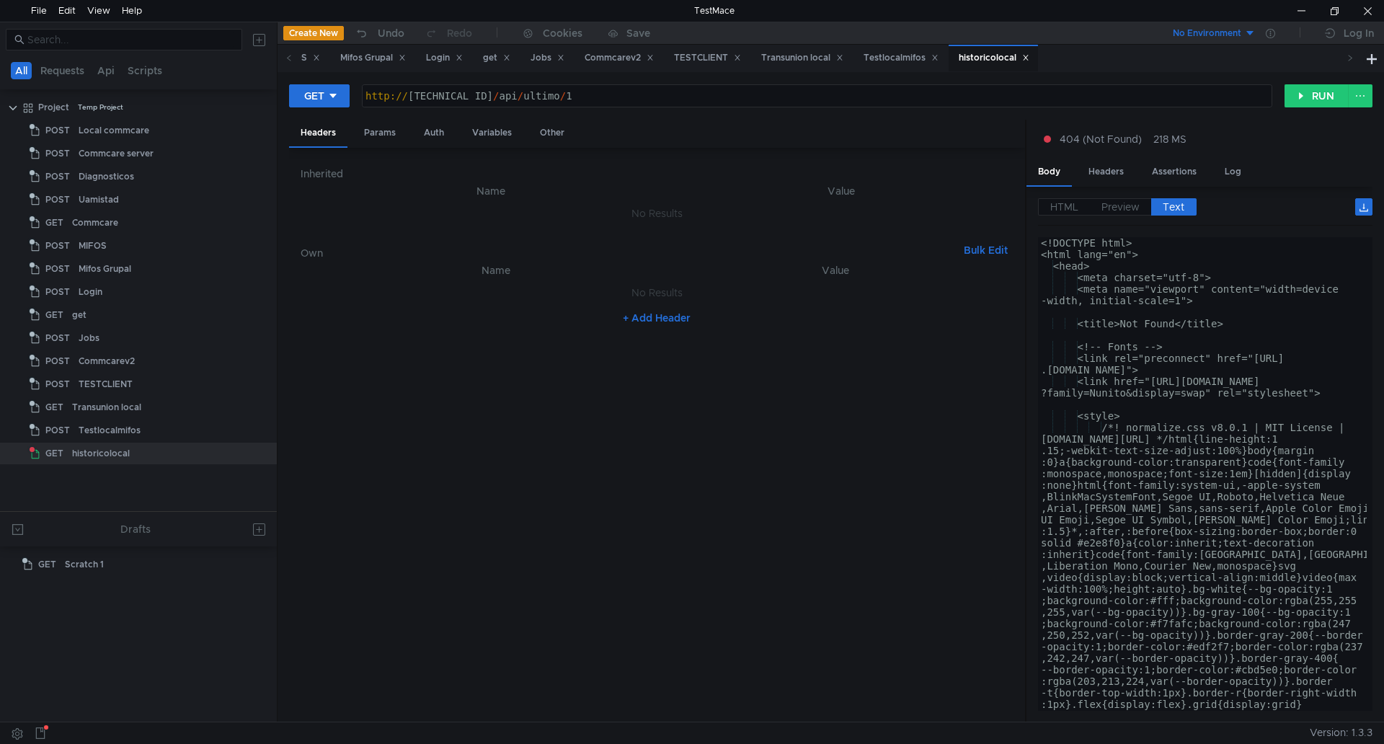
click at [1116, 197] on div "HTML Preview Text <!DOCTYPE html> <html lang="en"> <head> <meta charset="utf-8"…" at bounding box center [1199, 454] width 346 height 535
click at [1112, 200] on span "Preview" at bounding box center [1120, 206] width 38 height 13
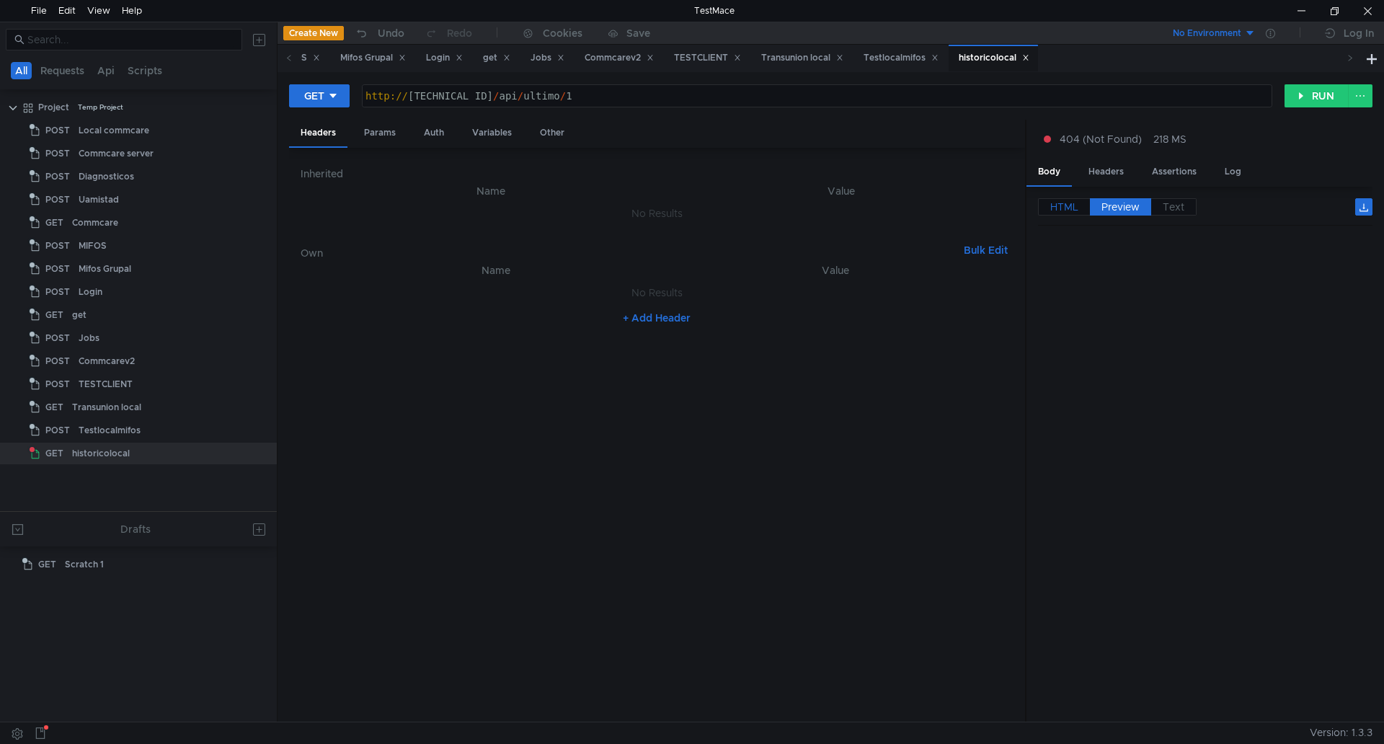
click at [1063, 206] on span "HTML" at bounding box center [1064, 206] width 28 height 13
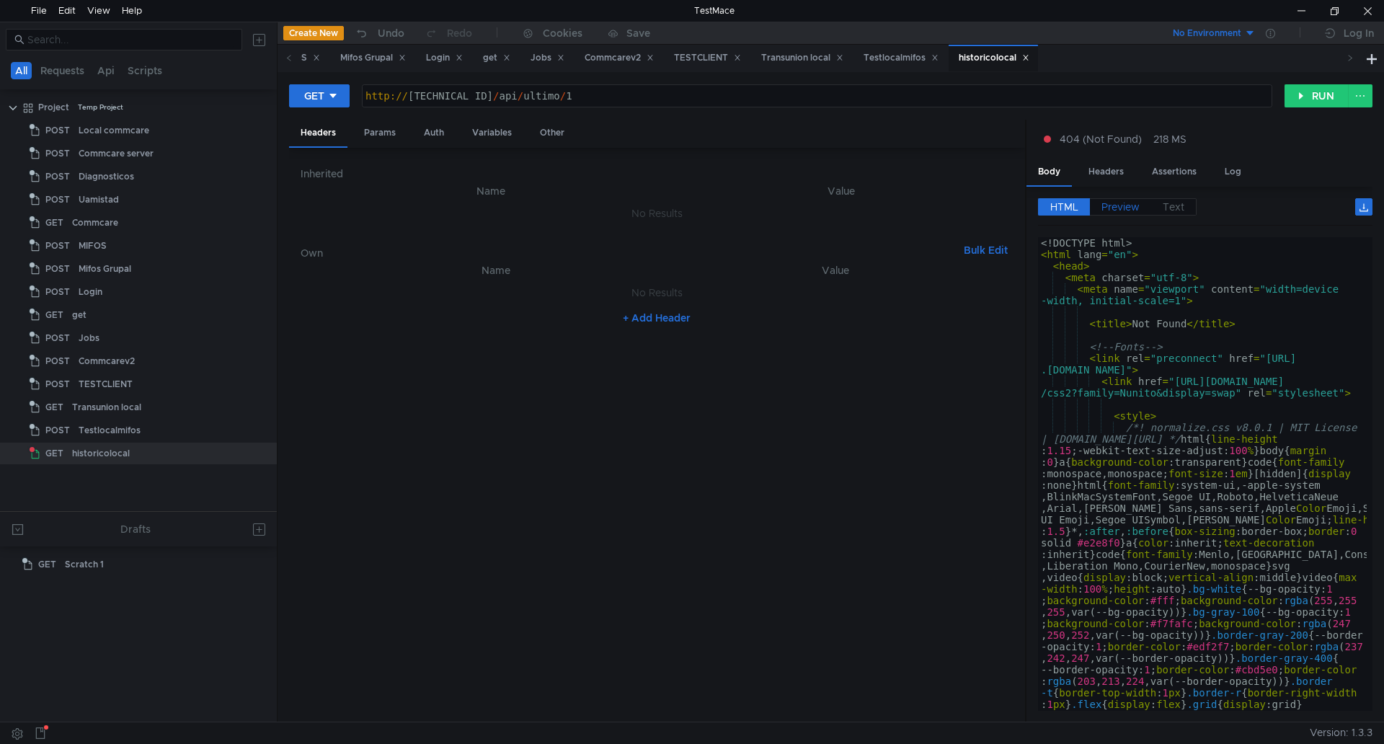
click at [1111, 202] on span "Preview" at bounding box center [1120, 206] width 38 height 13
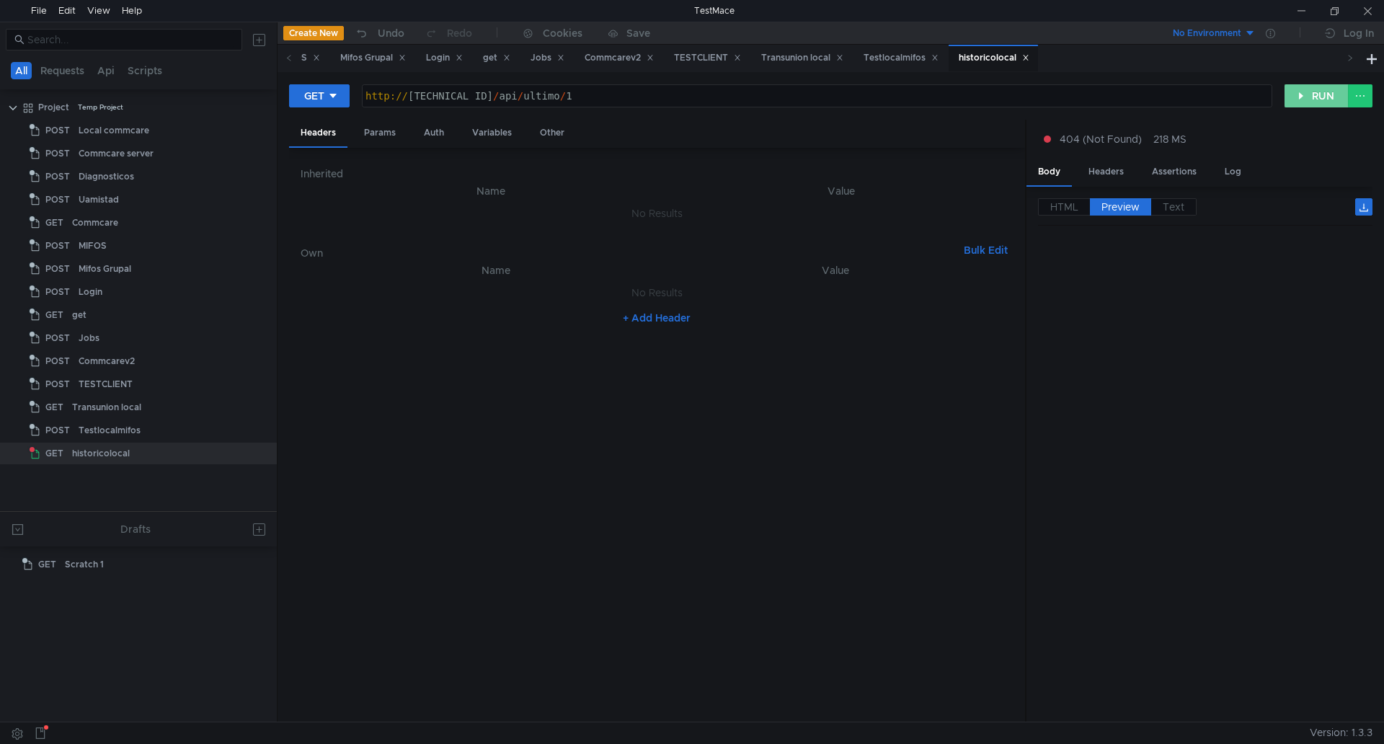
click at [1317, 89] on button "RUN" at bounding box center [1316, 95] width 64 height 23
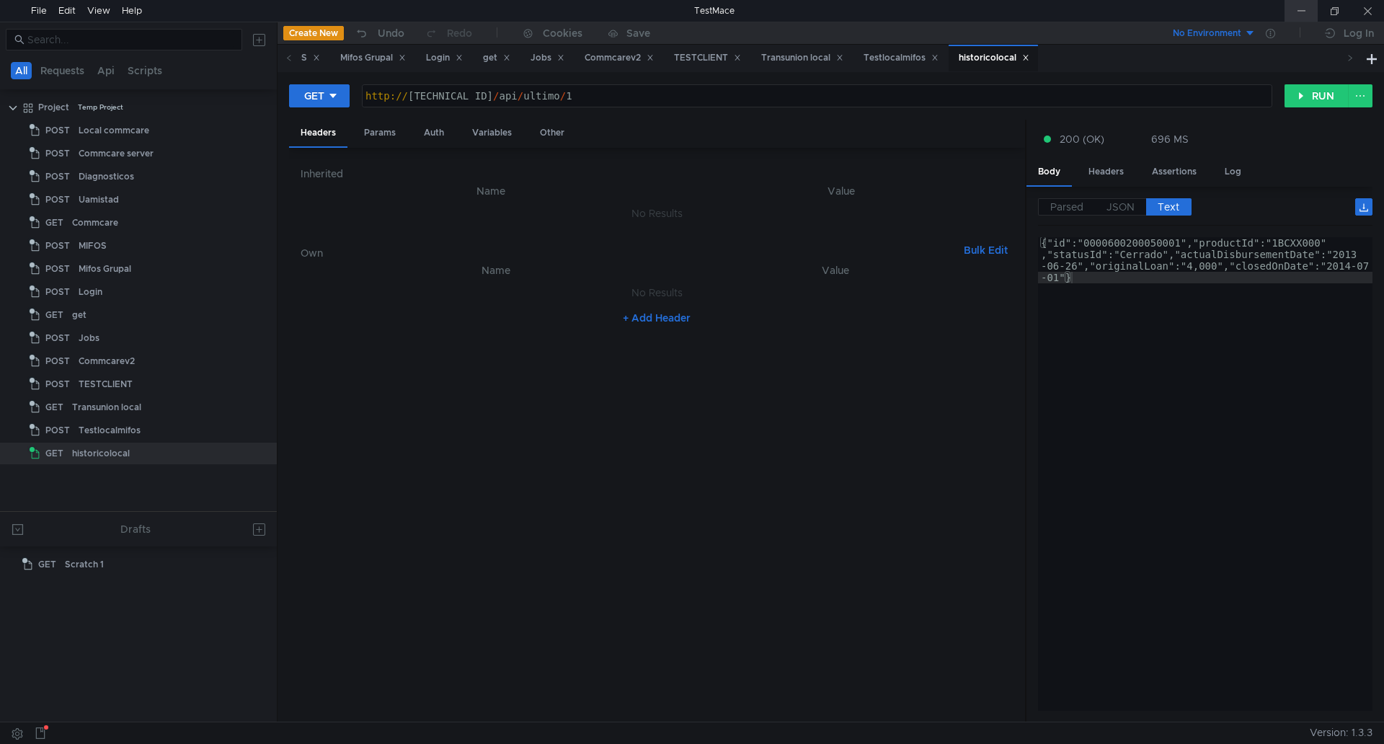
click at [1312, 17] on div at bounding box center [1300, 11] width 33 height 22
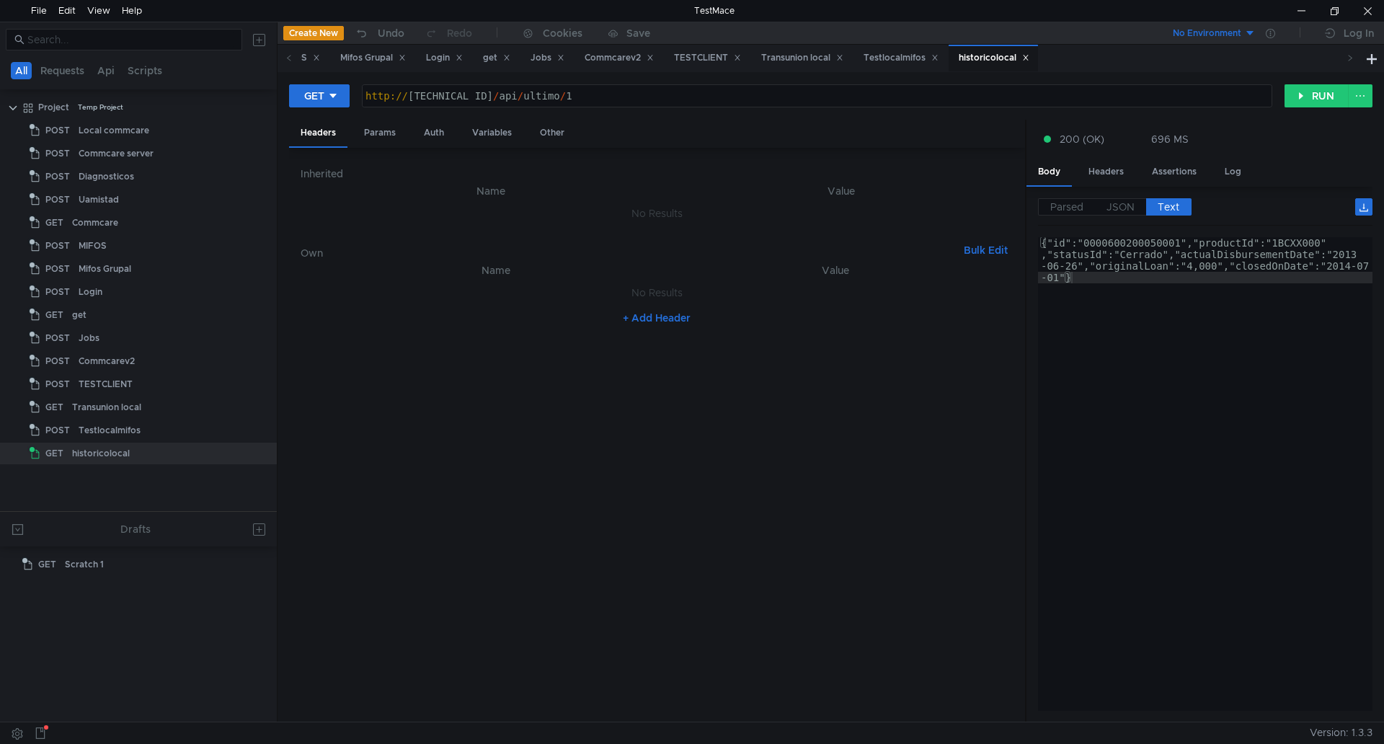
scroll to position [0, 14]
drag, startPoint x: 1091, startPoint y: 264, endPoint x: 1222, endPoint y: 262, distance: 131.2
click at [1222, 262] on div "{"id":"0000600200050001","productId":"1BCXX000" ,"statusId":"Cerrado","actualDi…" at bounding box center [1205, 520] width 334 height 566
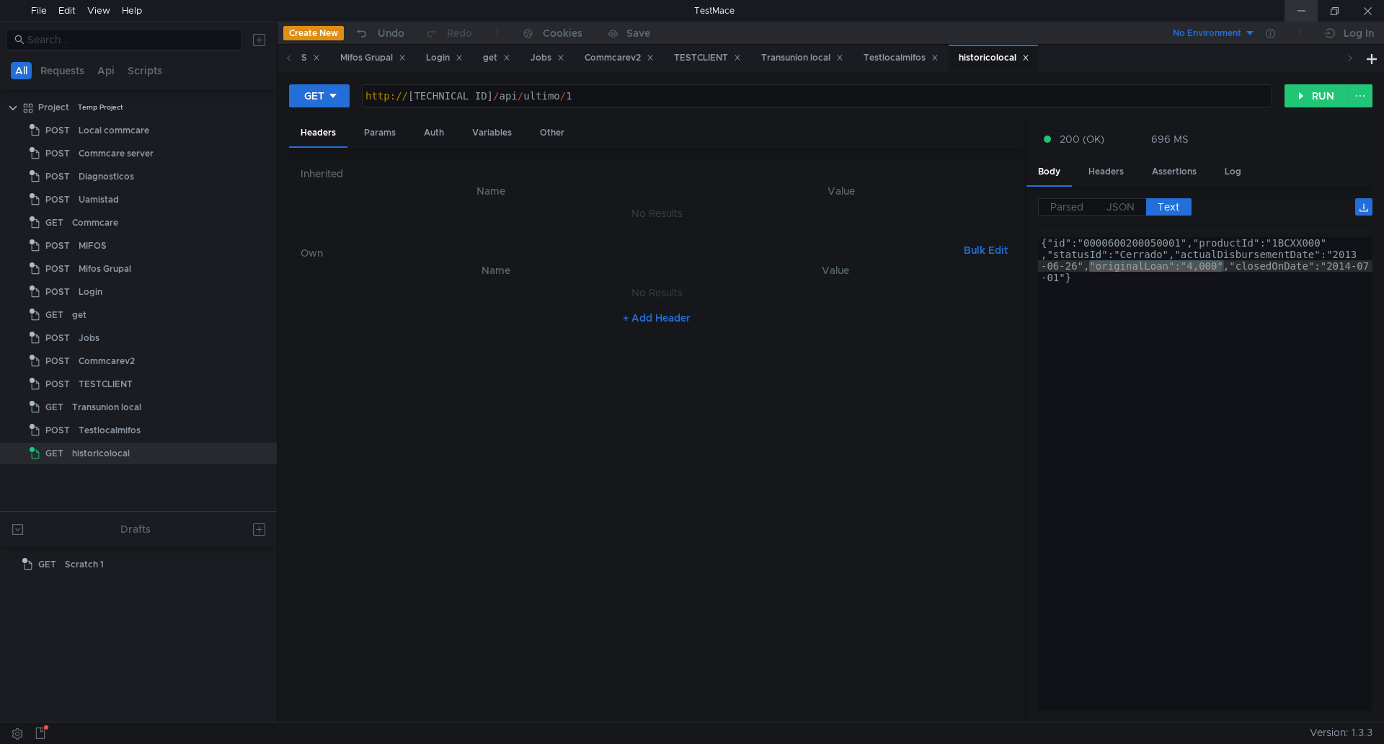
click at [1299, 8] on div at bounding box center [1300, 11] width 33 height 22
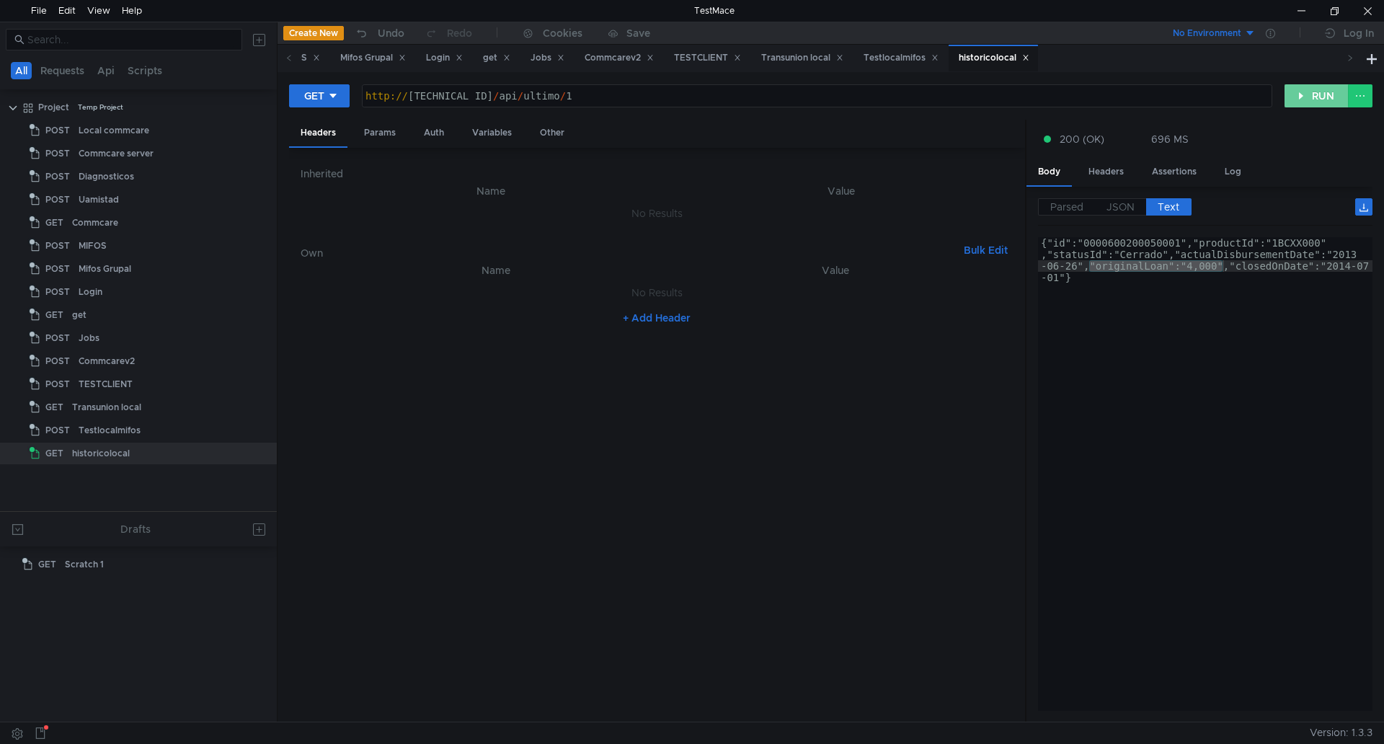
click at [1315, 96] on button "RUN" at bounding box center [1316, 95] width 64 height 23
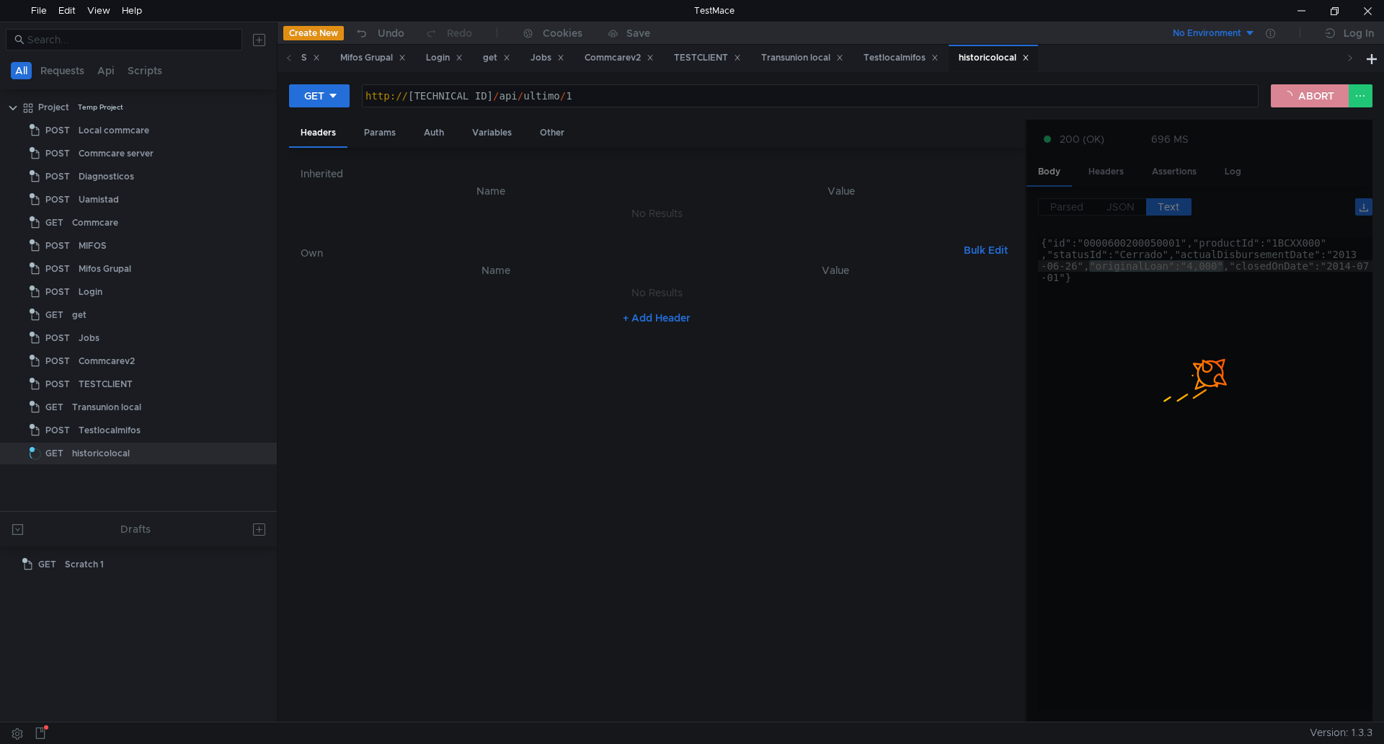
type textarea "{"id":"0000600200050001","productId":"1BCXX000","statusId":"Cerrado","actualDis…"
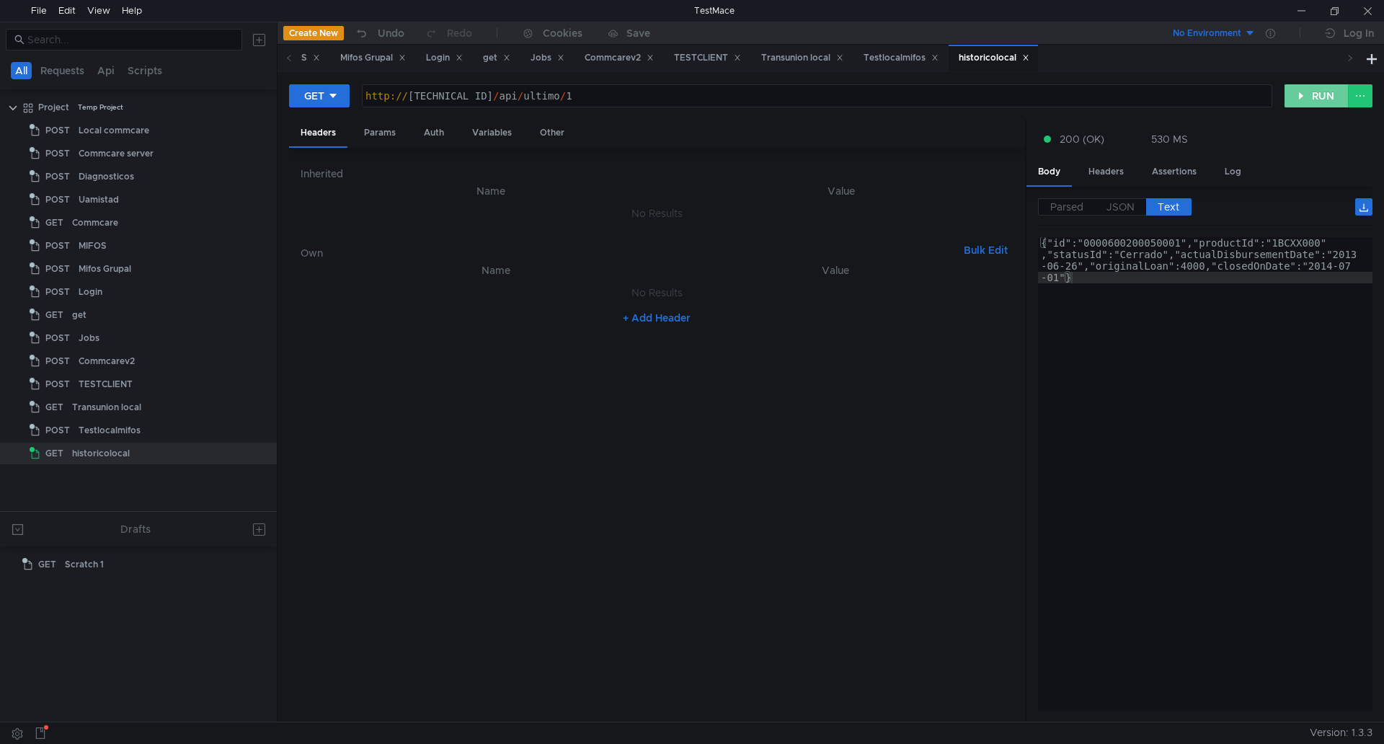
click at [1296, 91] on button "RUN" at bounding box center [1316, 95] width 64 height 23
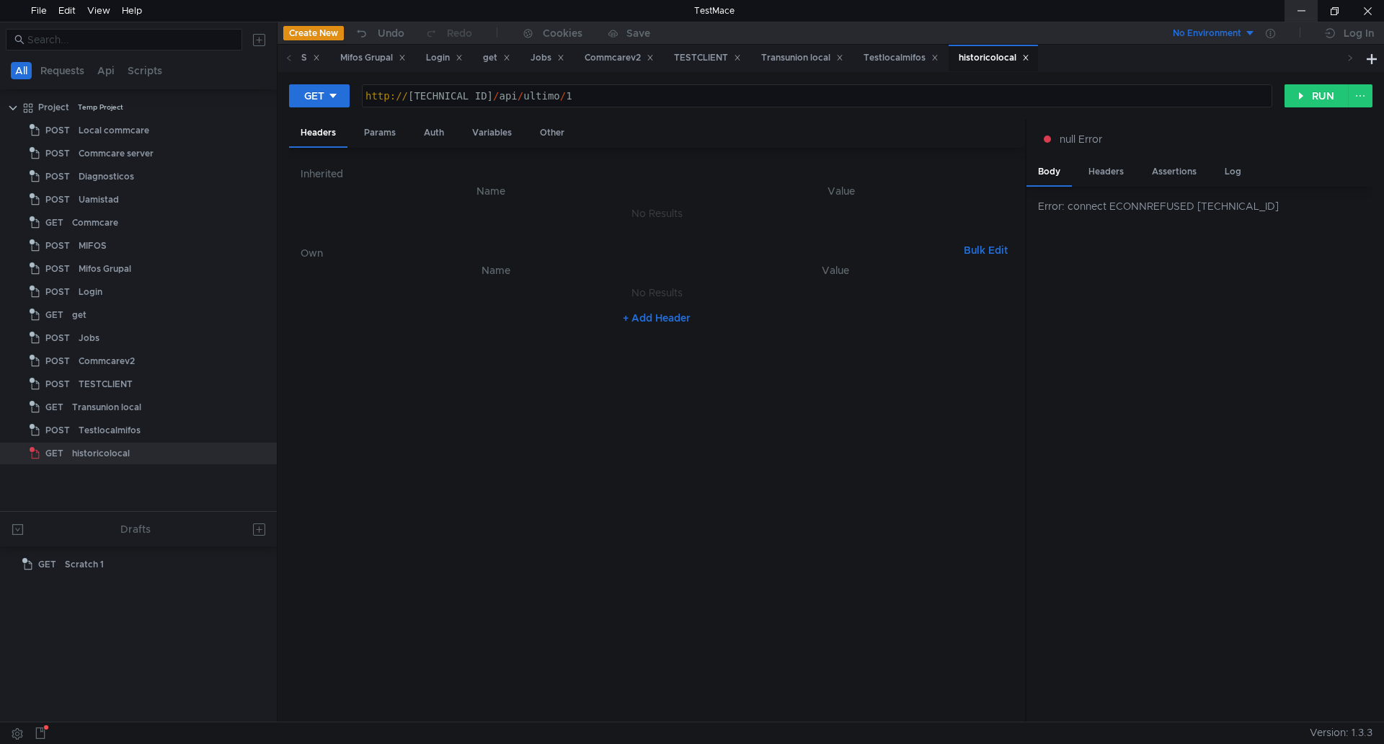
click at [1302, 4] on div at bounding box center [1300, 11] width 33 height 22
